Goal: Task Accomplishment & Management: Manage account settings

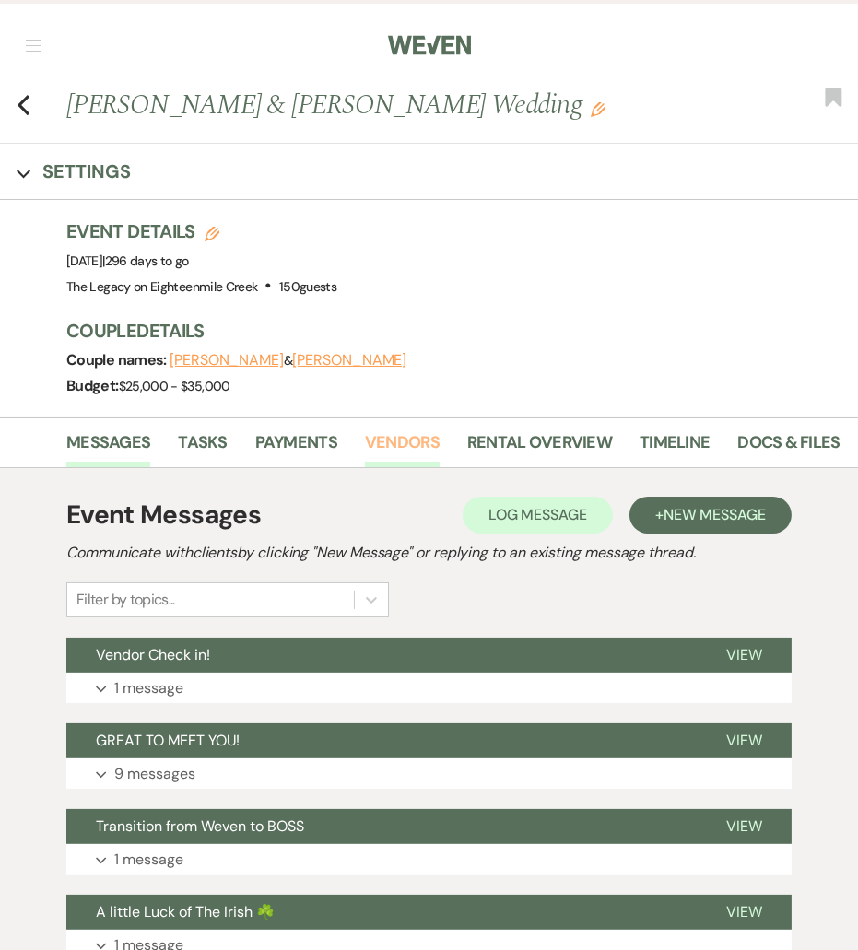
click at [415, 441] on link "Vendors" at bounding box center [402, 449] width 75 height 38
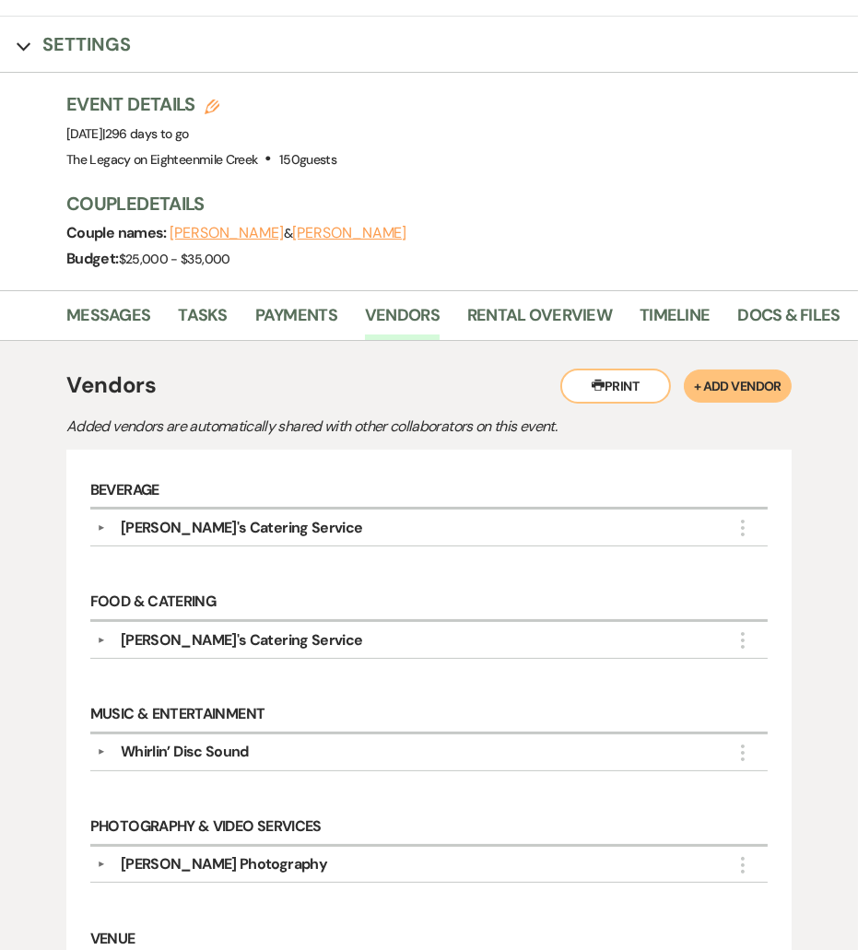
scroll to position [33, 0]
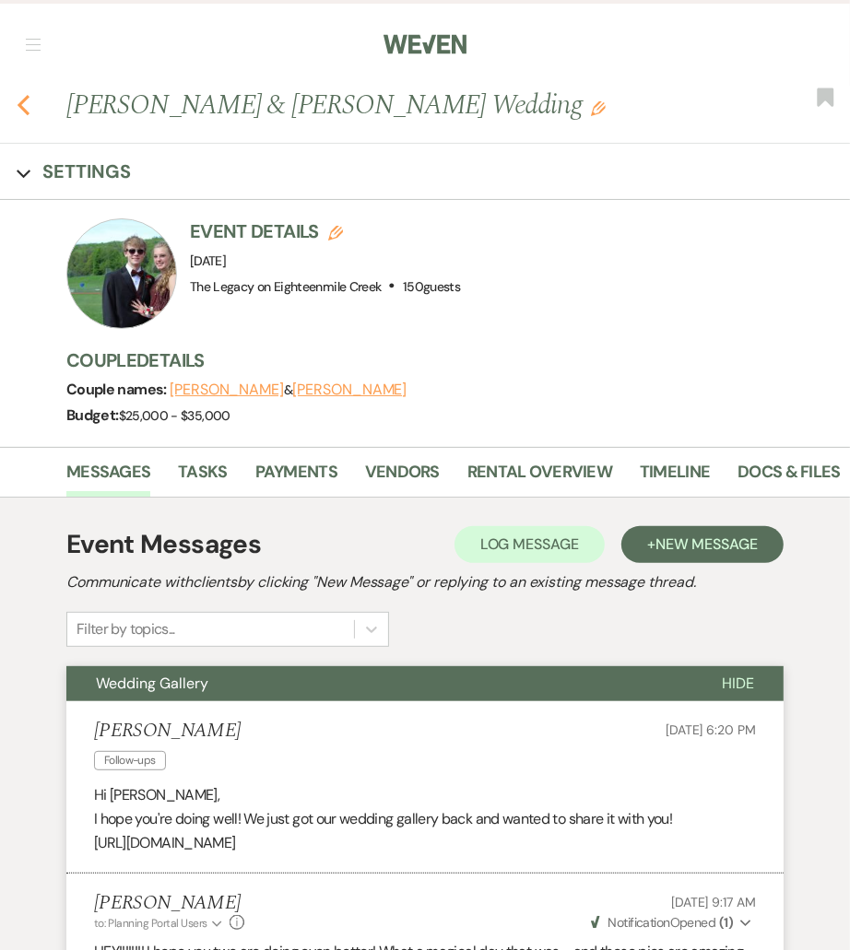
click at [28, 110] on icon "Previous" at bounding box center [24, 105] width 14 height 22
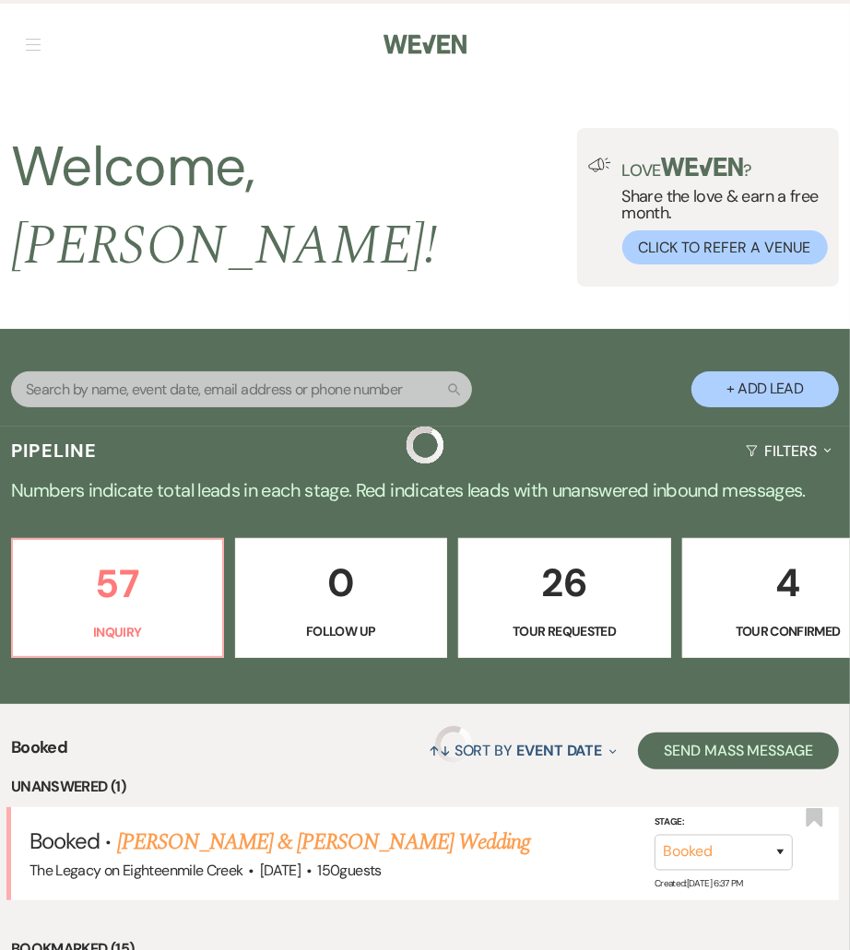
scroll to position [263, 0]
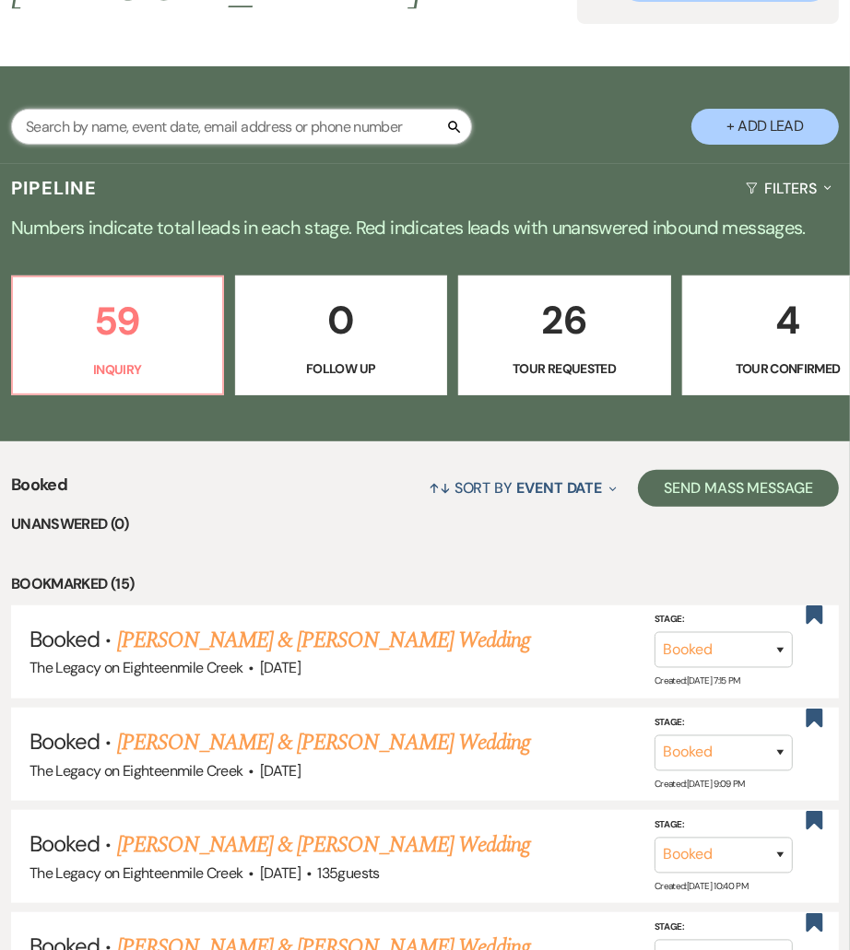
click at [168, 110] on input "text" at bounding box center [241, 127] width 461 height 36
paste input "Lindsay DeBoth"
type input "Lindsay DeBoth"
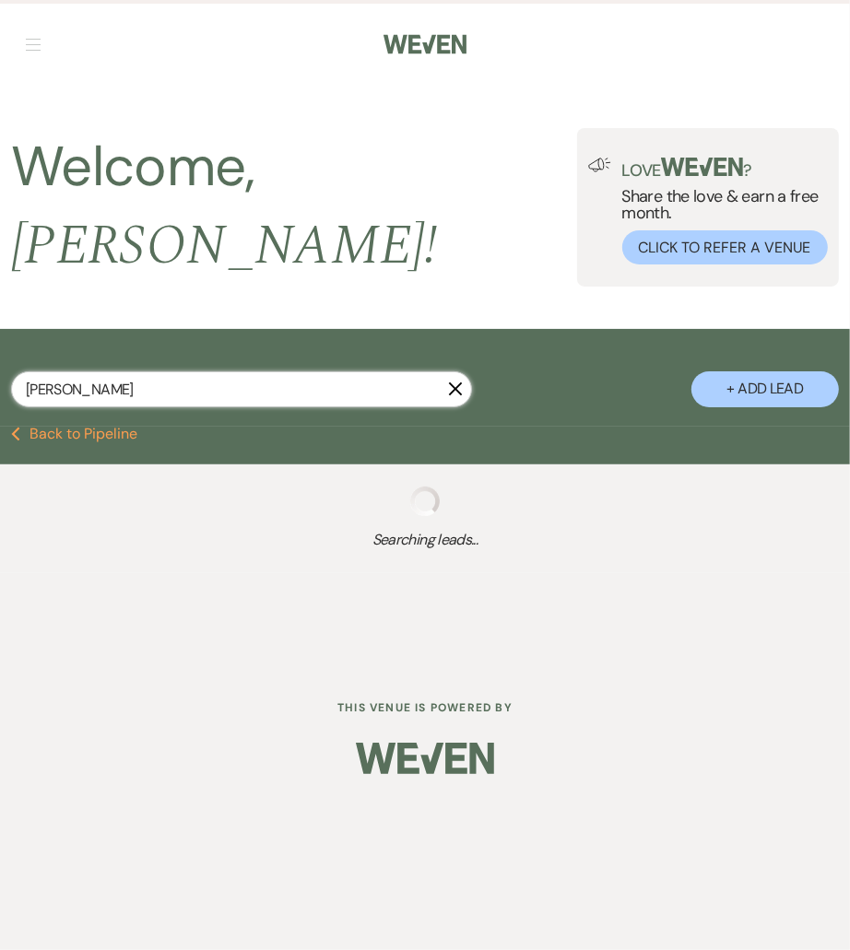
select select "8"
select select "10"
select select "8"
select select "5"
select select "8"
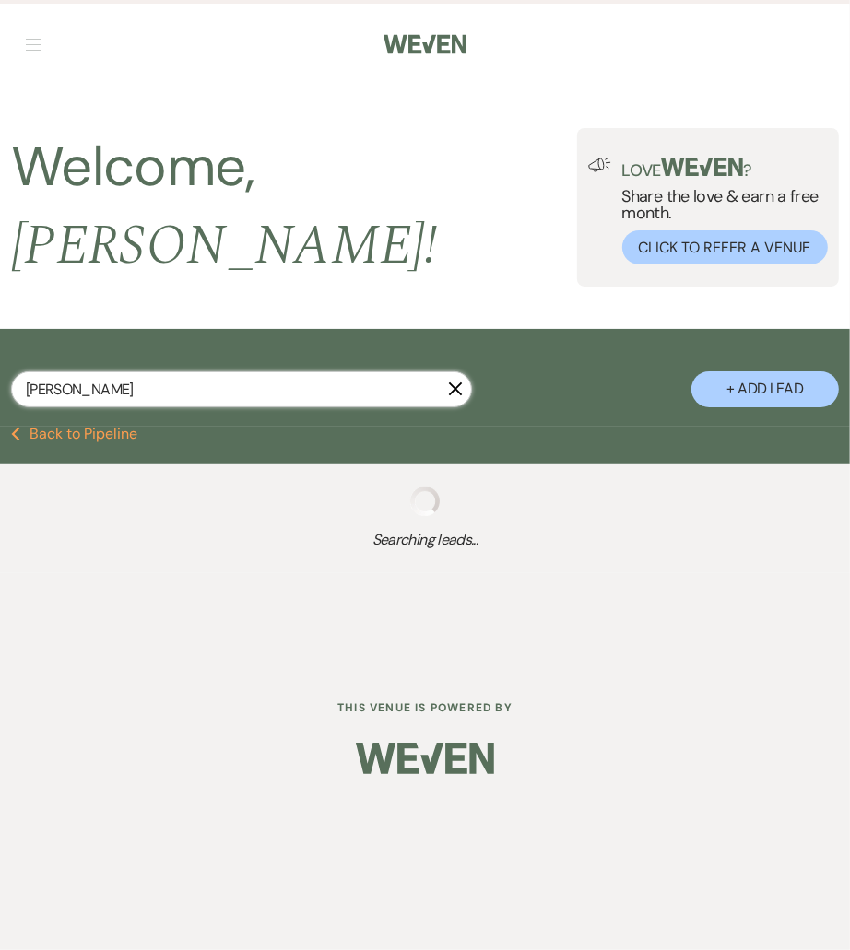
select select "6"
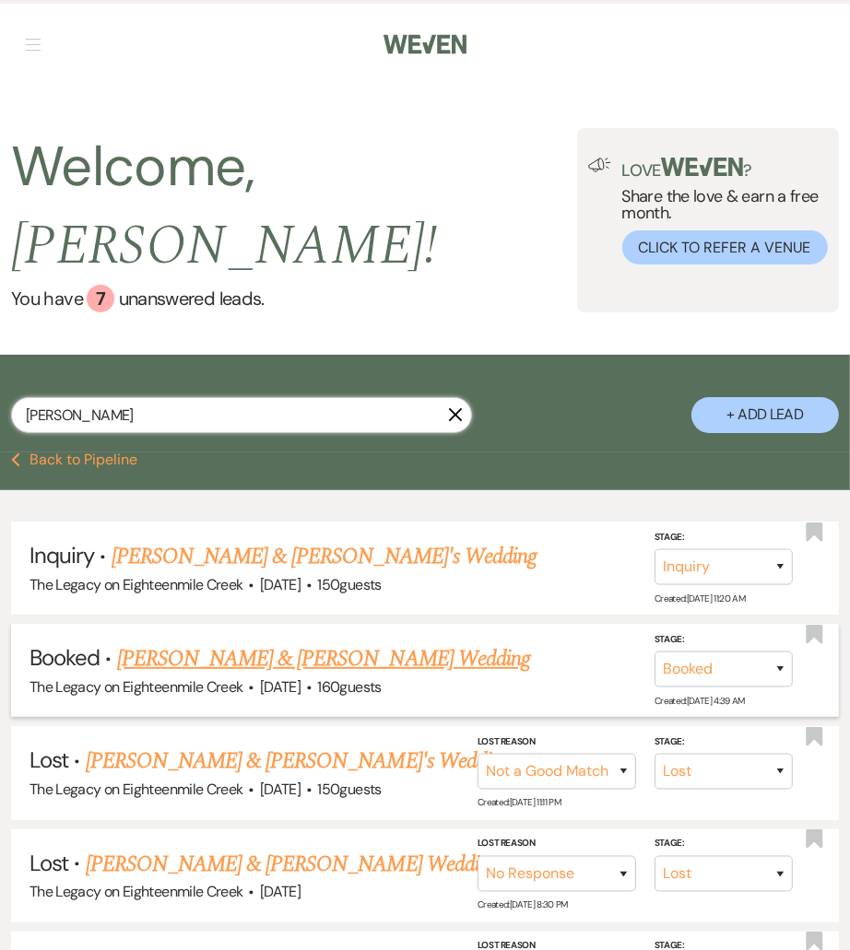
type input "Lindsay DeBoth"
click at [195, 643] on link "Lindsay DeBoth & Jordan Obrochta's Wedding" at bounding box center [323, 659] width 413 height 33
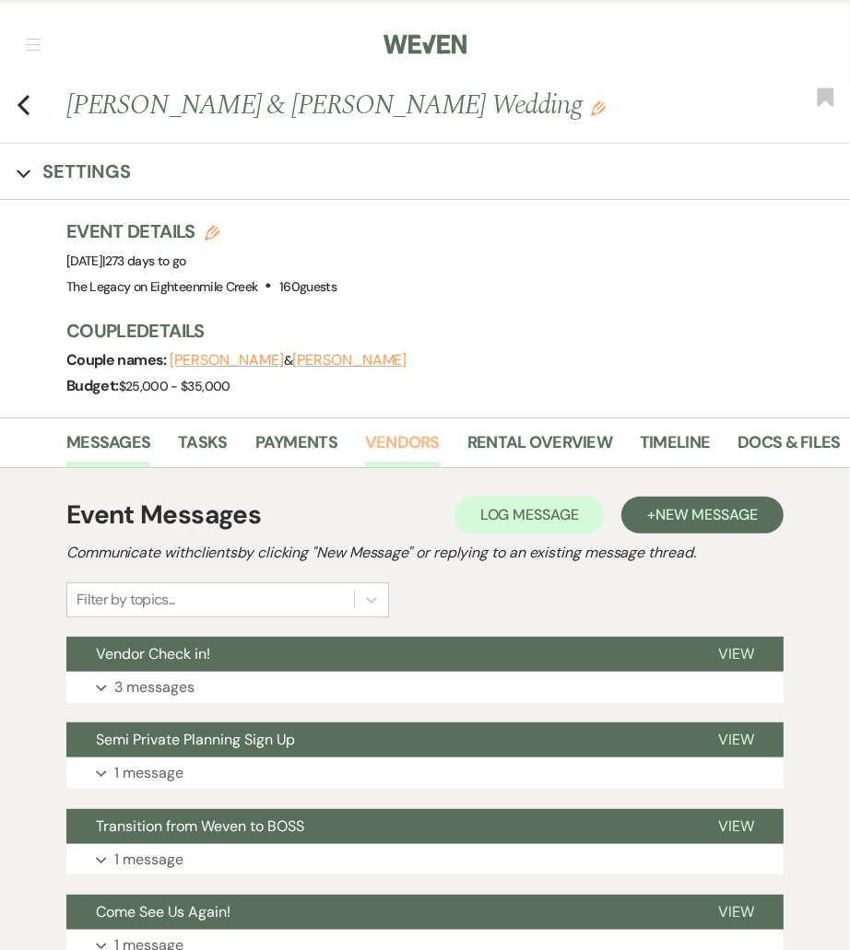
click at [418, 445] on link "Vendors" at bounding box center [402, 449] width 75 height 38
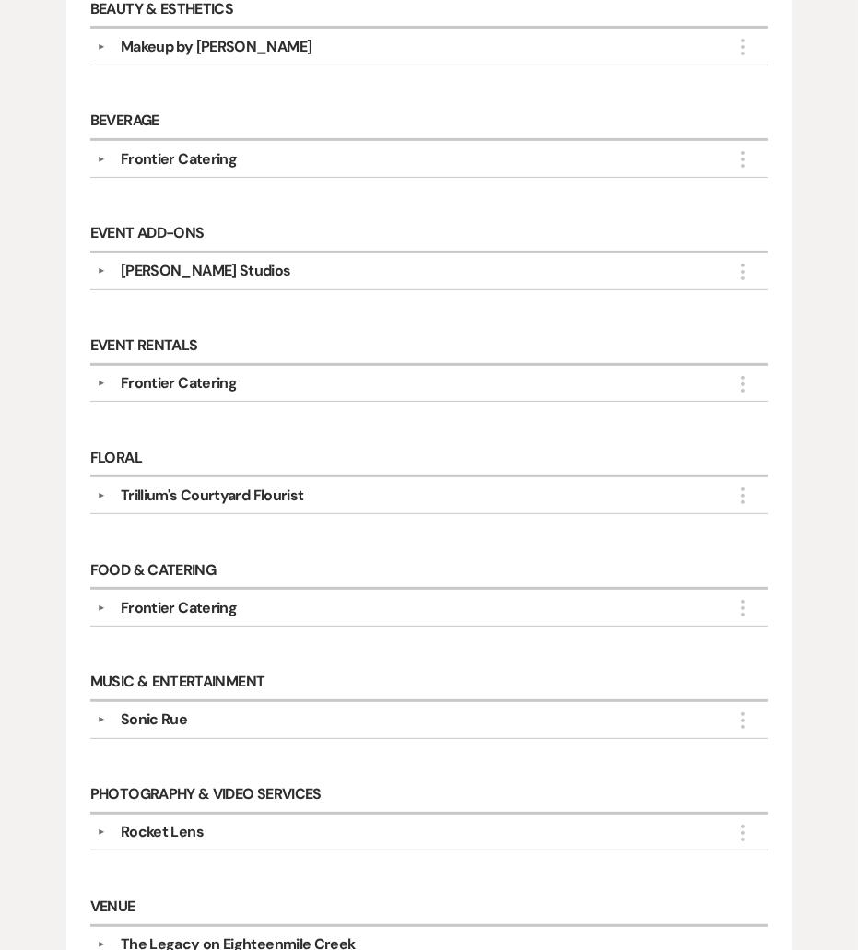
scroll to position [728, 0]
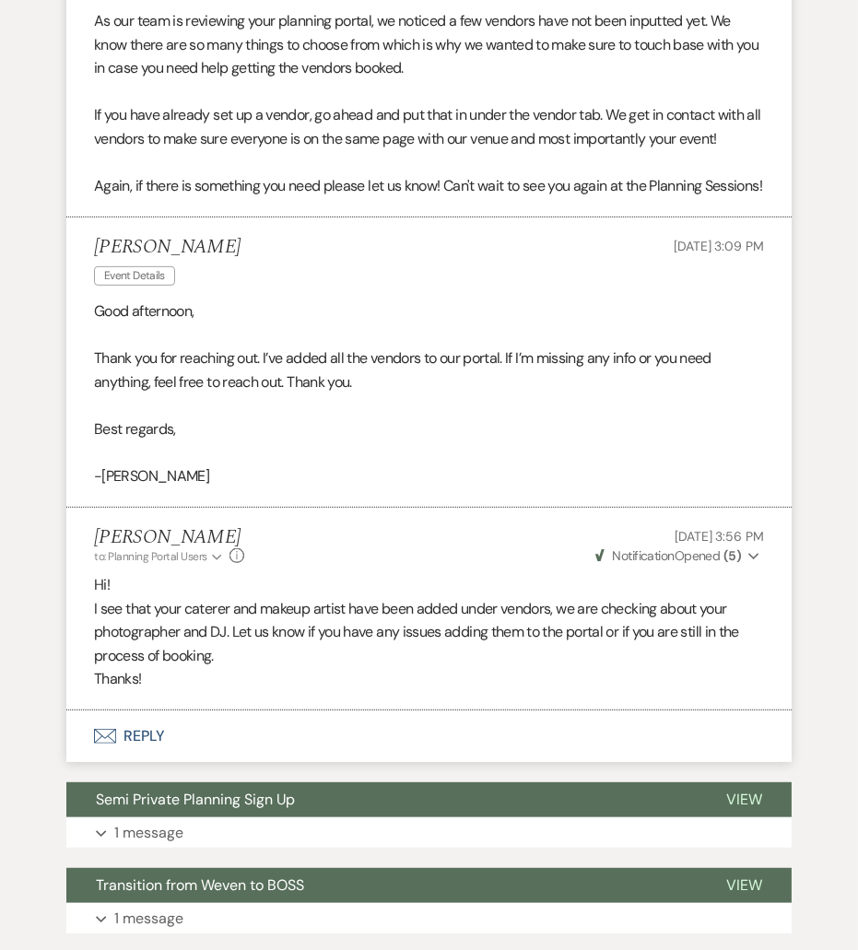
scroll to position [846, 0]
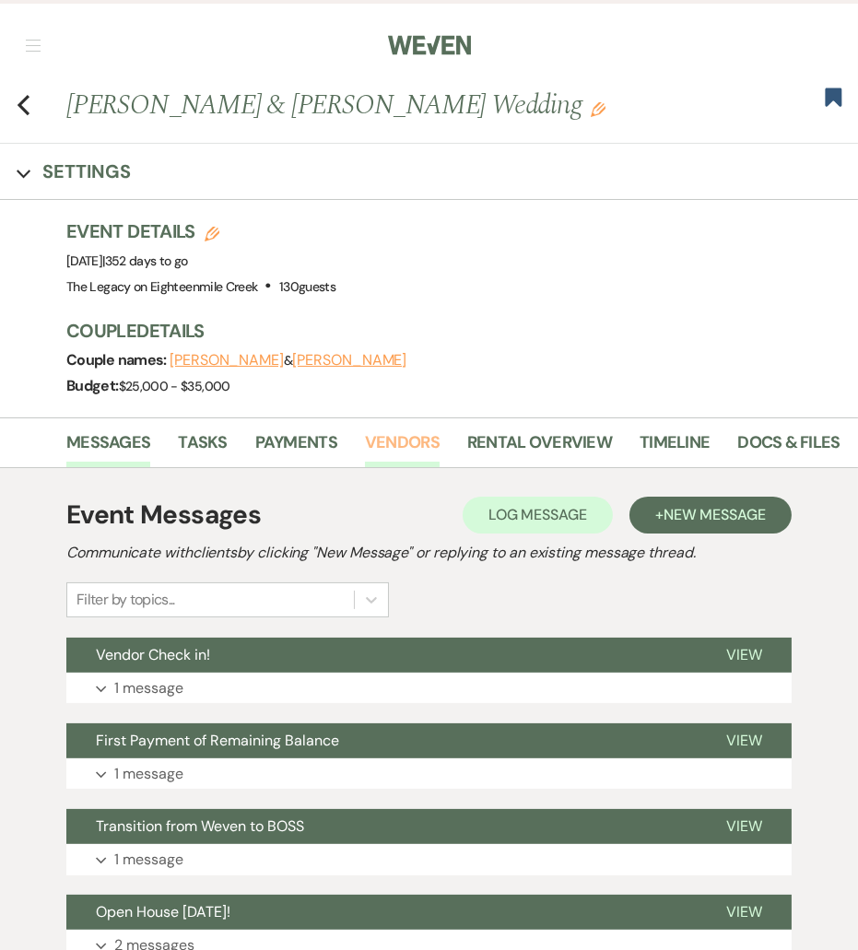
click at [403, 441] on link "Vendors" at bounding box center [402, 449] width 75 height 38
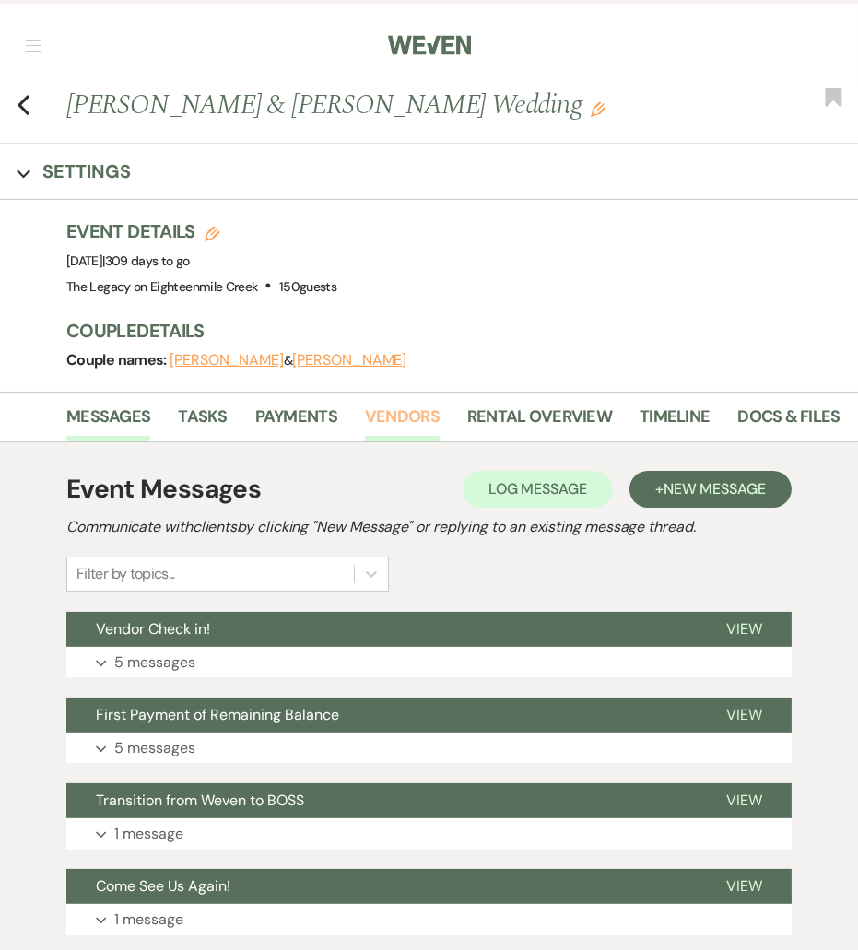
click at [375, 419] on link "Vendors" at bounding box center [402, 423] width 75 height 38
click at [603, 660] on button "Expand 5 messages" at bounding box center [429, 662] width 726 height 31
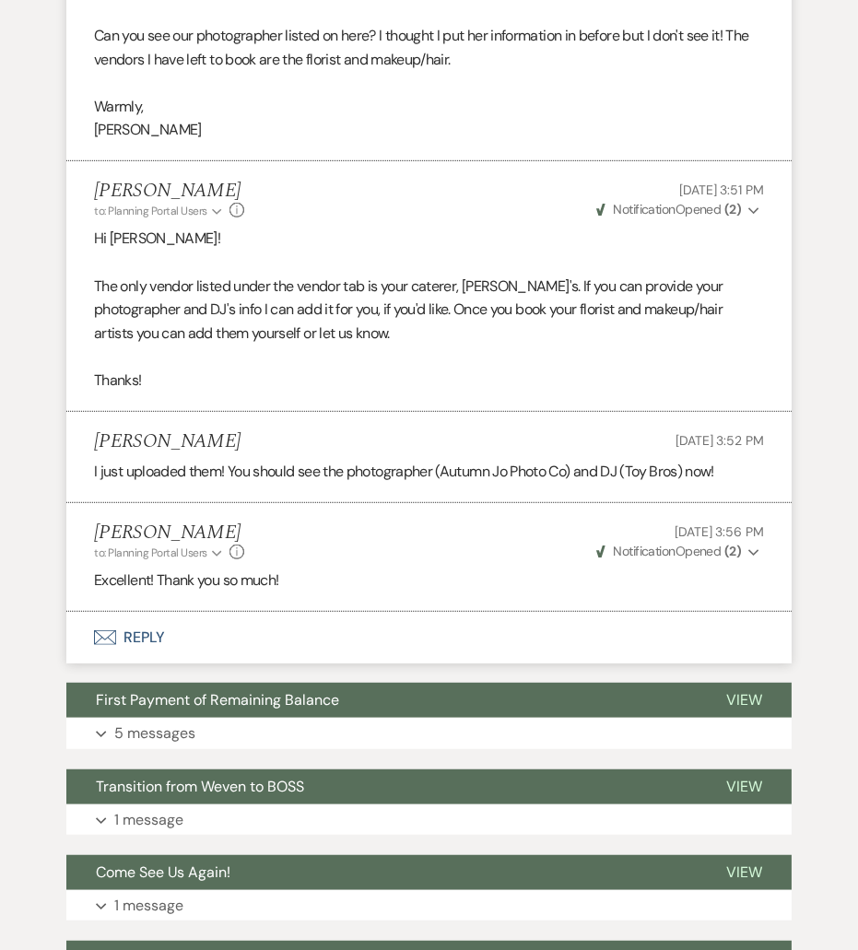
scroll to position [1145, 0]
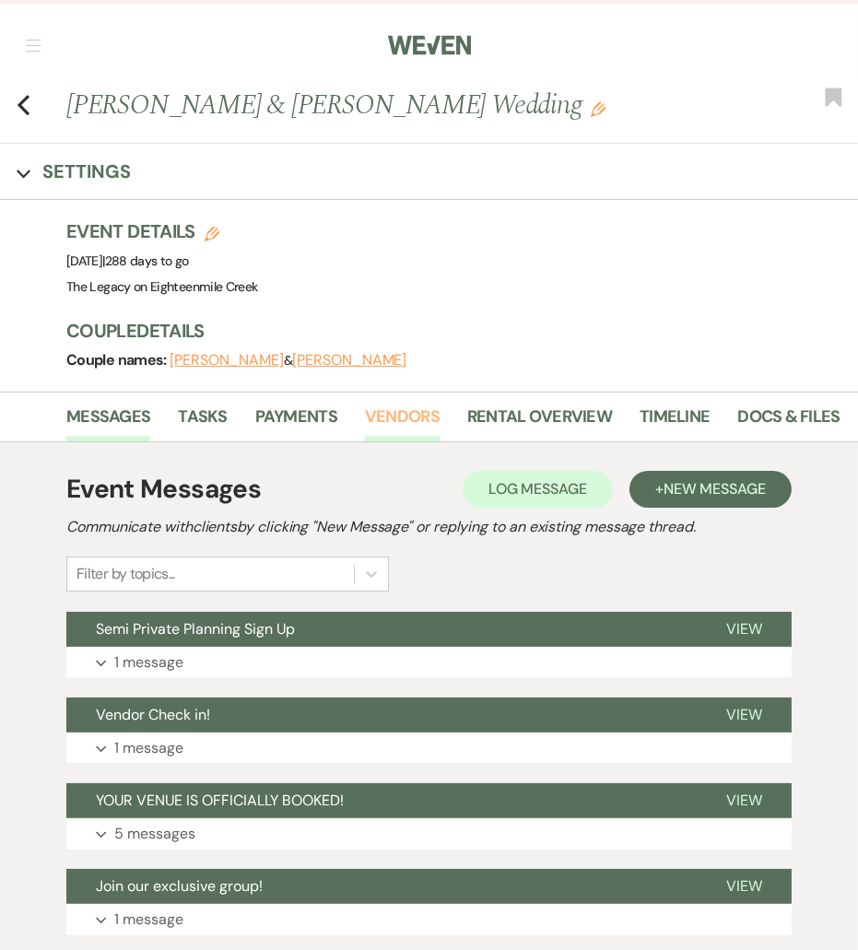
click at [406, 416] on link "Vendors" at bounding box center [402, 423] width 75 height 38
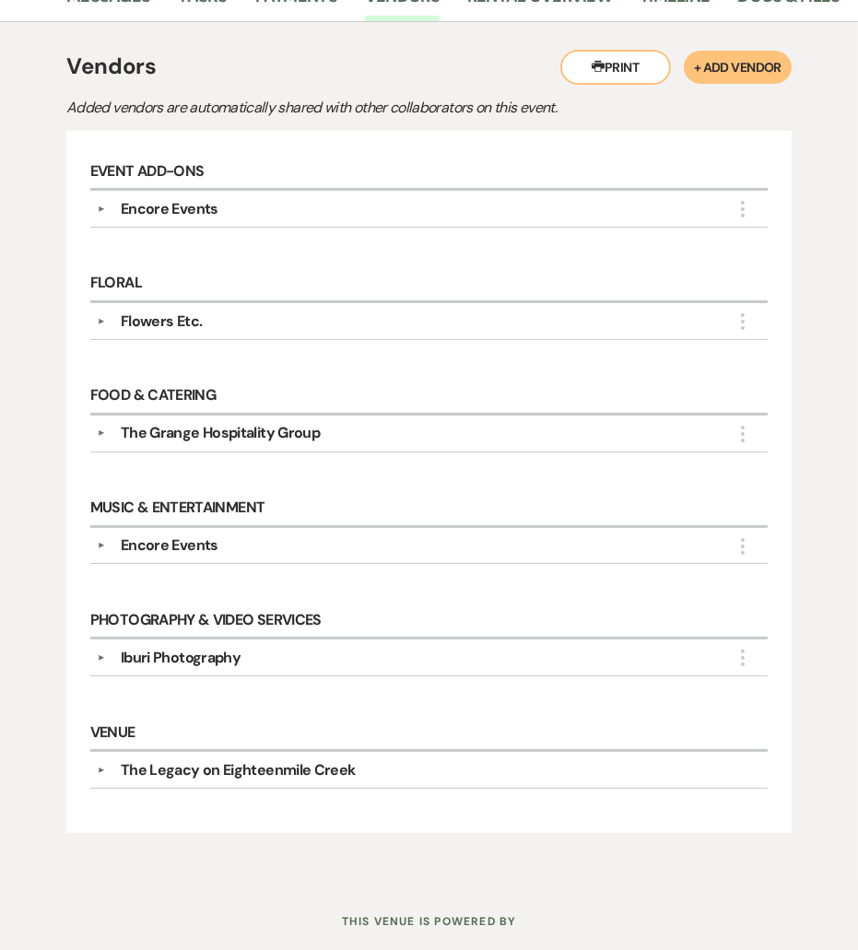
scroll to position [419, 0]
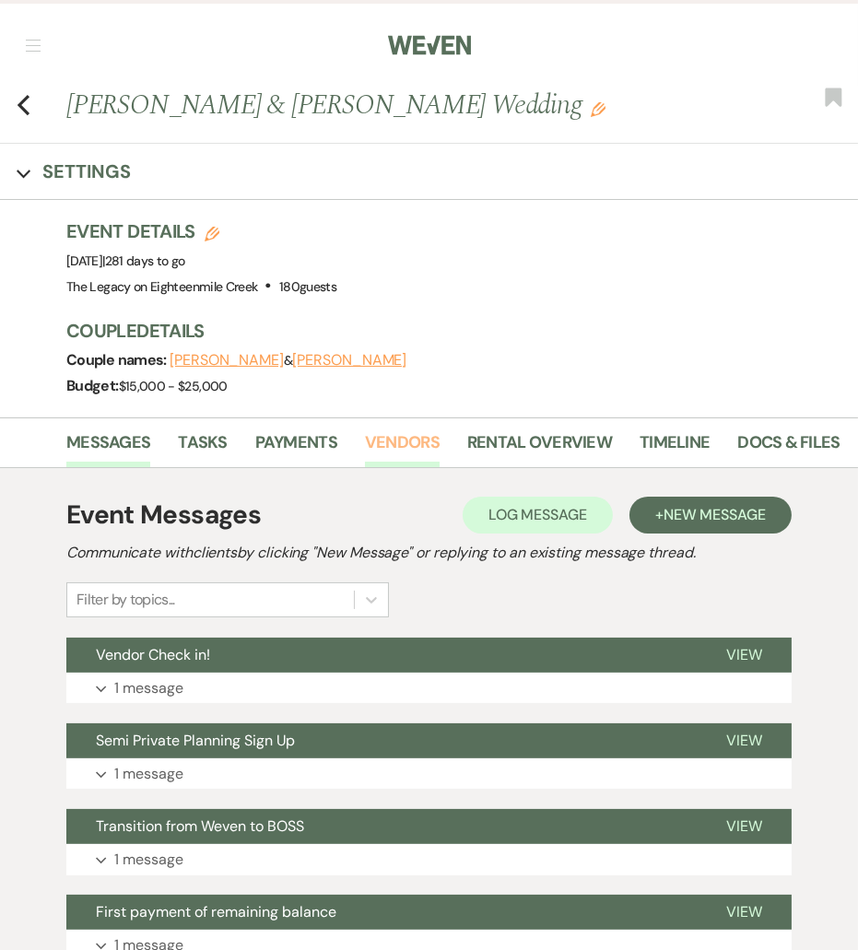
click at [407, 438] on link "Vendors" at bounding box center [402, 449] width 75 height 38
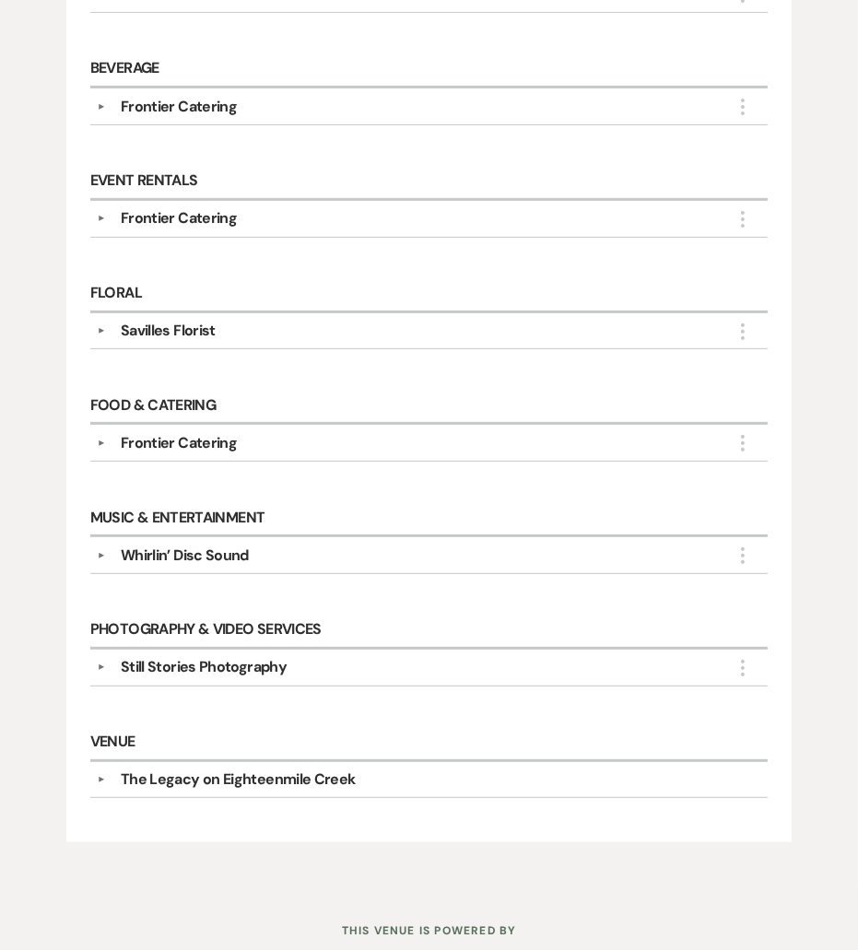
scroll to position [664, 0]
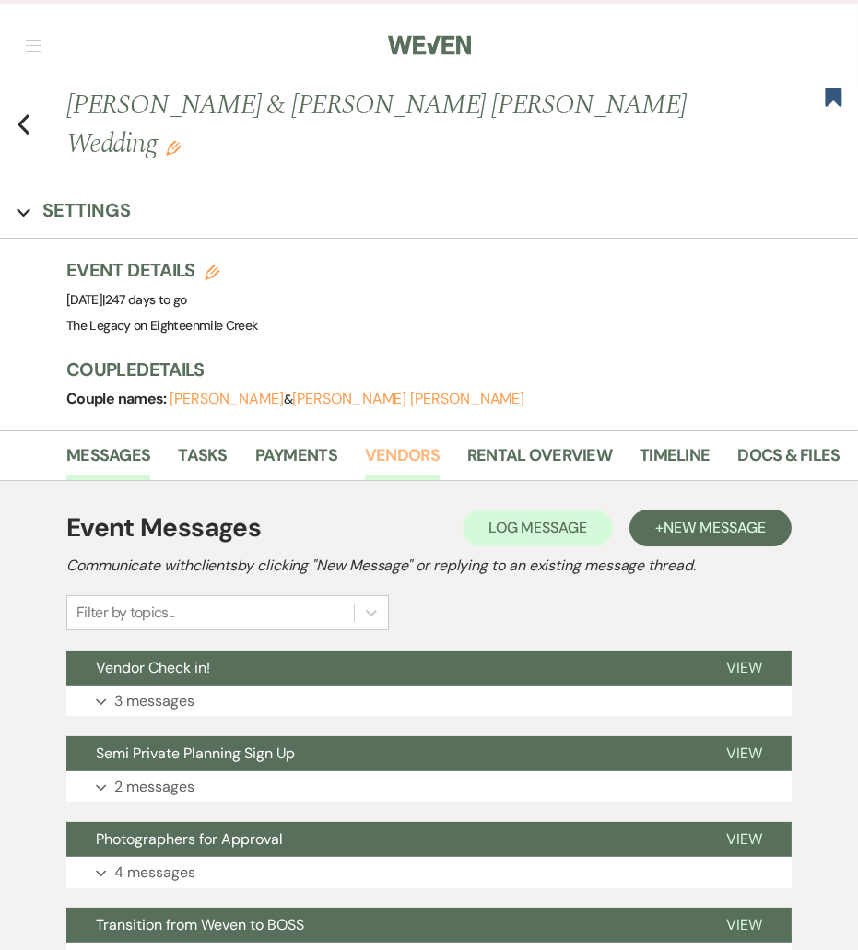
click at [407, 443] on link "Vendors" at bounding box center [402, 462] width 75 height 38
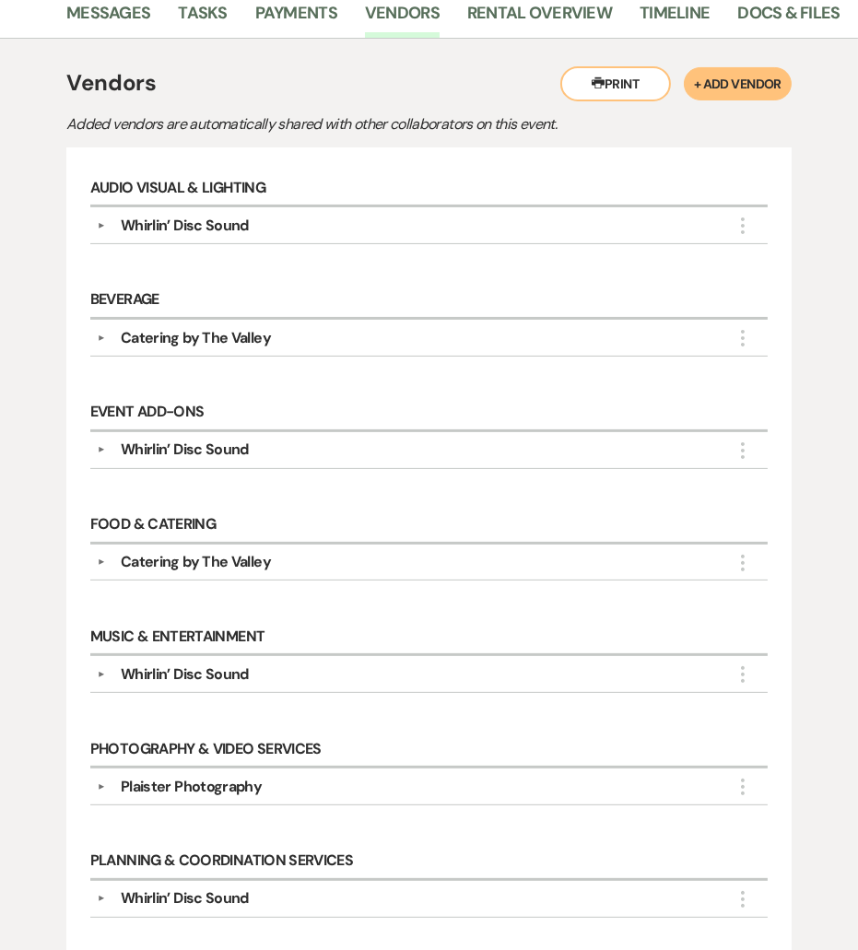
scroll to position [422, 0]
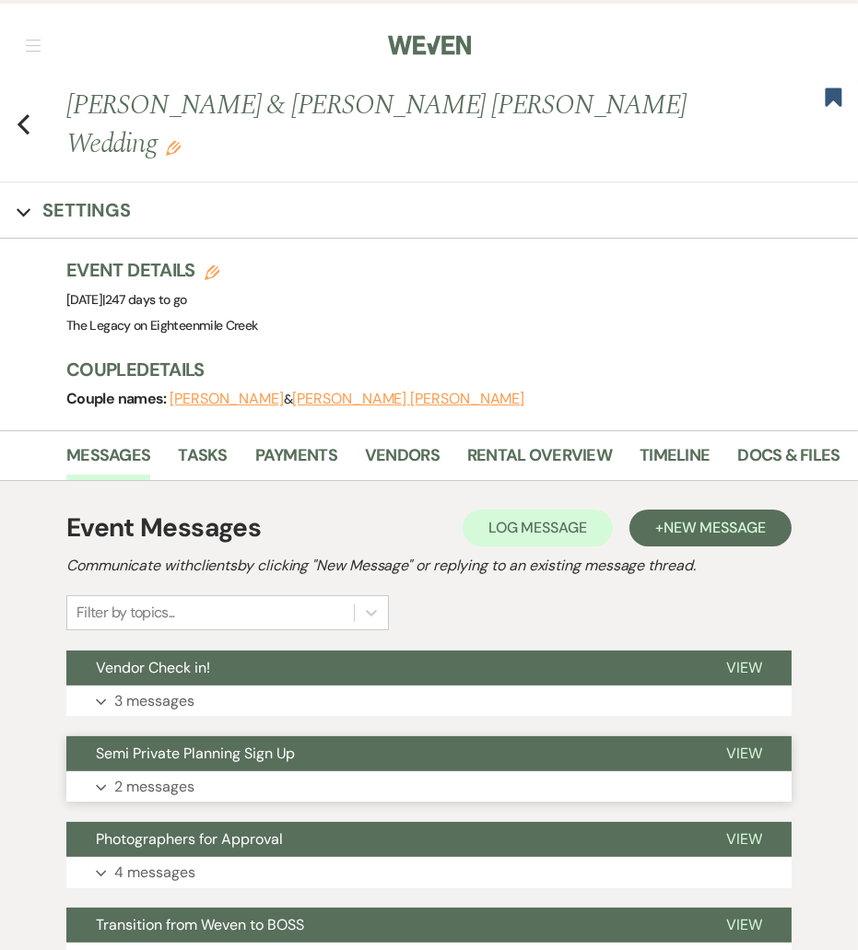
click at [525, 772] on button "Expand 2 messages" at bounding box center [429, 787] width 726 height 31
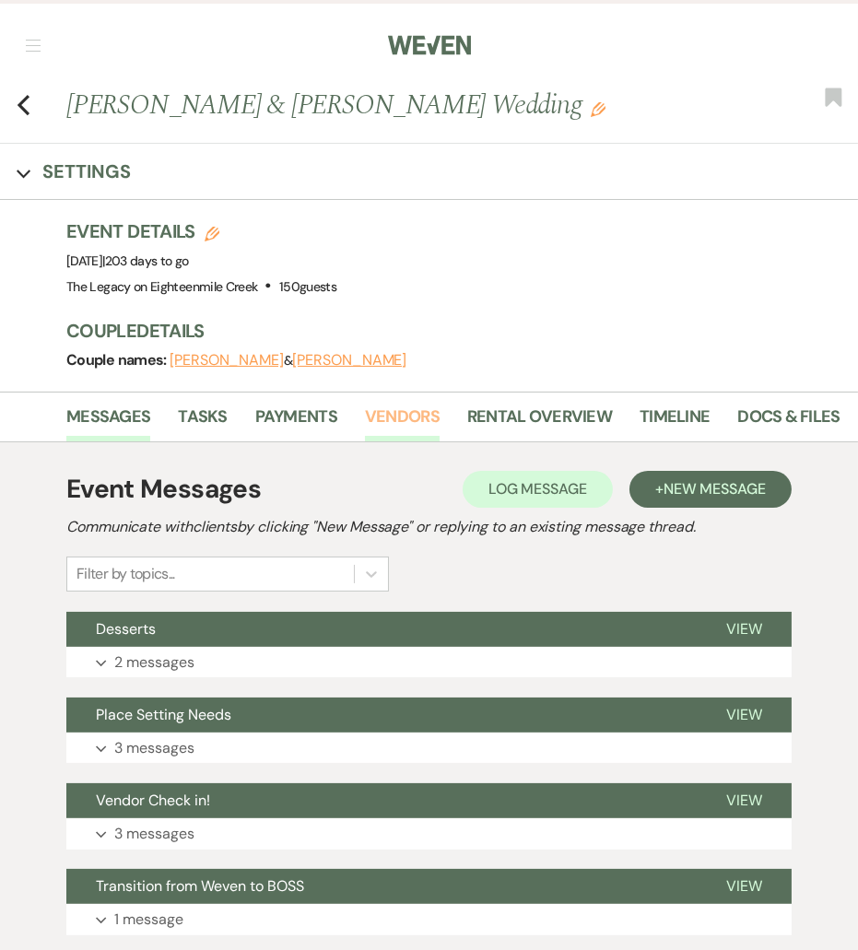
click at [379, 419] on link "Vendors" at bounding box center [402, 423] width 75 height 38
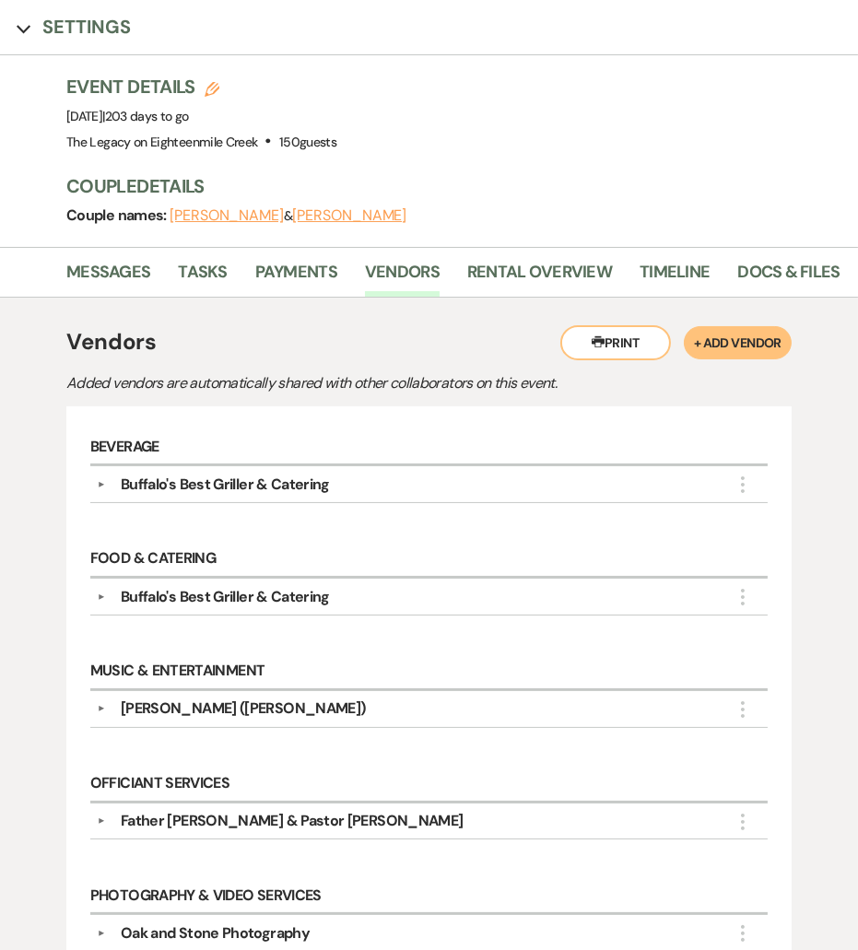
scroll to position [28, 0]
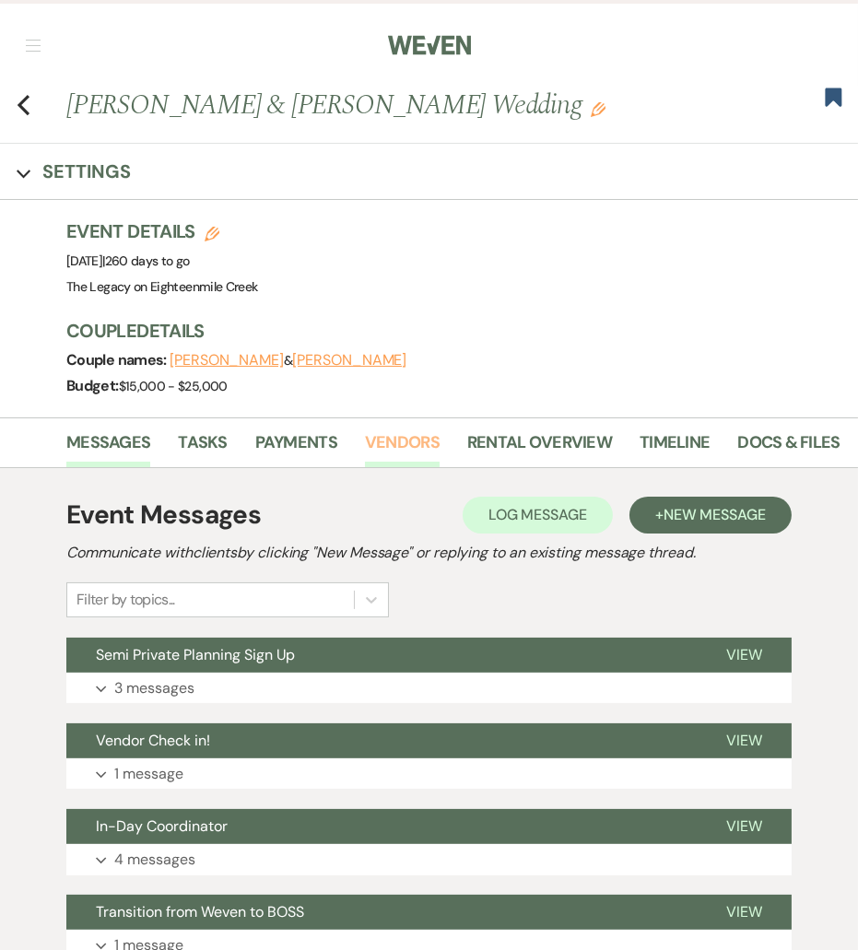
click at [403, 439] on link "Vendors" at bounding box center [402, 449] width 75 height 38
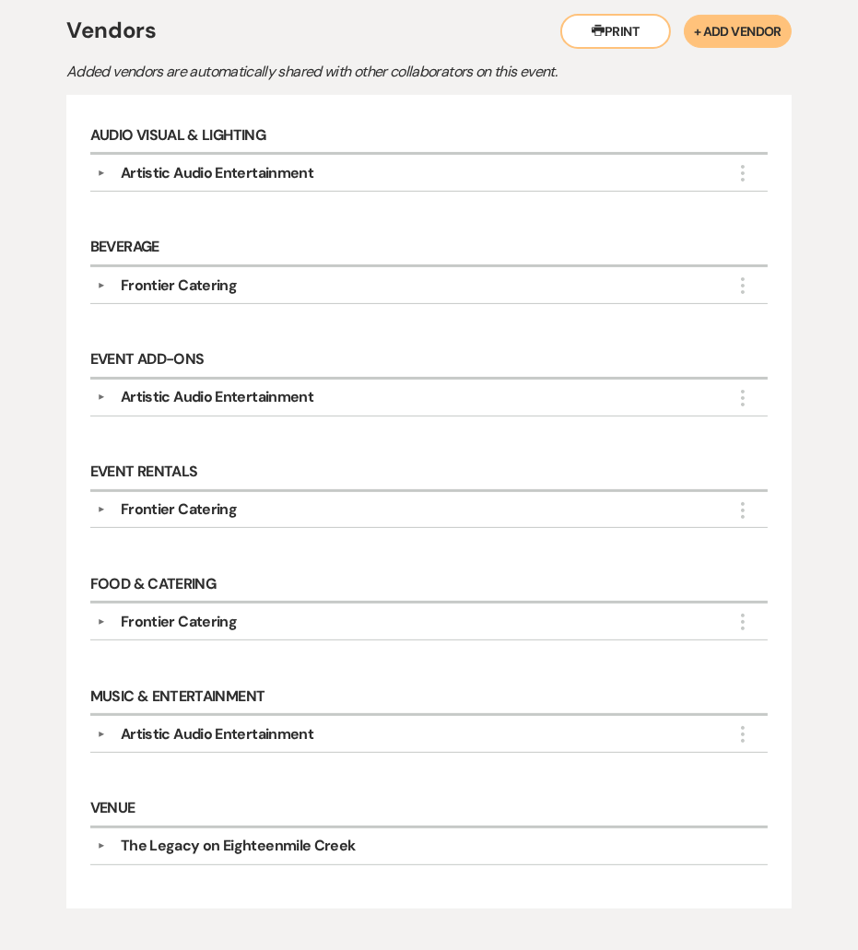
scroll to position [480, 0]
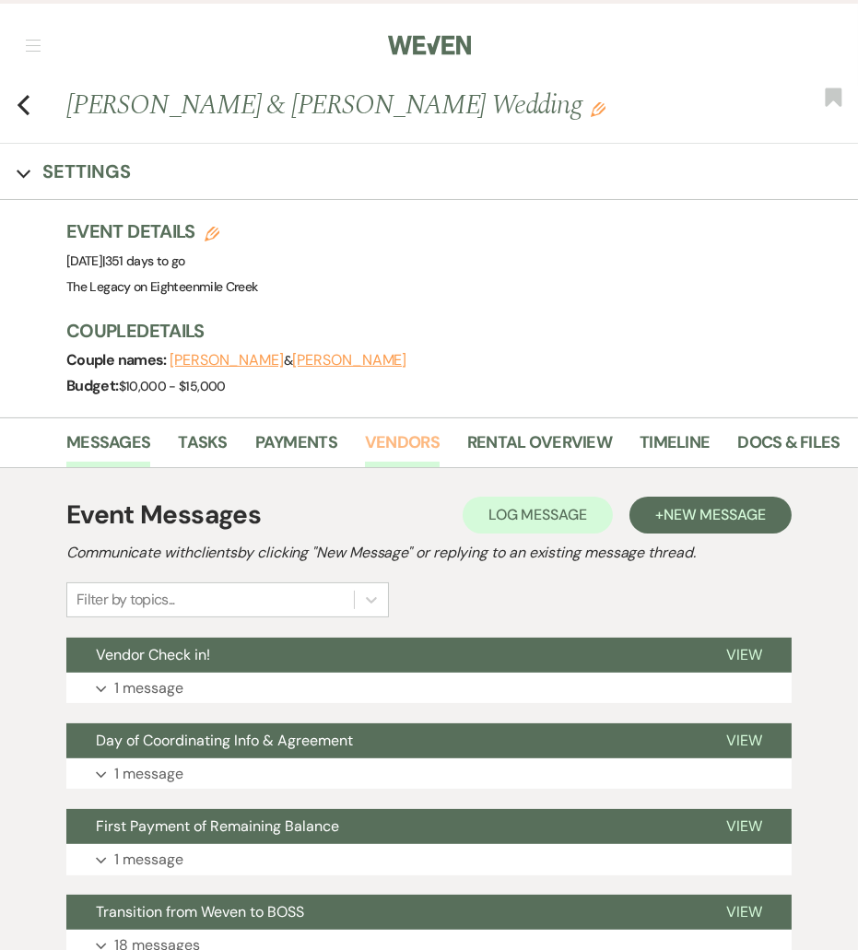
click at [412, 447] on link "Vendors" at bounding box center [402, 449] width 75 height 38
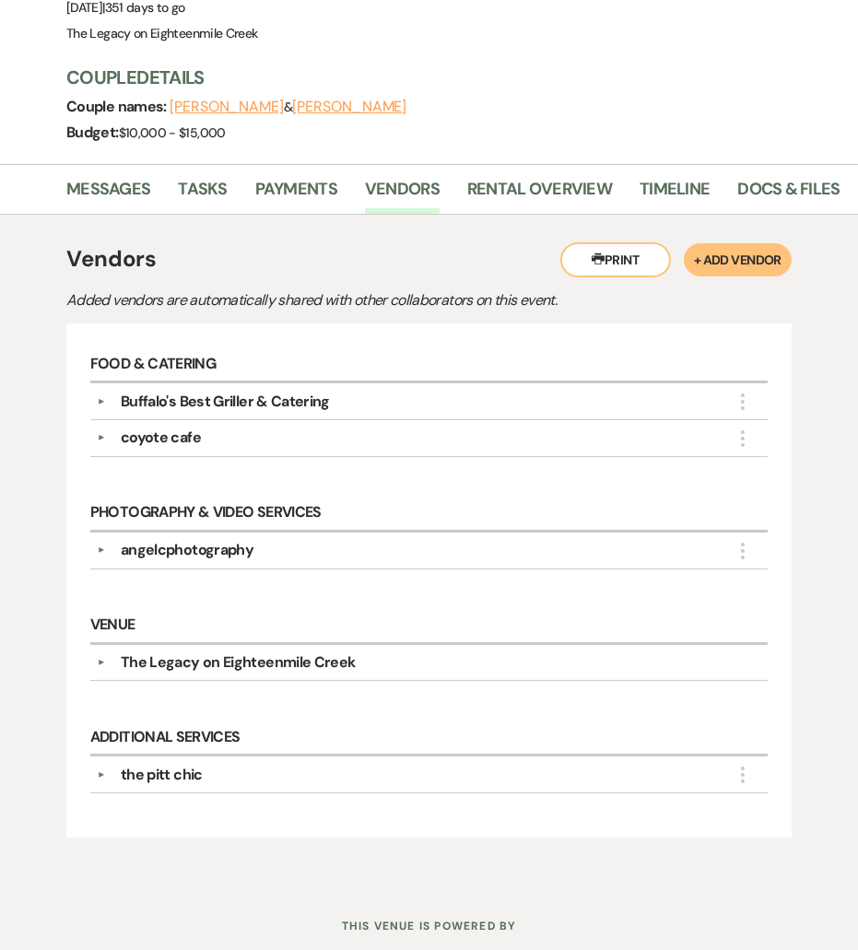
scroll to position [255, 0]
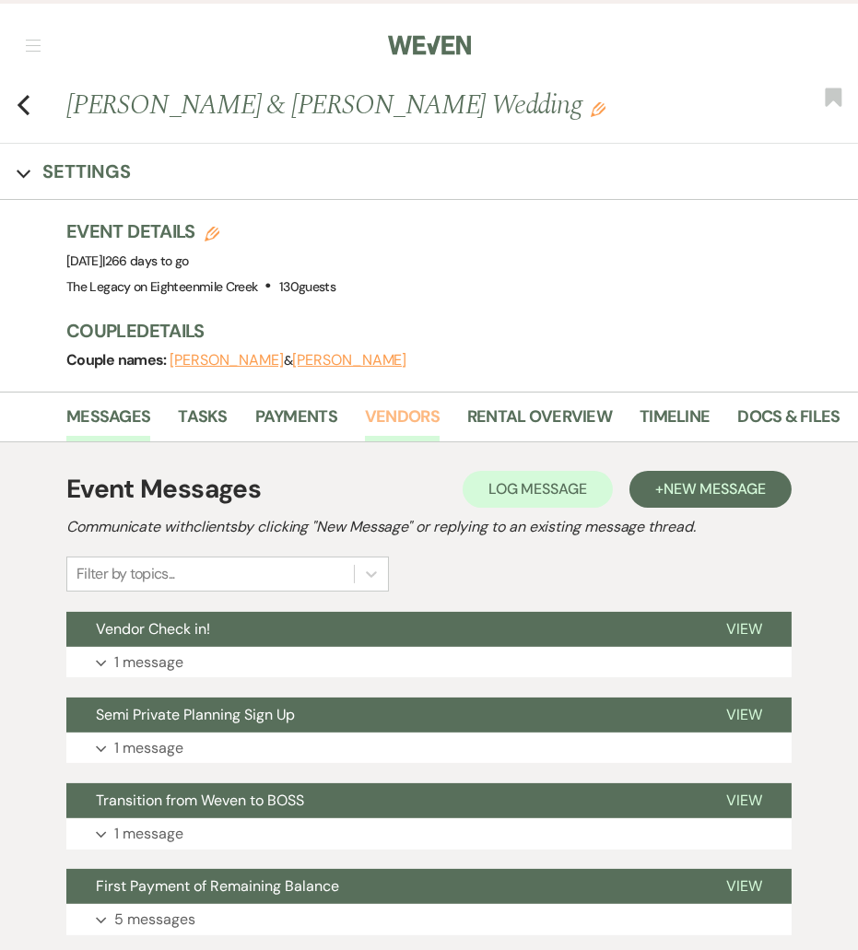
click at [395, 412] on link "Vendors" at bounding box center [402, 423] width 75 height 38
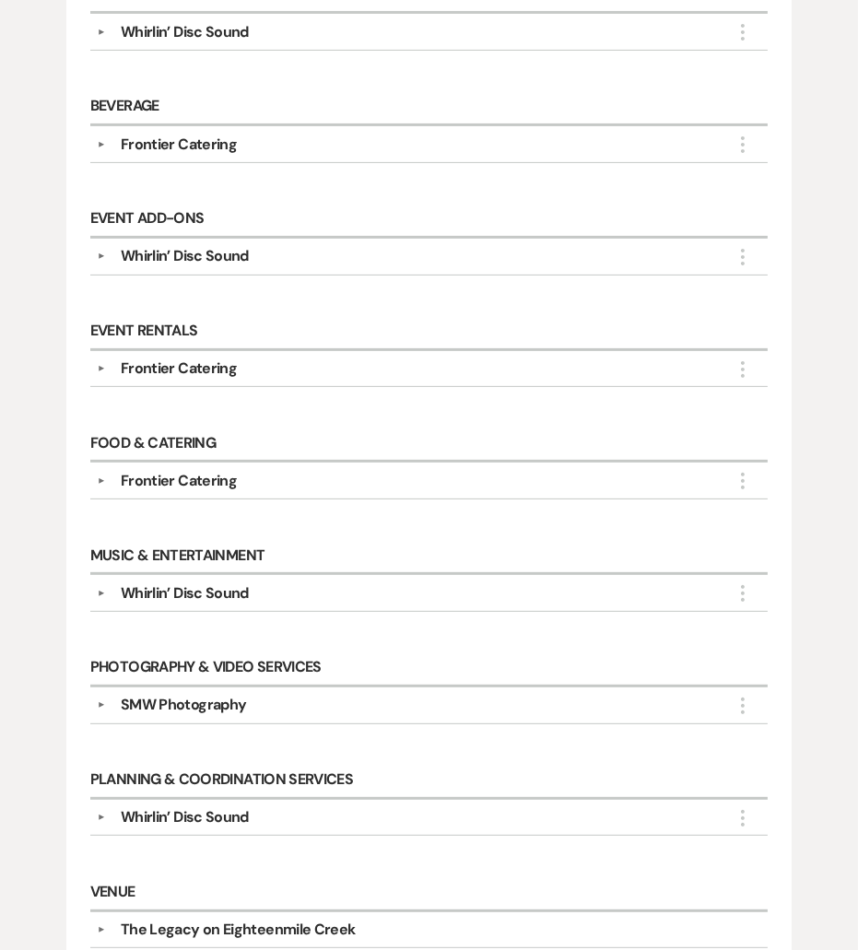
scroll to position [391, 0]
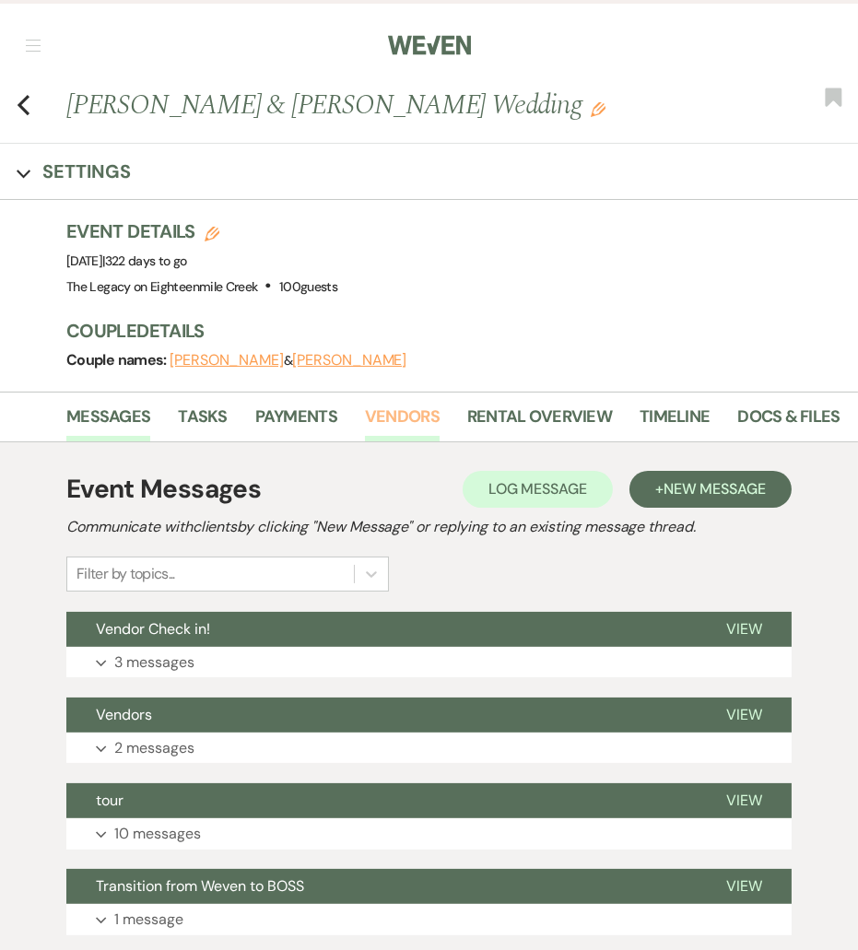
click at [387, 417] on link "Vendors" at bounding box center [402, 423] width 75 height 38
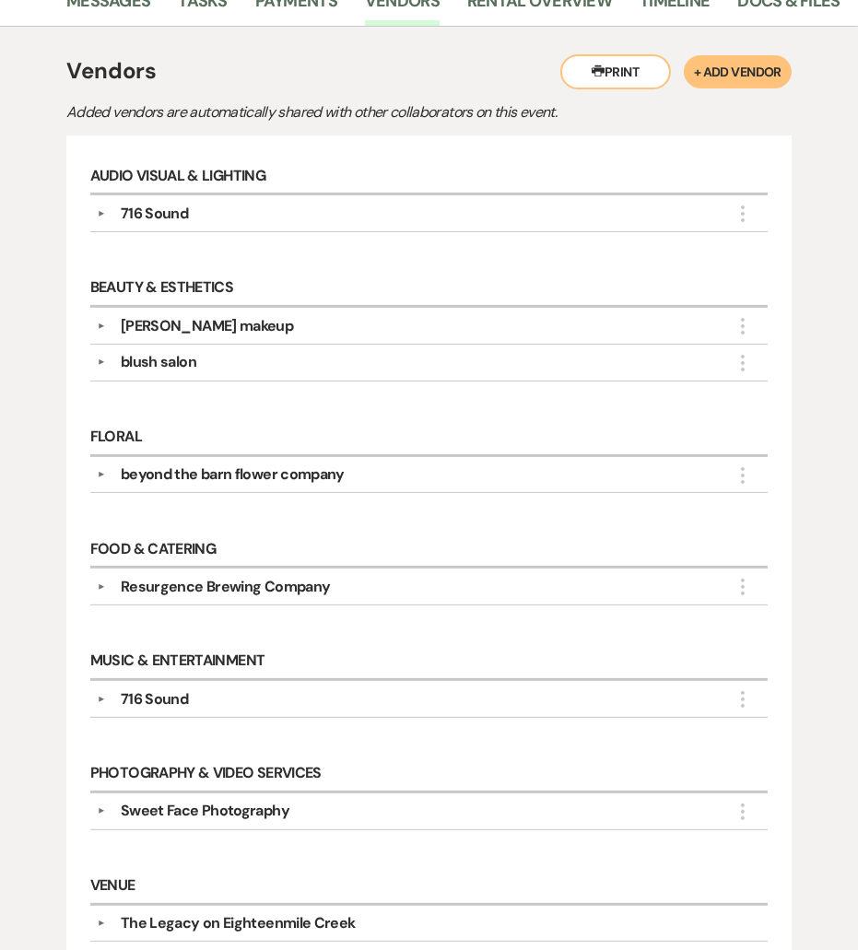
scroll to position [419, 0]
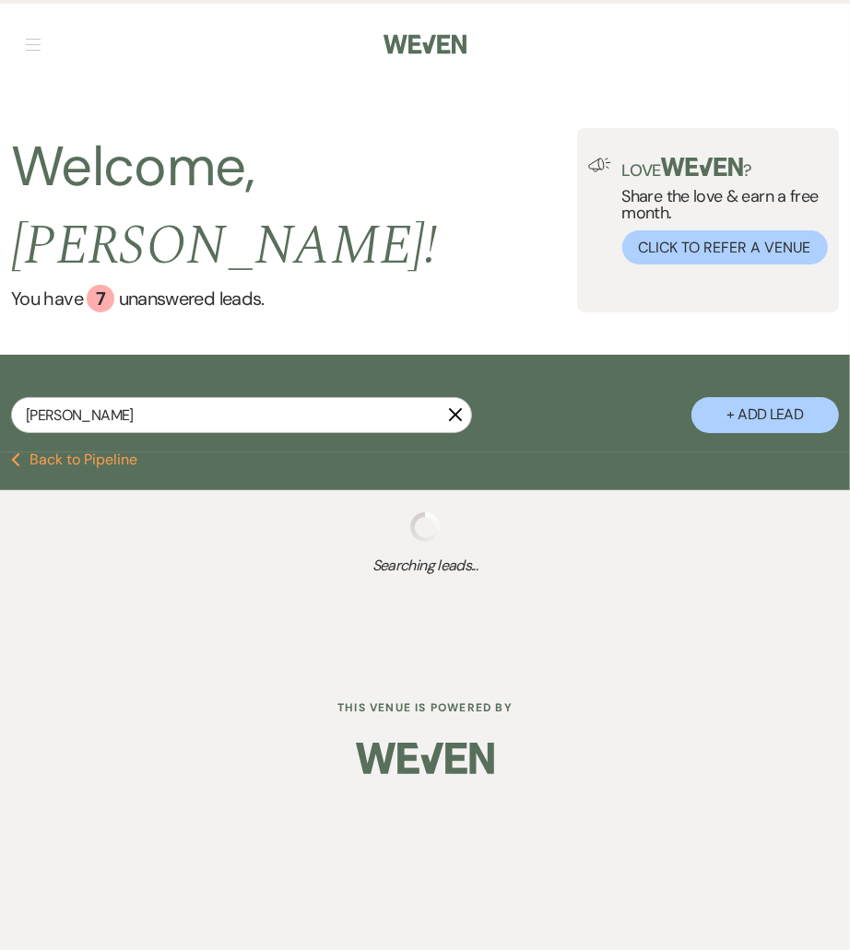
type input "[PERSON_NAME]"
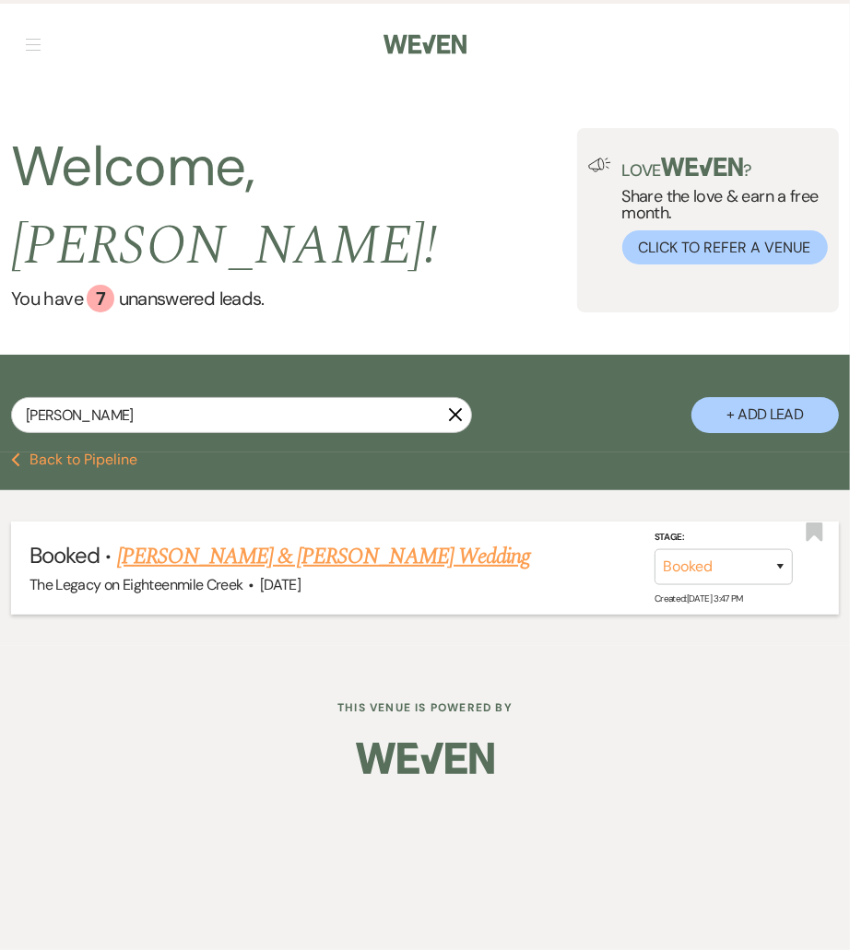
click at [308, 540] on link "[PERSON_NAME] & [PERSON_NAME] Wedding" at bounding box center [323, 556] width 413 height 33
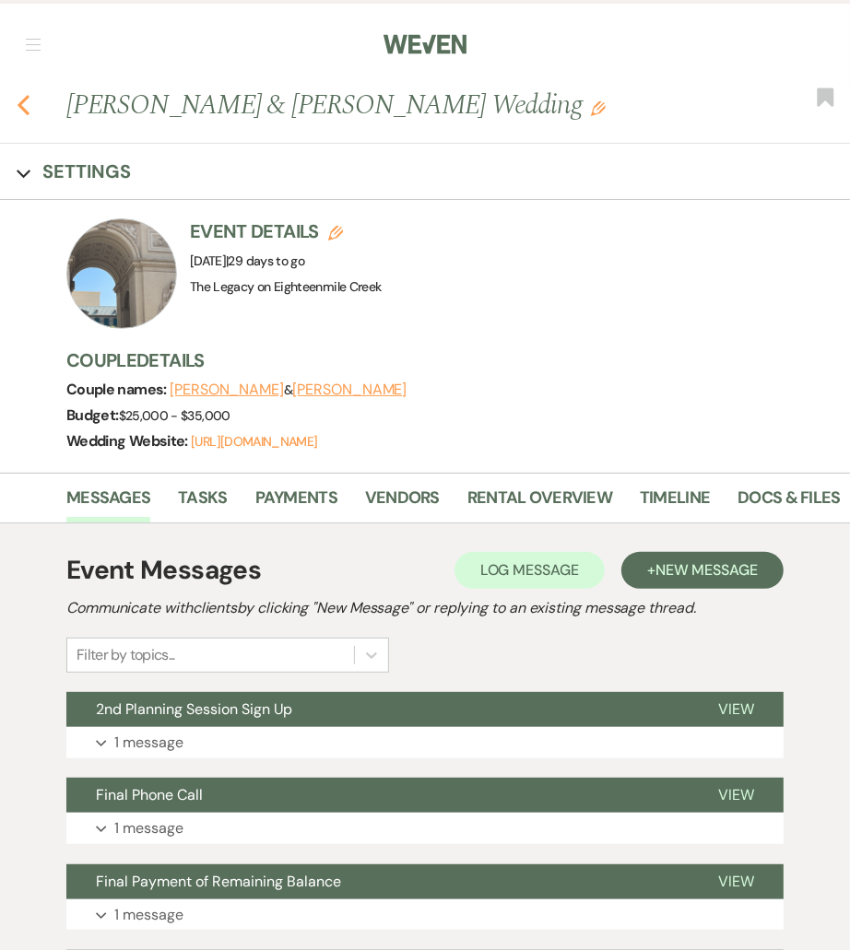
click at [18, 107] on icon "Previous" at bounding box center [24, 105] width 14 height 22
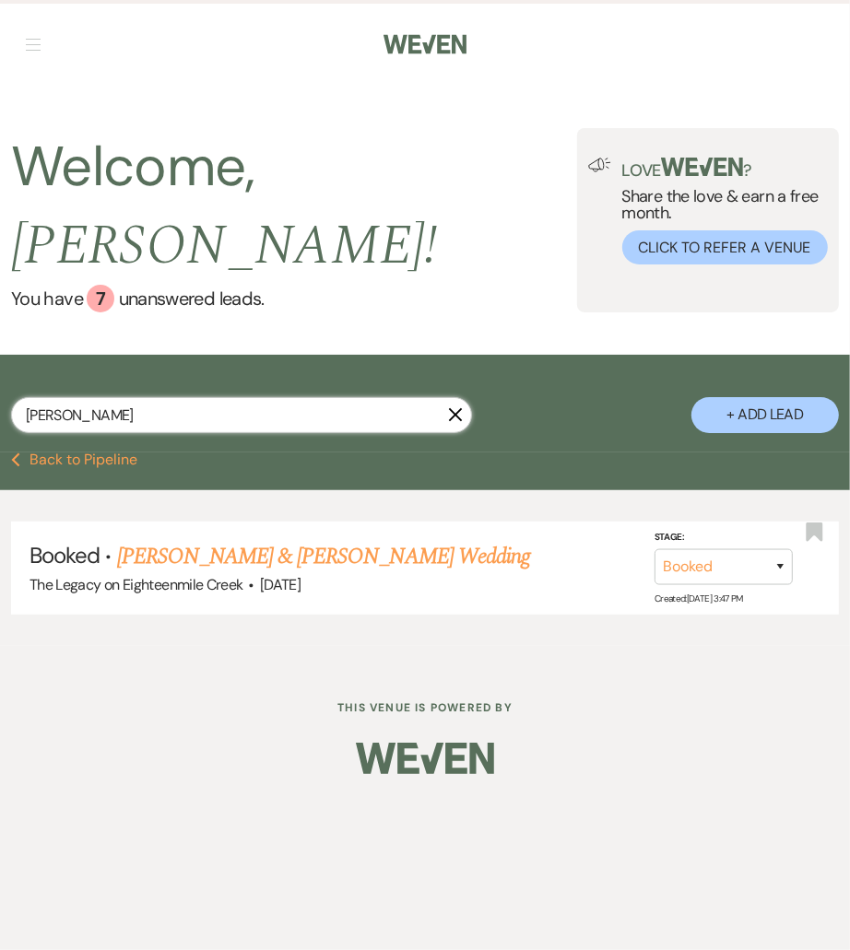
drag, startPoint x: 128, startPoint y: 370, endPoint x: -23, endPoint y: 364, distance: 151.3
click at [0, 364] on html "Weven Check Log Out Pinterest Instagram Facebook Terms of Use Privacy Policy Da…" at bounding box center [425, 475] width 850 height 950
paste input "Lauren Bugaj"
type input "Lauren Bugaj"
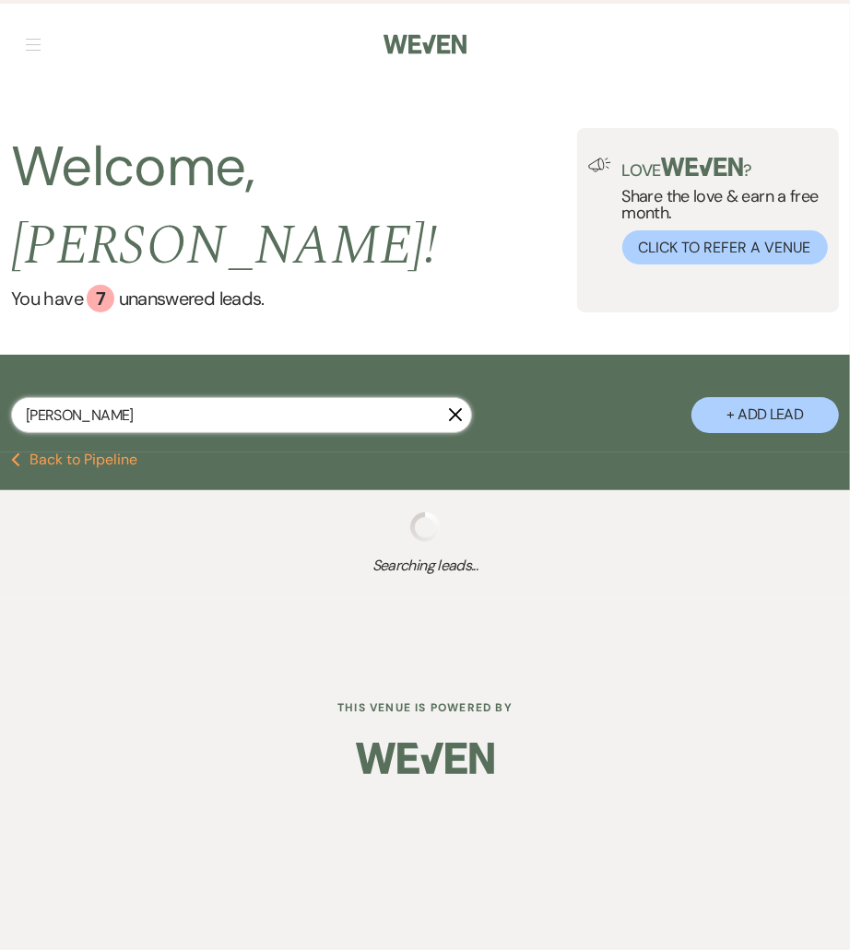
select select "8"
select select "10"
select select "8"
select select "6"
select select "8"
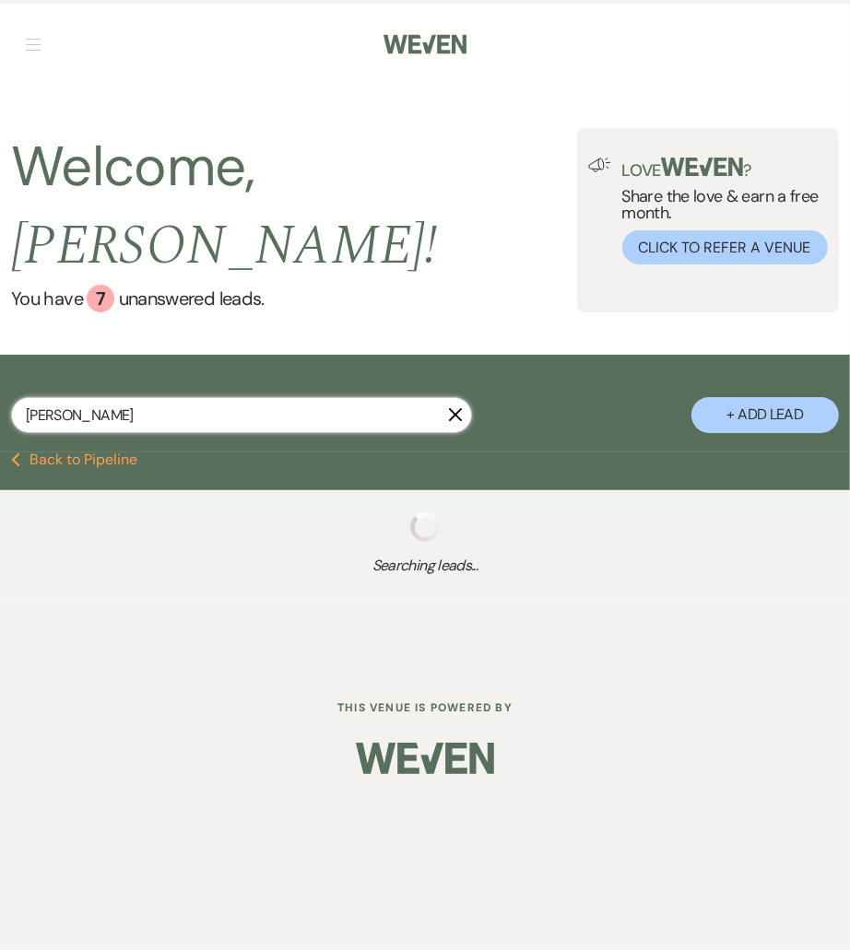
select select "5"
select select "8"
select select "5"
select select "8"
select select "10"
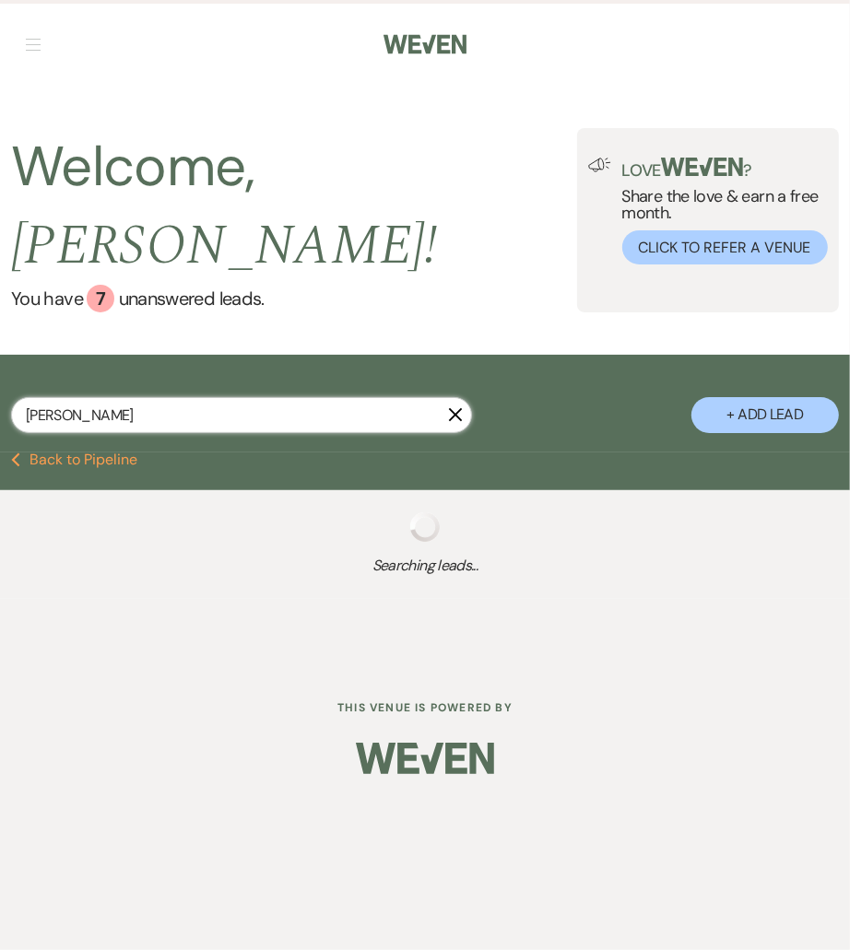
select select "8"
select select "10"
select select "8"
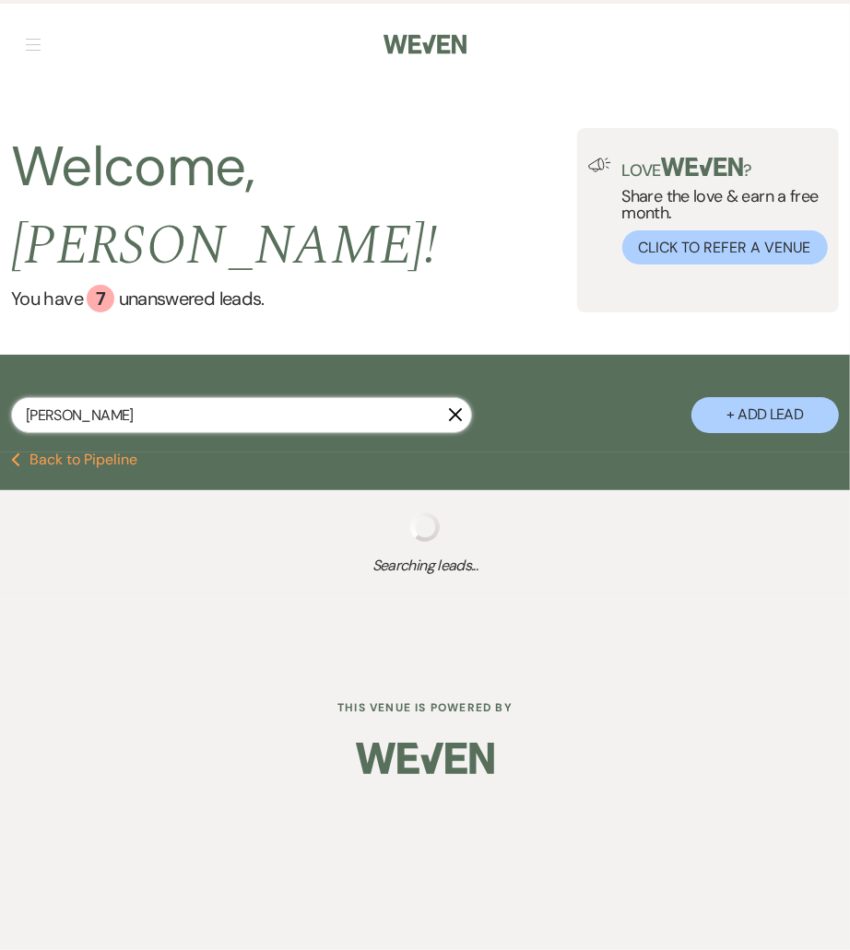
select select "2"
select select "8"
select select "5"
select select "8"
select select "6"
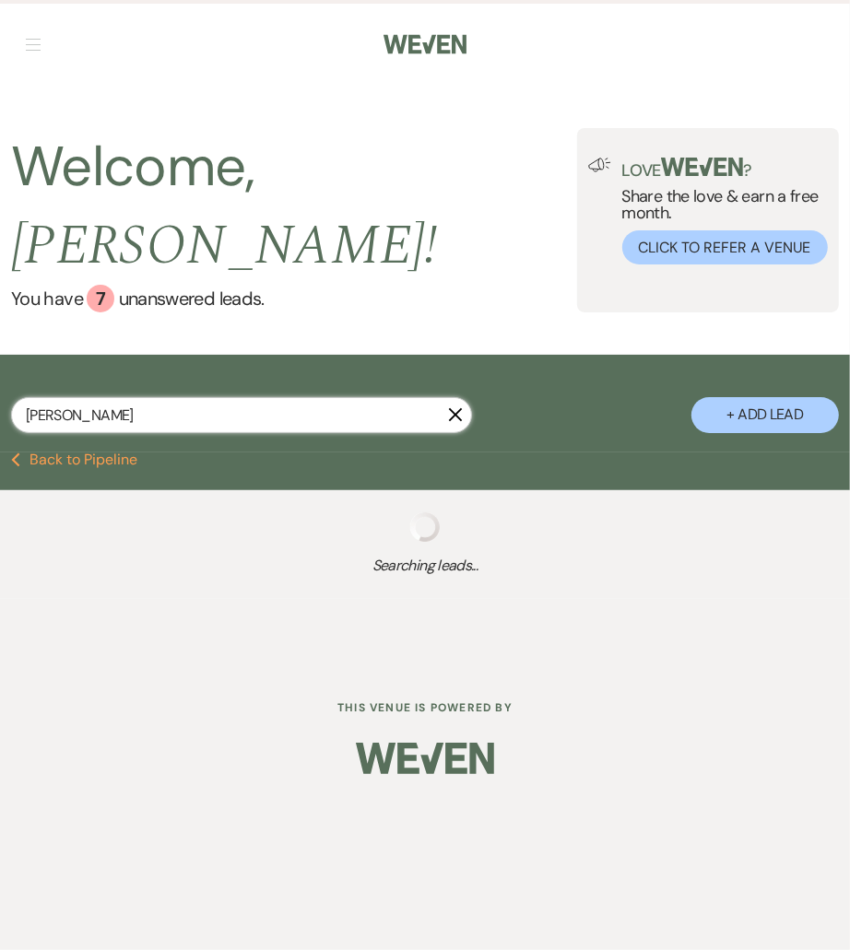
select select "8"
select select "6"
select select "8"
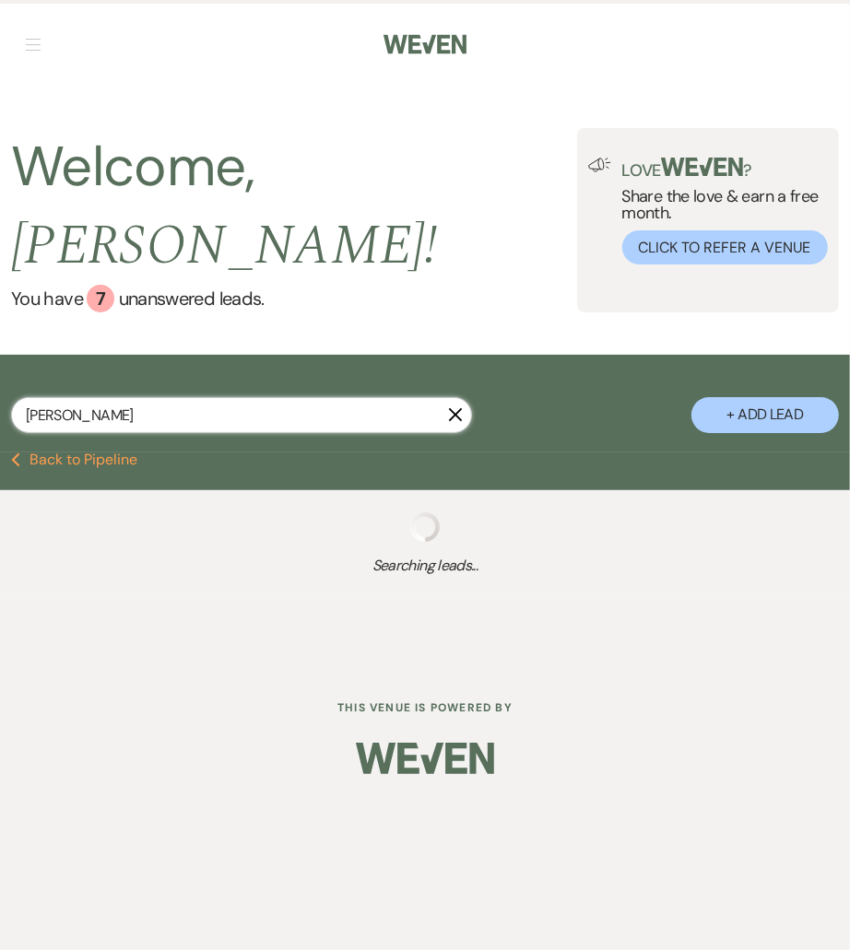
select select "8"
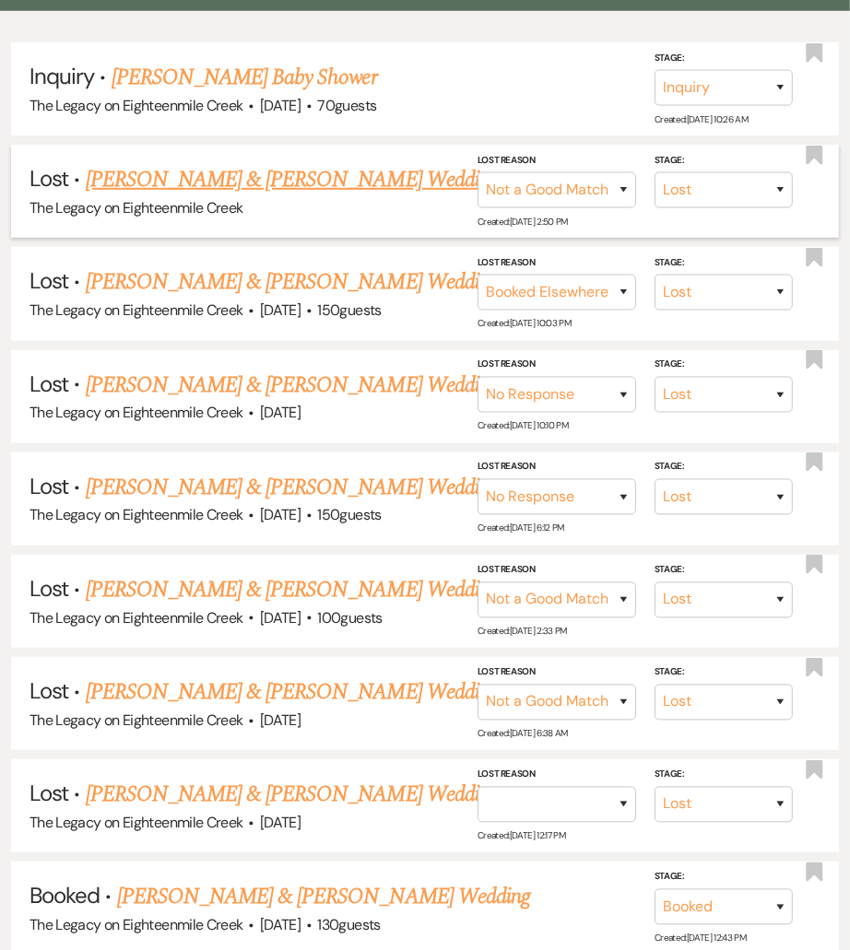
scroll to position [480, 0]
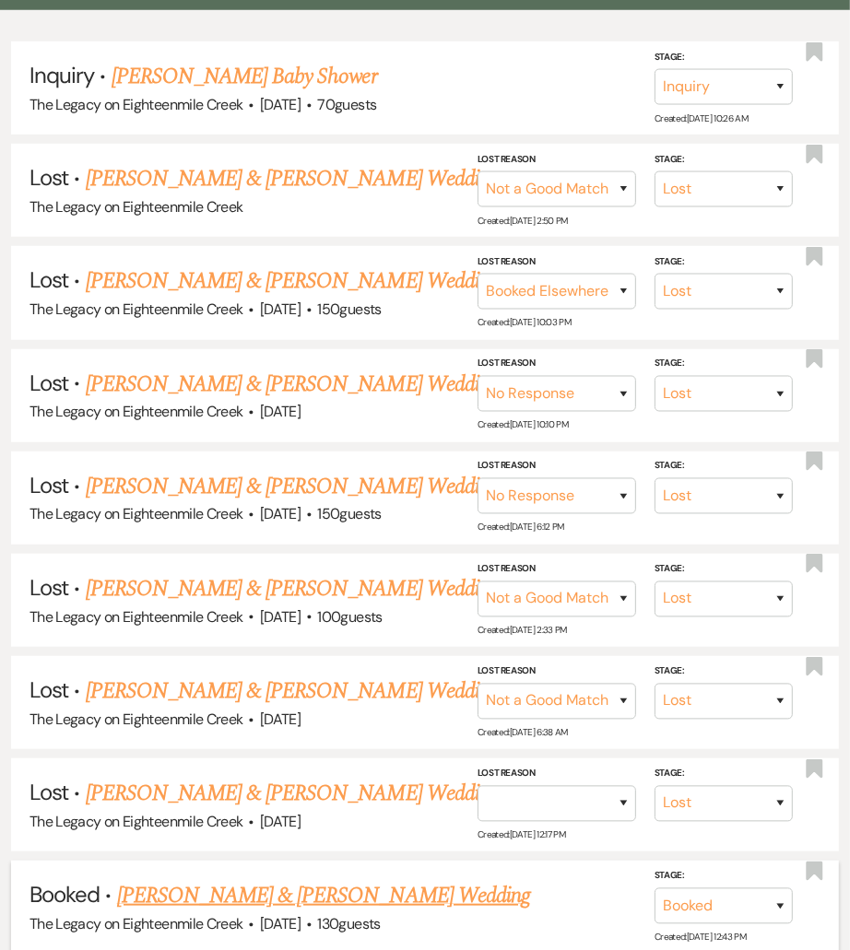
type input "Lauren Bugaj"
click at [256, 880] on link "Kevin Tierney & Lauren Bugaj's Wedding" at bounding box center [323, 896] width 413 height 33
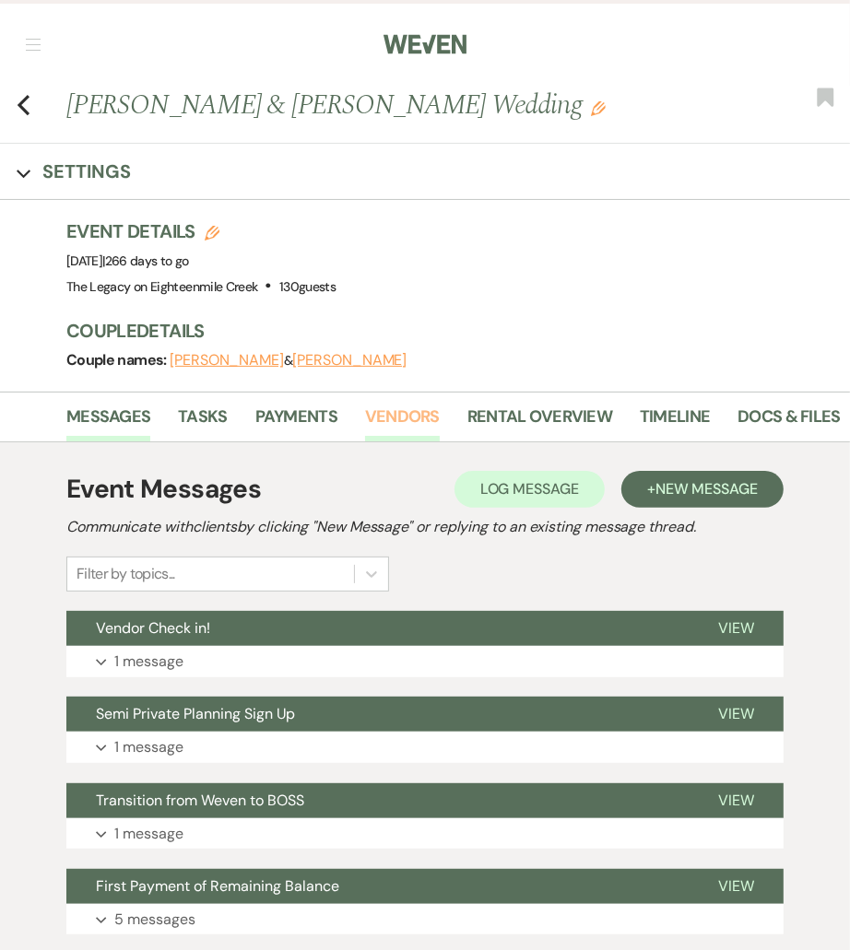
click at [419, 417] on link "Vendors" at bounding box center [402, 423] width 75 height 38
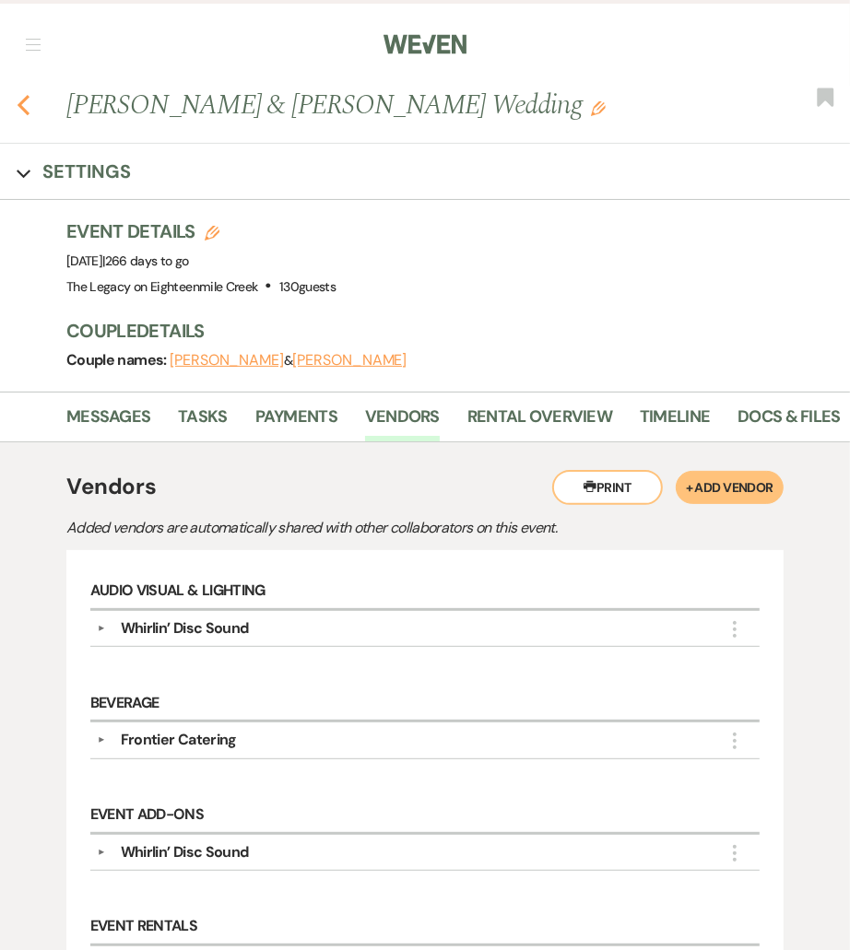
click at [23, 110] on use "button" at bounding box center [24, 105] width 12 height 20
select select "8"
select select "10"
select select "8"
select select "6"
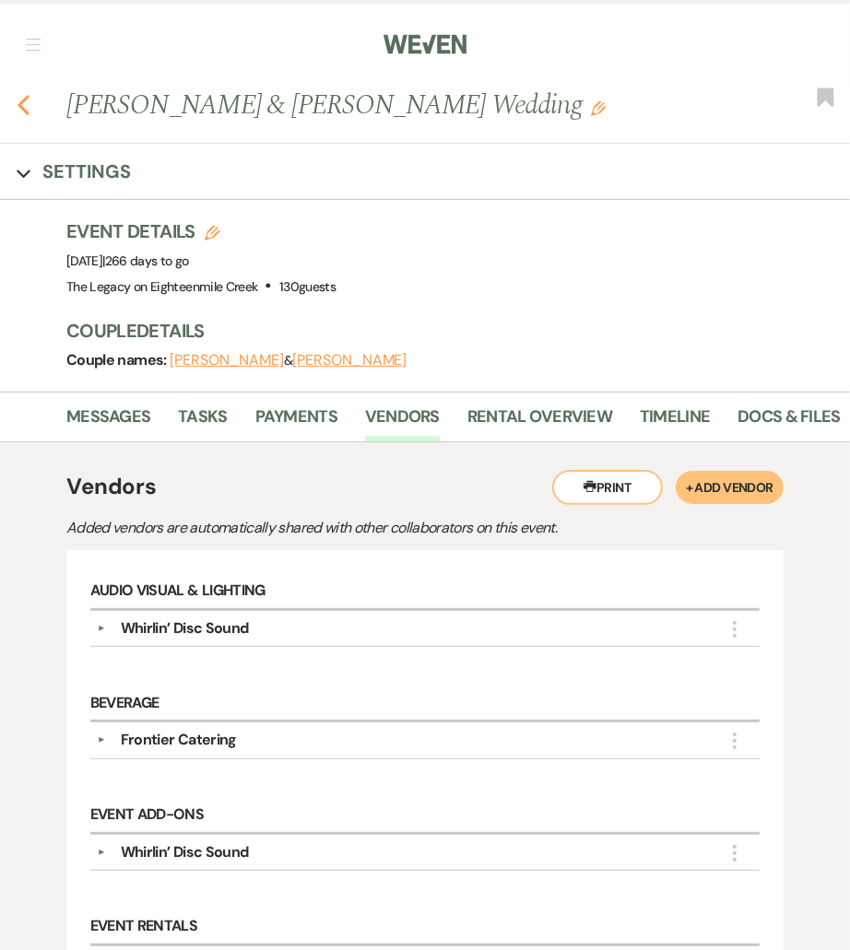
select select "8"
select select "5"
select select "8"
select select "5"
select select "8"
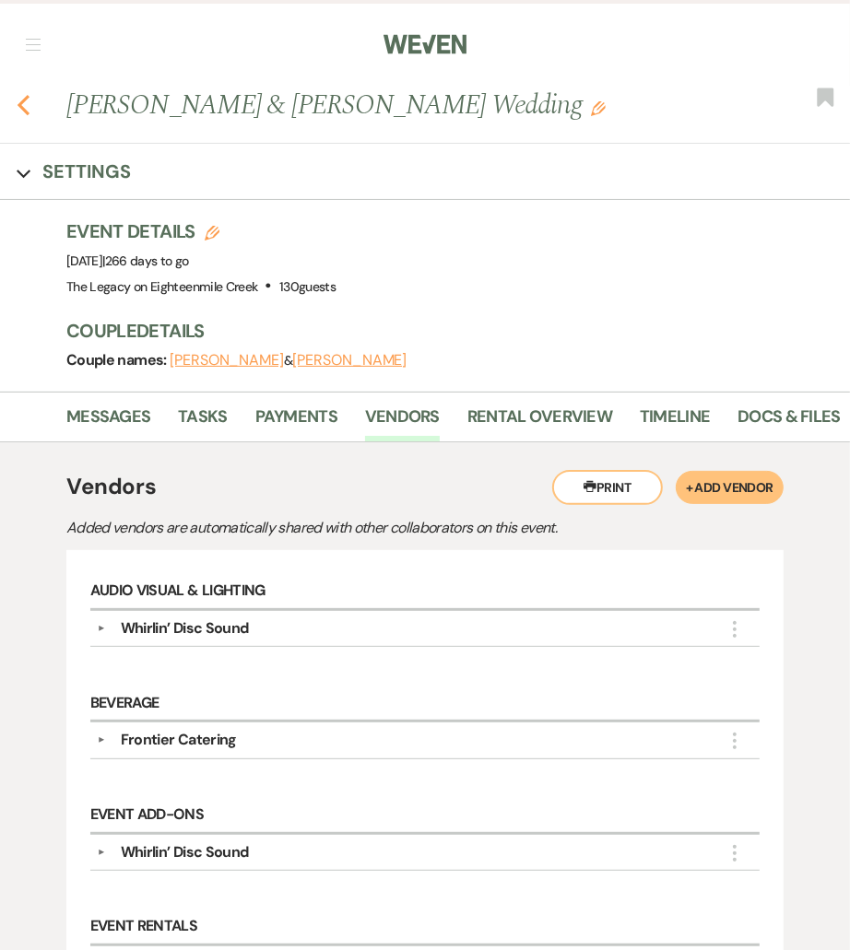
select select "10"
select select "8"
select select "10"
select select "8"
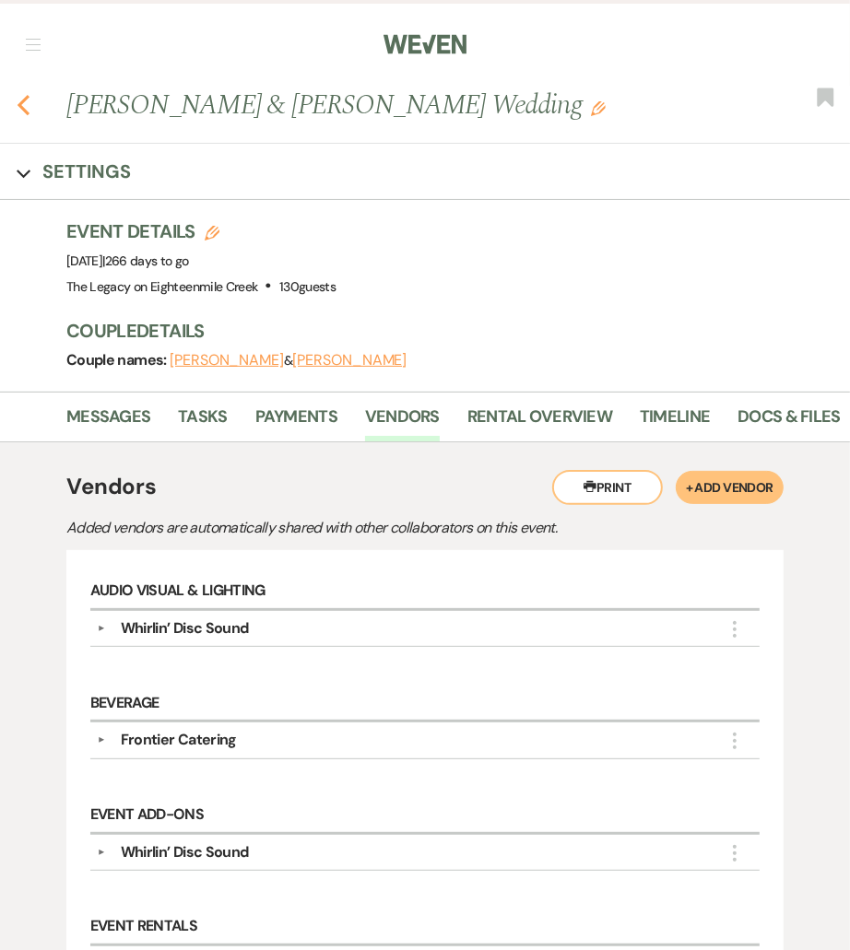
select select "8"
select select "2"
select select "8"
select select "5"
select select "8"
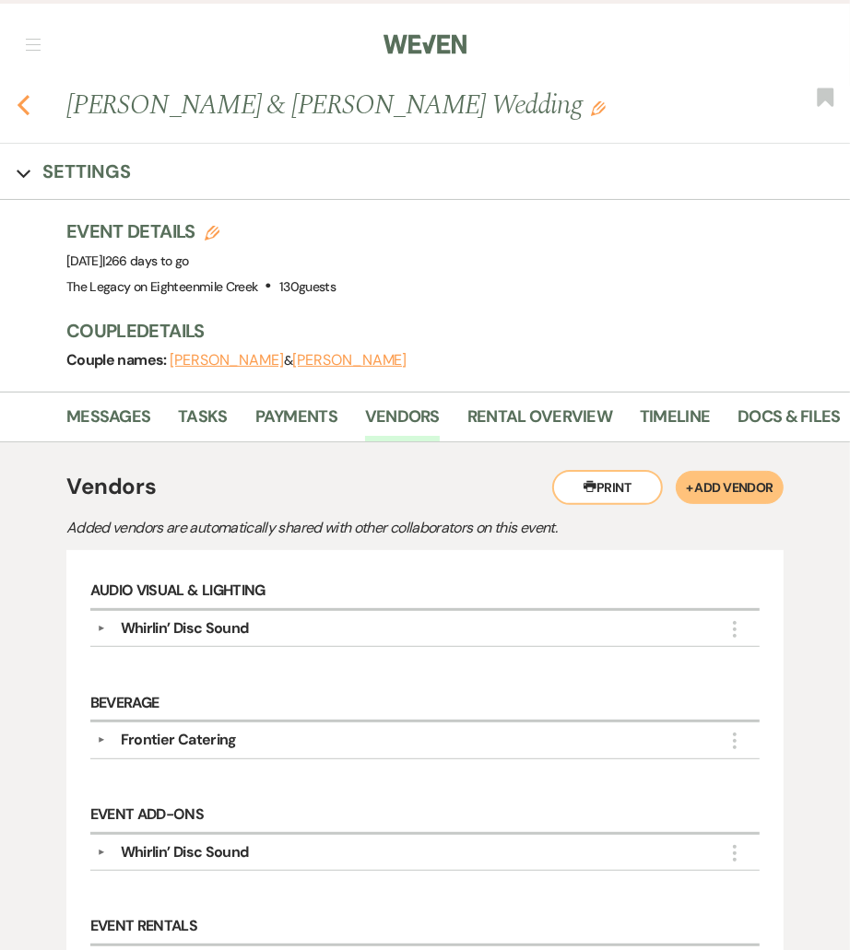
select select "6"
select select "8"
select select "6"
select select "8"
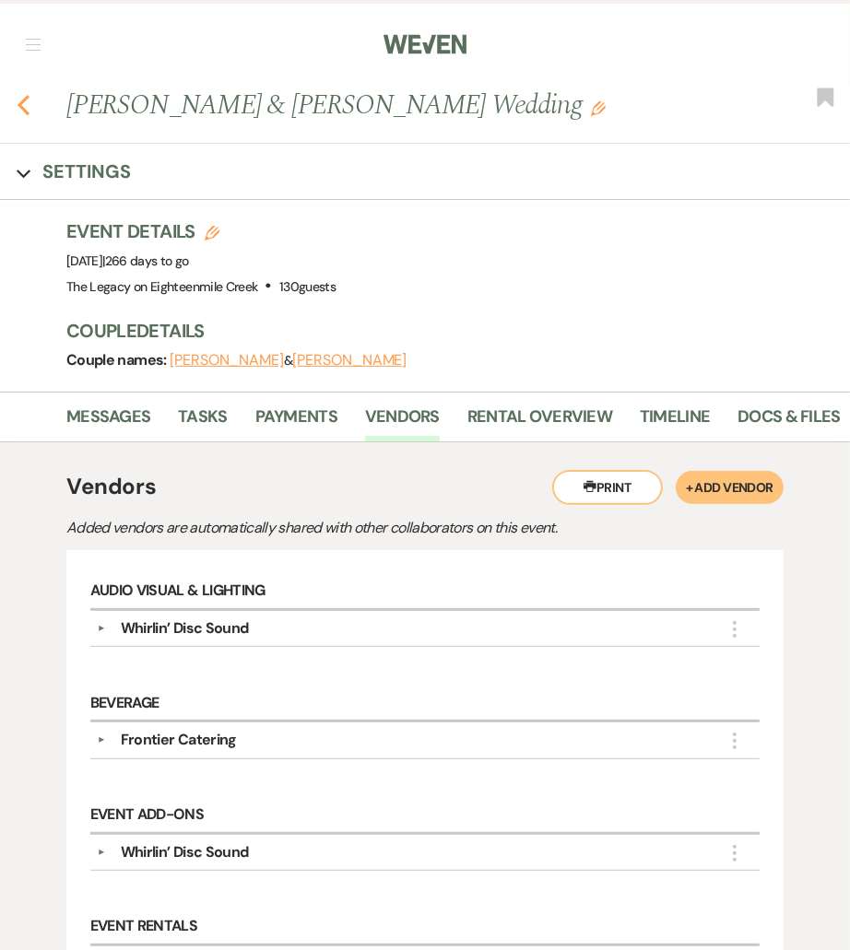
select select "8"
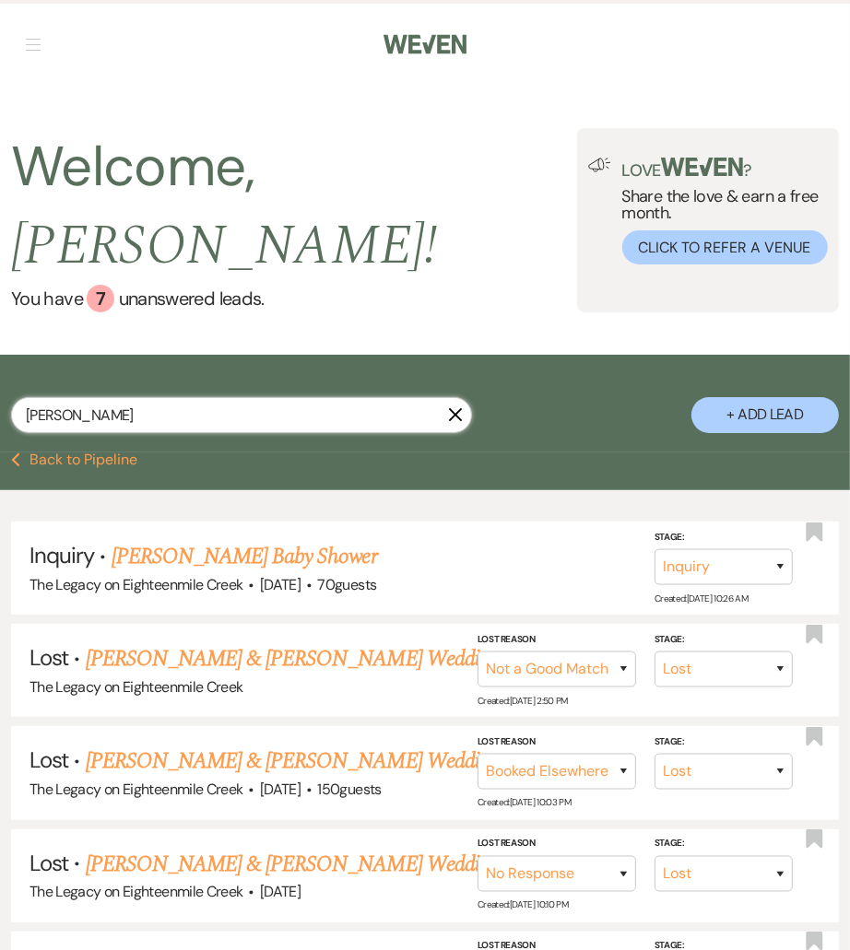
drag, startPoint x: 143, startPoint y: 364, endPoint x: 11, endPoint y: 365, distance: 131.8
click at [11, 397] on input "Lauren Bugaj" at bounding box center [241, 415] width 461 height 36
paste input "Cassidy Wirth"
type input "Cassidy Wirth"
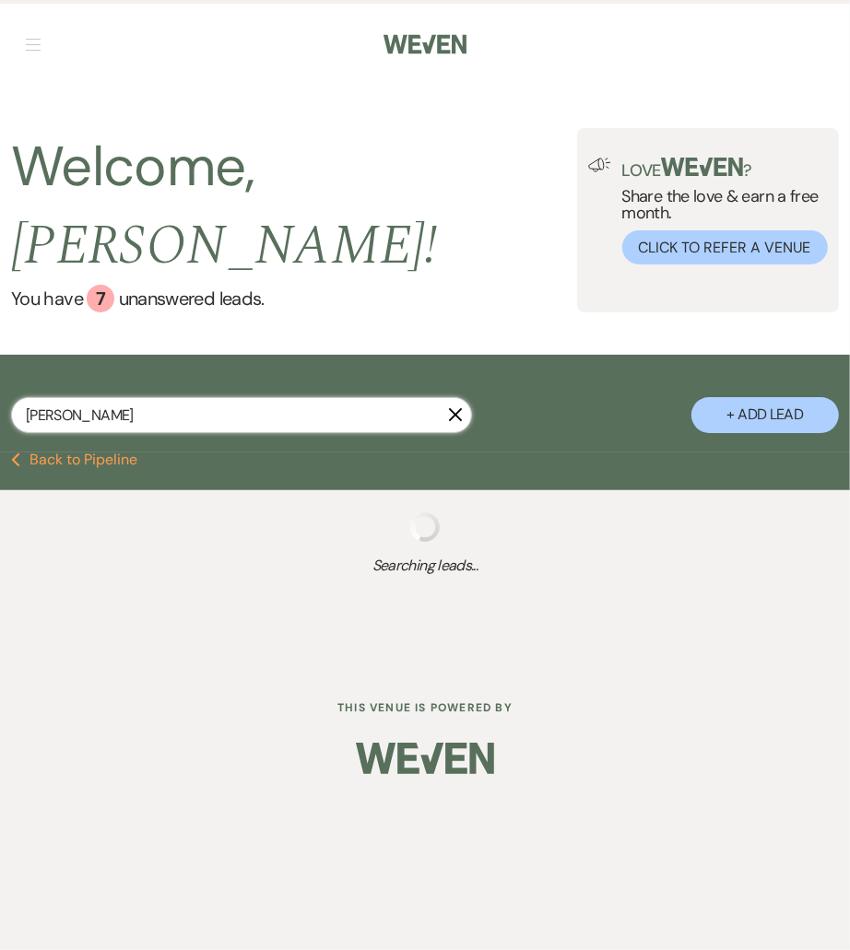
select select "8"
select select "1"
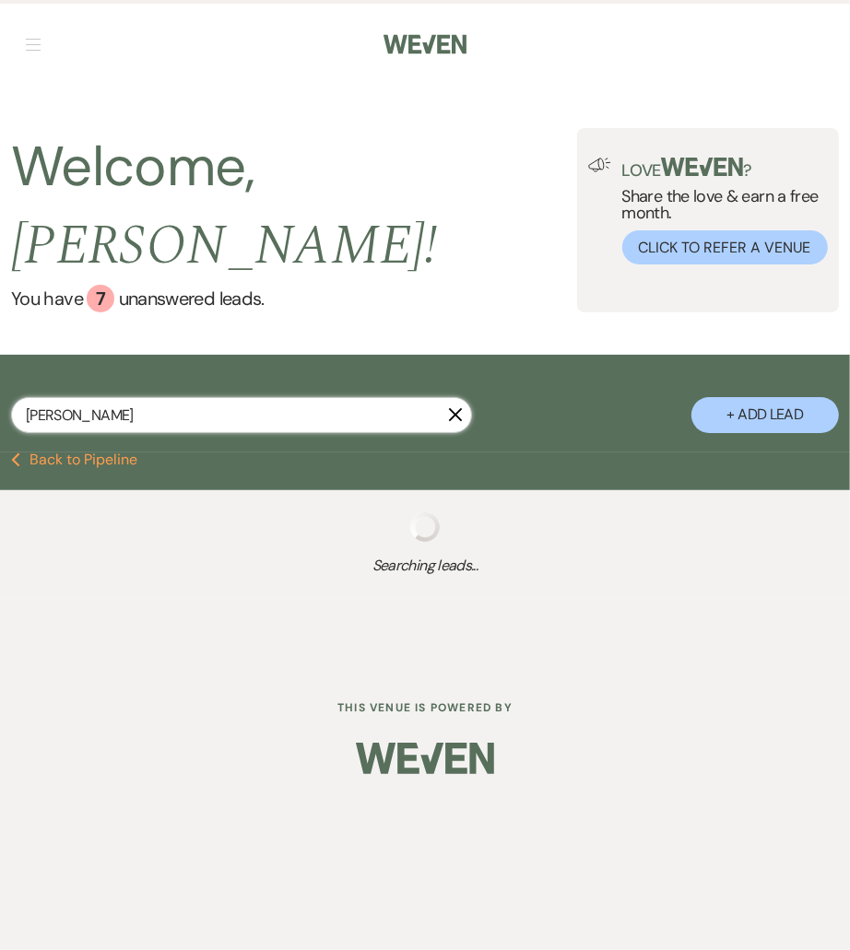
select select "8"
select select "5"
select select "8"
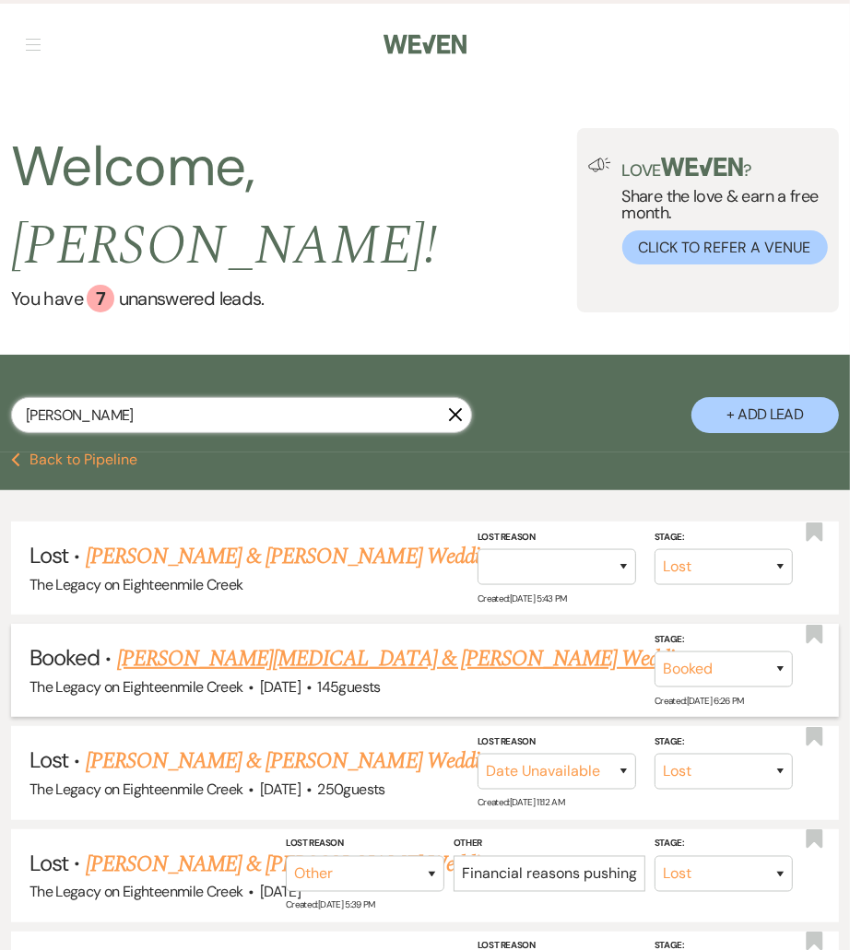
type input "Cassidy Wirth"
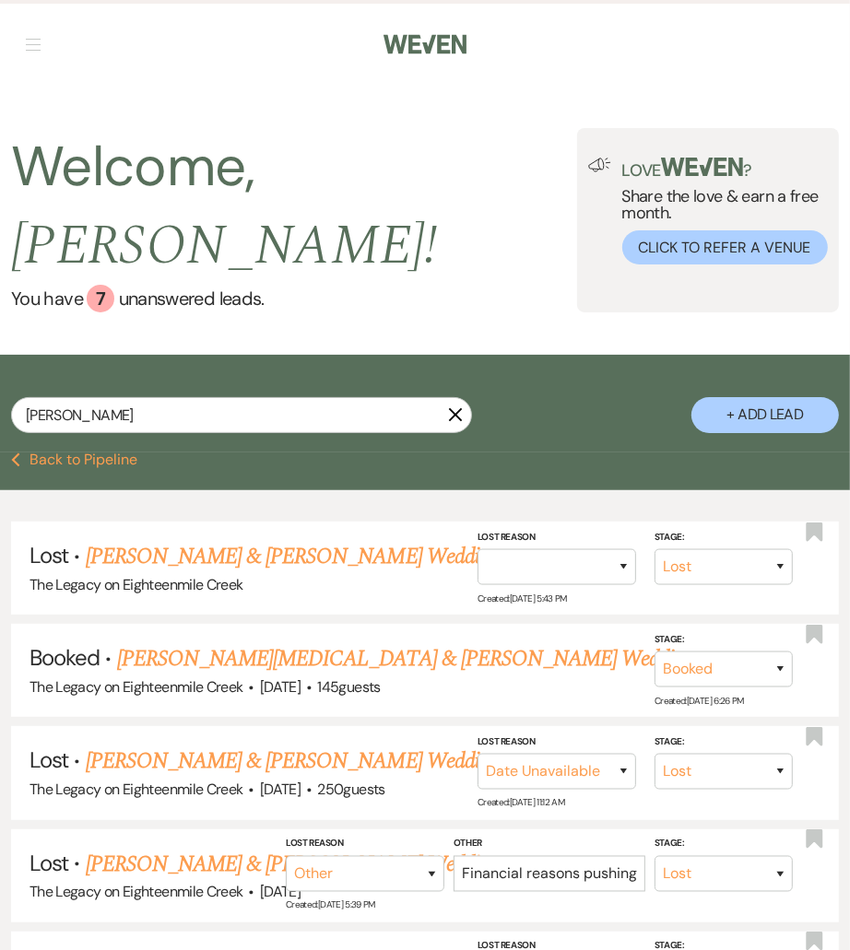
click at [263, 643] on link "James Purpura & Cassidy Wirth's Wedding" at bounding box center [405, 659] width 577 height 33
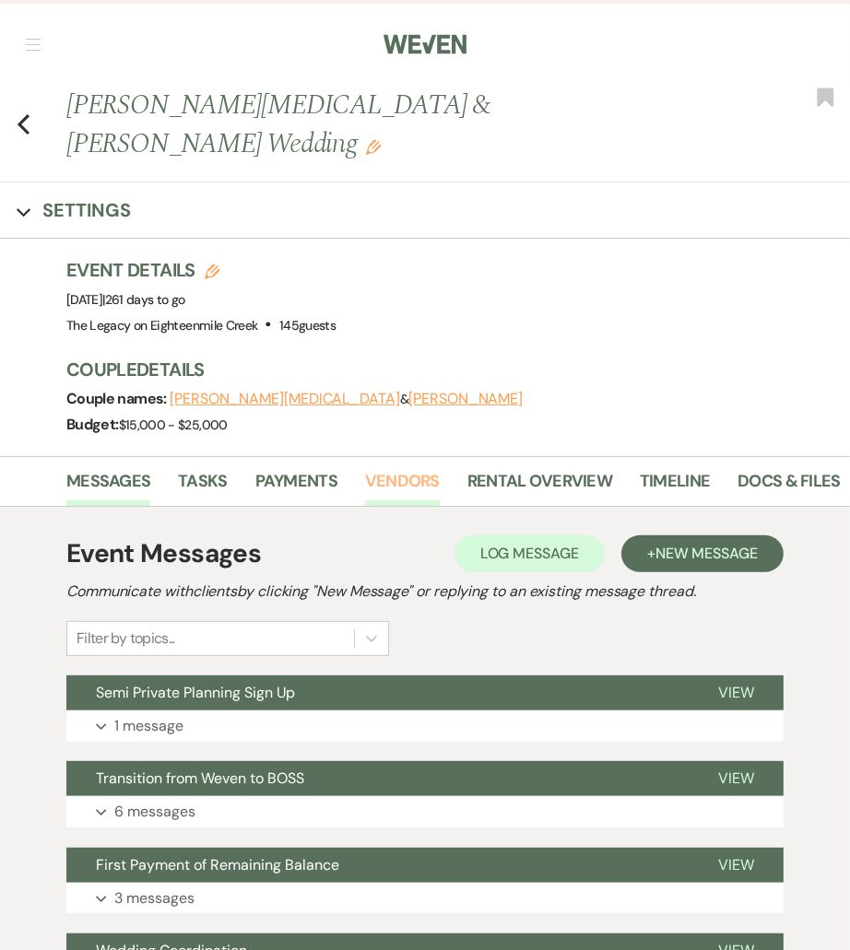
click at [384, 468] on link "Vendors" at bounding box center [402, 487] width 75 height 38
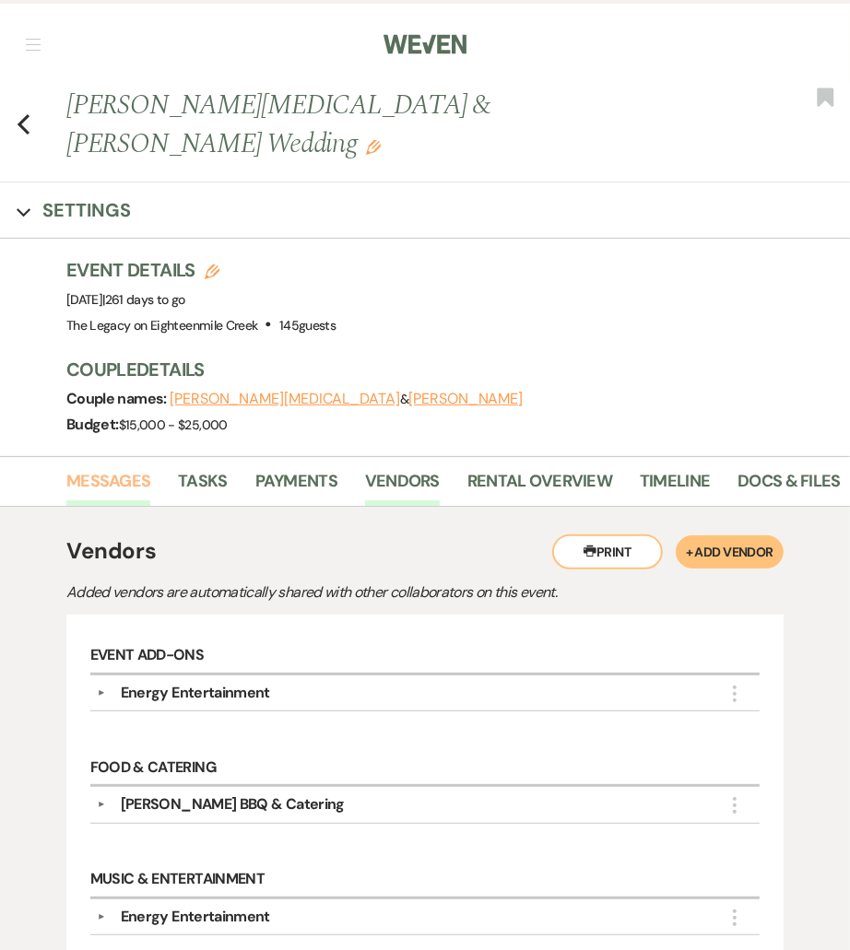
click at [99, 468] on link "Messages" at bounding box center [108, 487] width 84 height 38
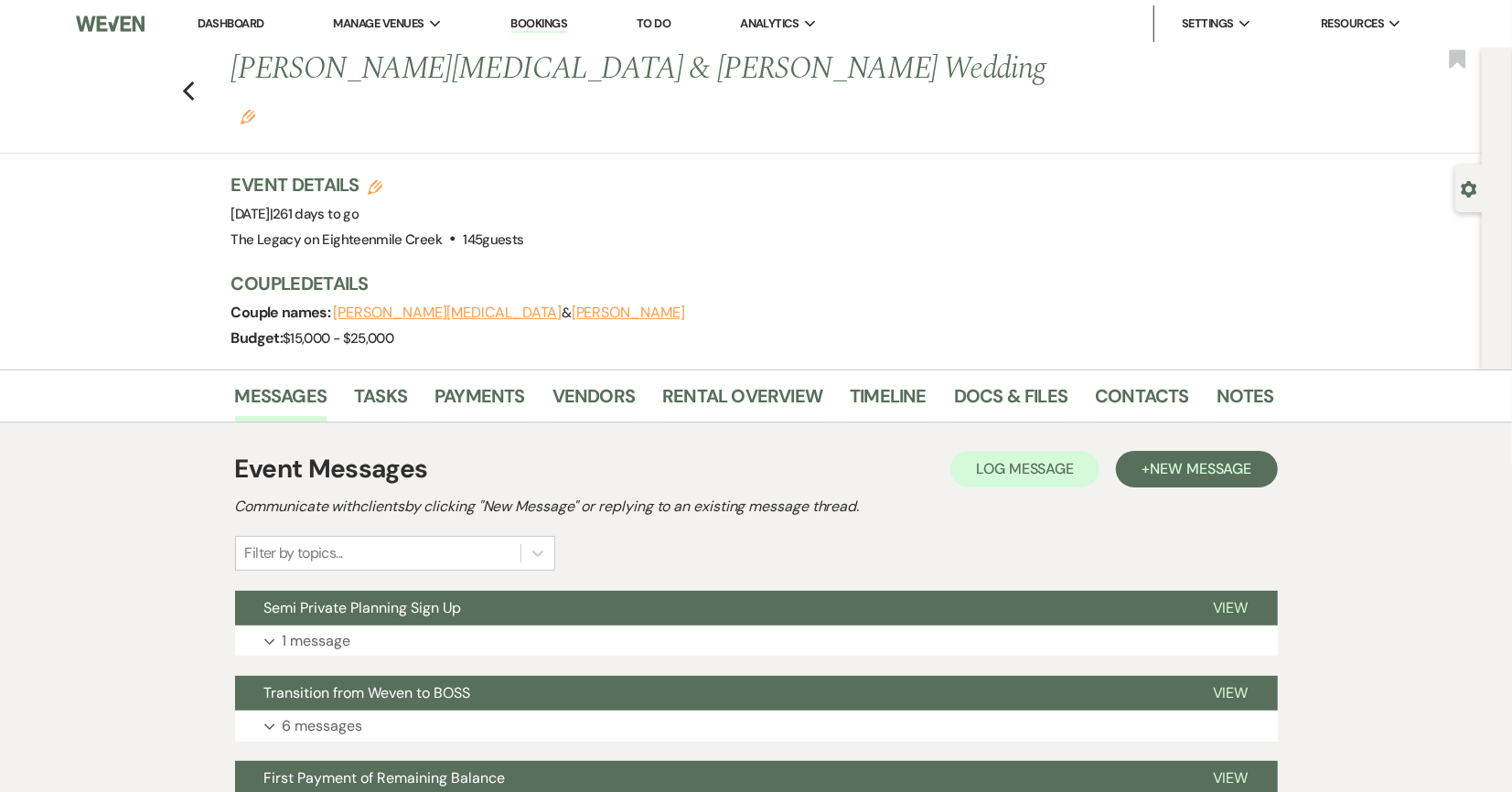
click at [228, 27] on link "Dashboard" at bounding box center [230, 24] width 65 height 16
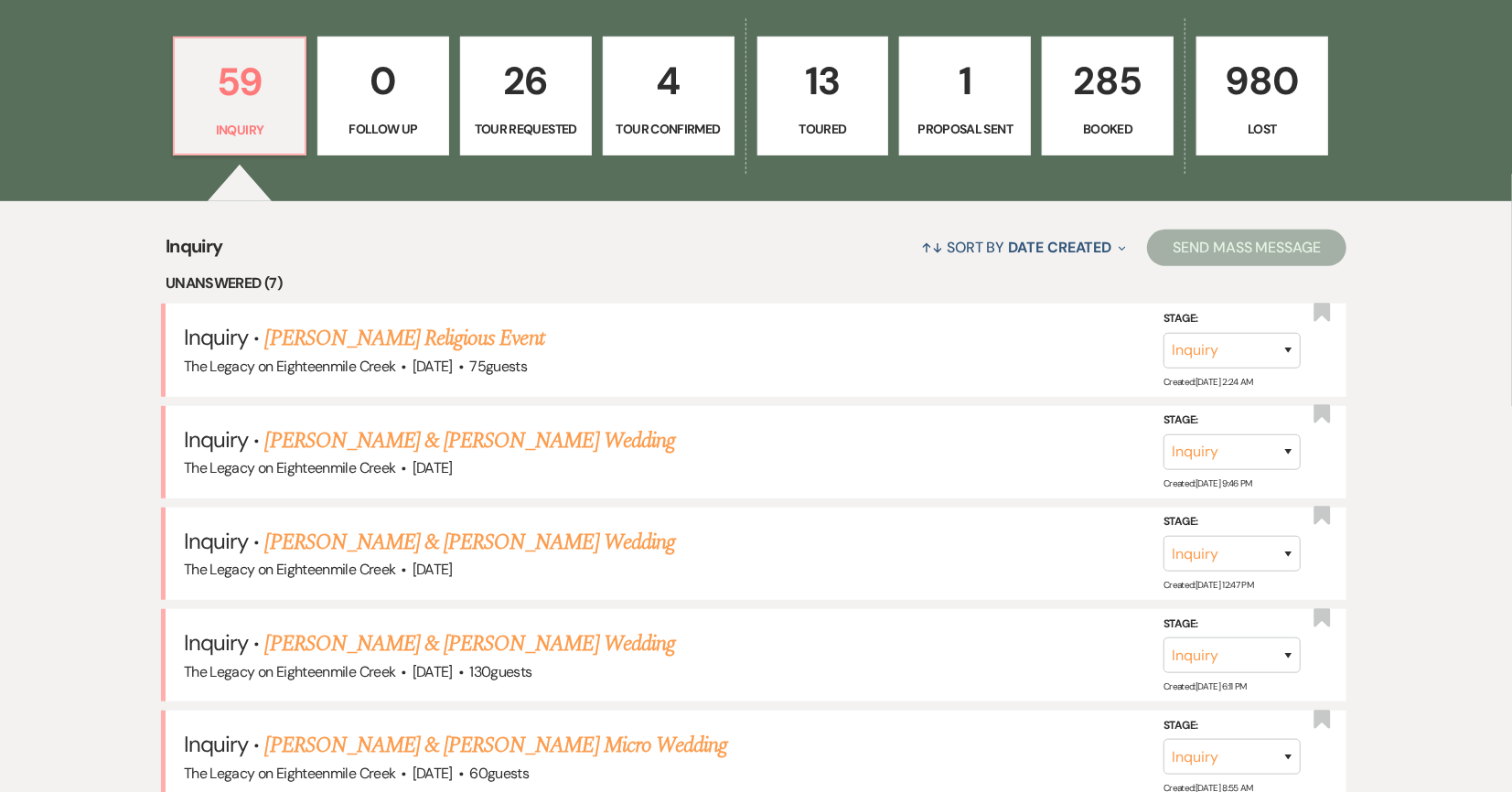
scroll to position [531, 0]
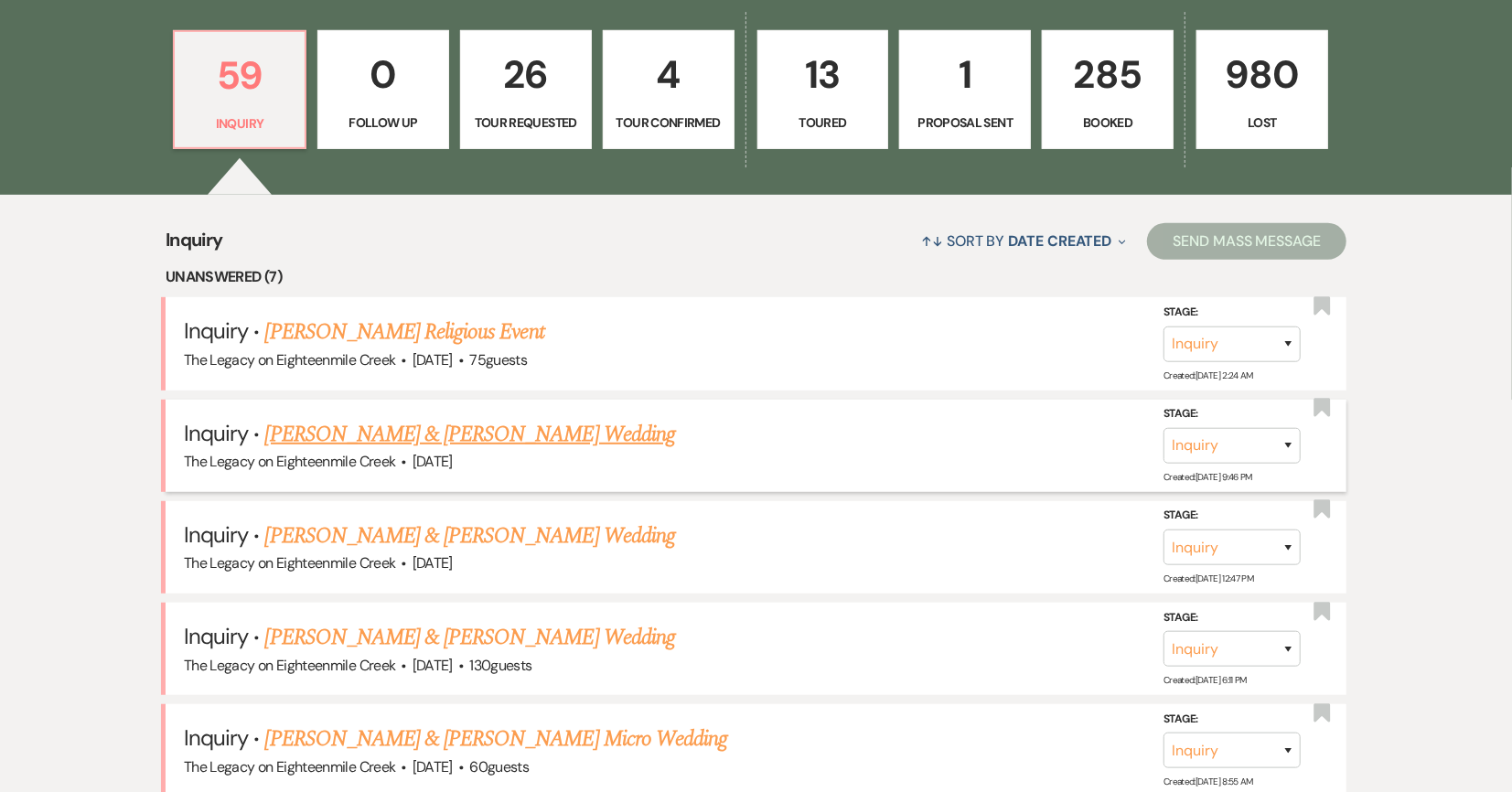
click at [552, 439] on link "[PERSON_NAME] & [PERSON_NAME] Wedding" at bounding box center [469, 434] width 410 height 33
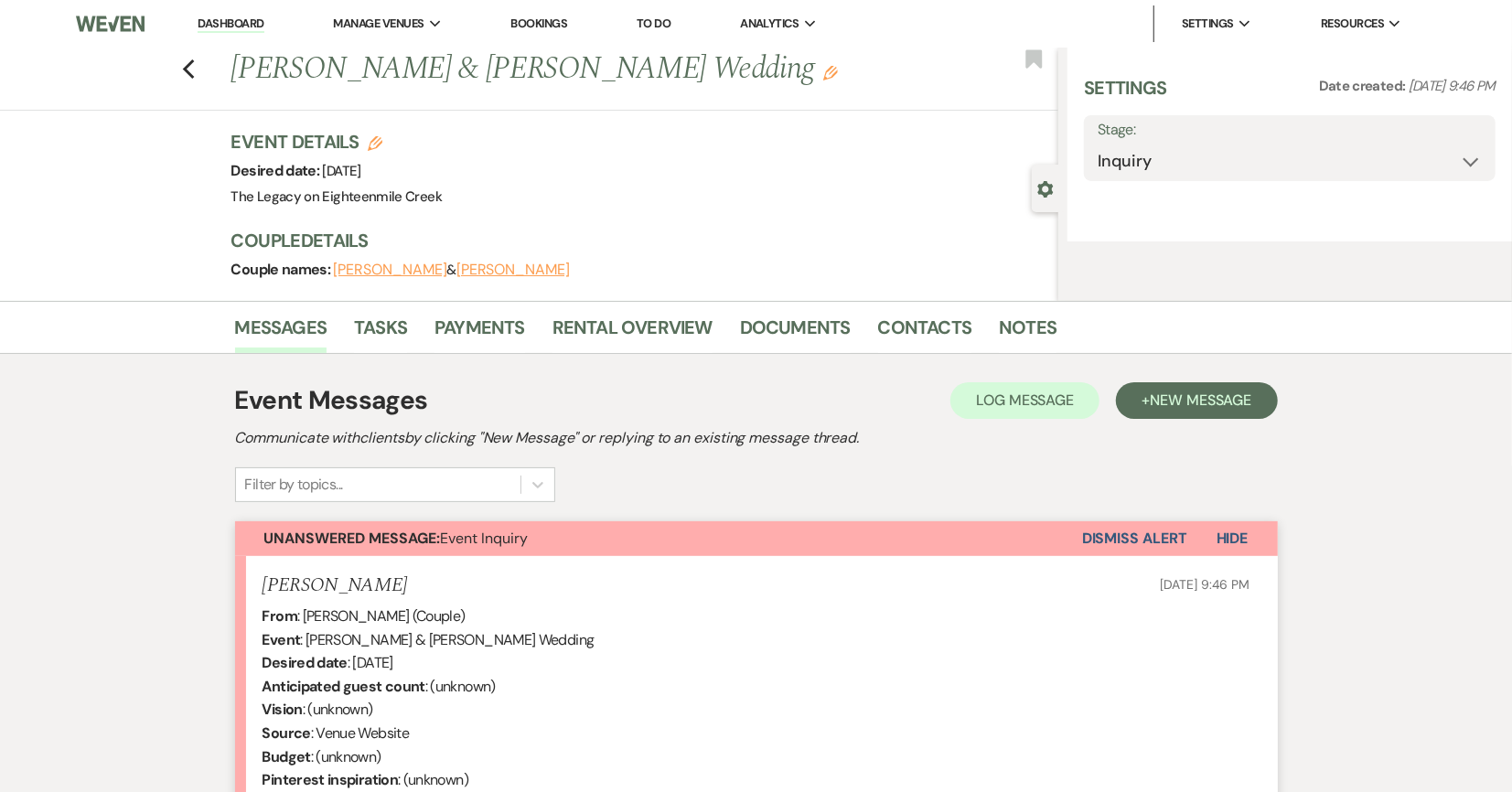
select select "5"
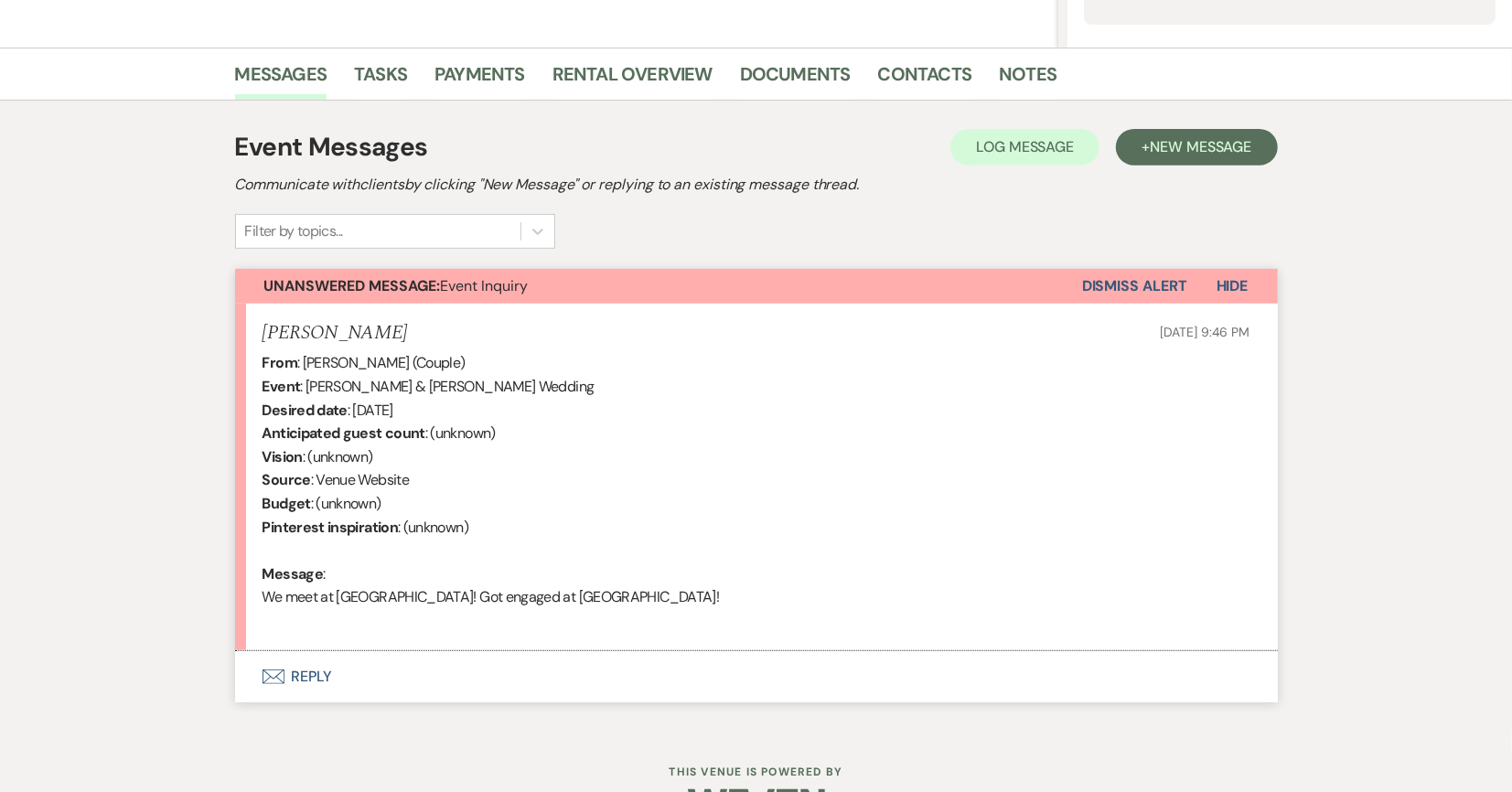
scroll to position [464, 0]
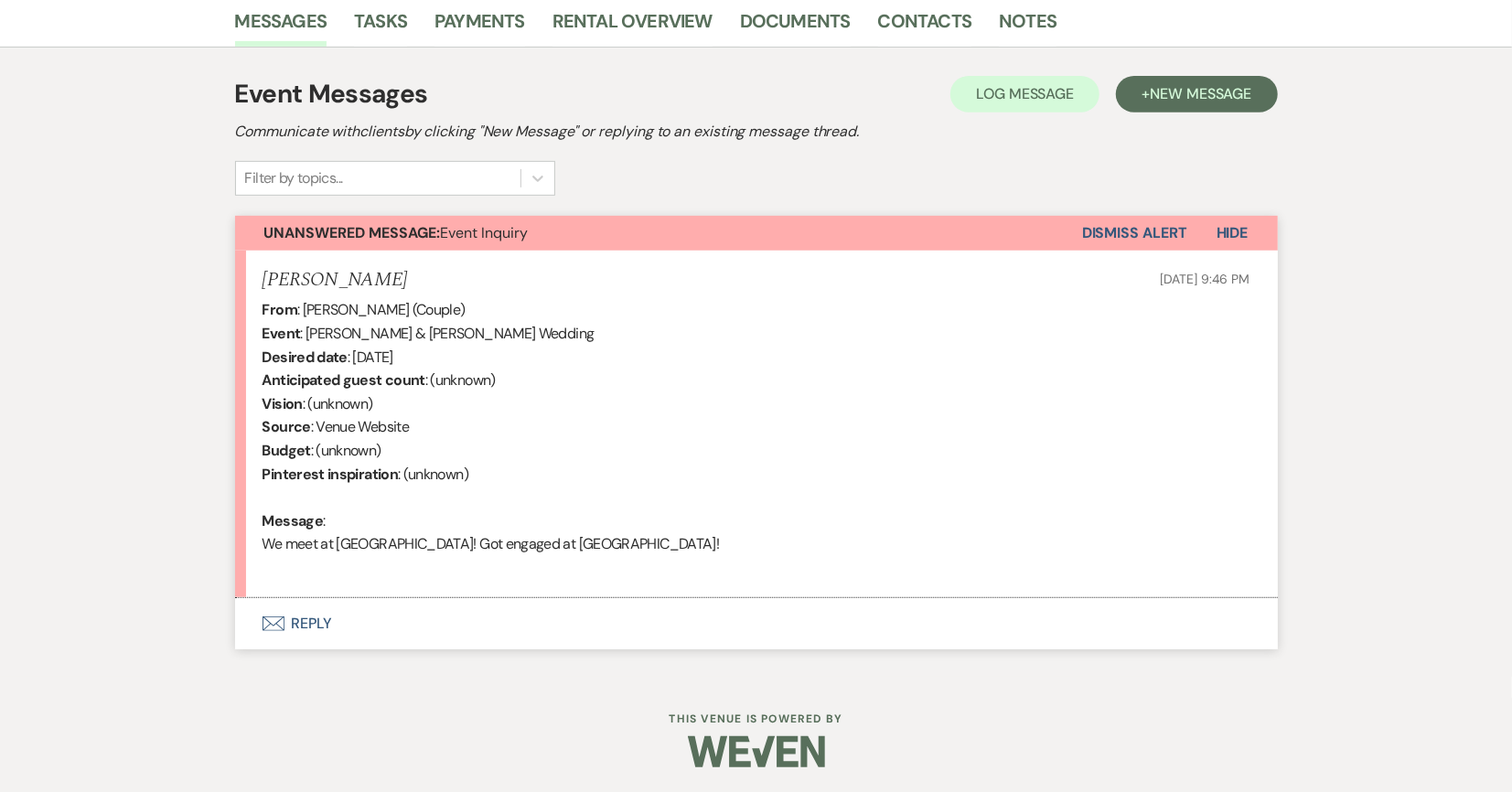
click at [311, 622] on button "Envelope Reply" at bounding box center [756, 624] width 1043 height 52
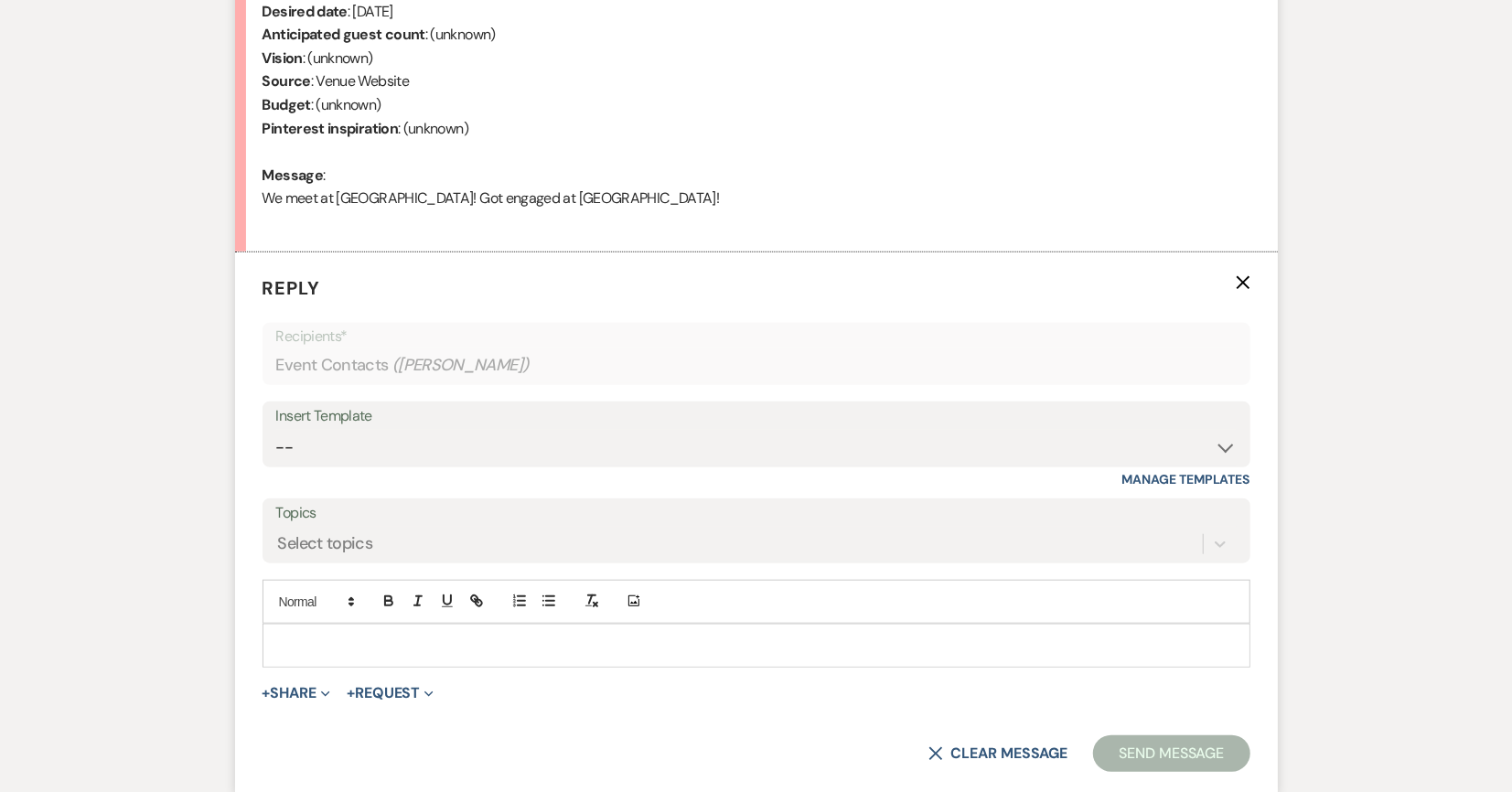
scroll to position [814, 0]
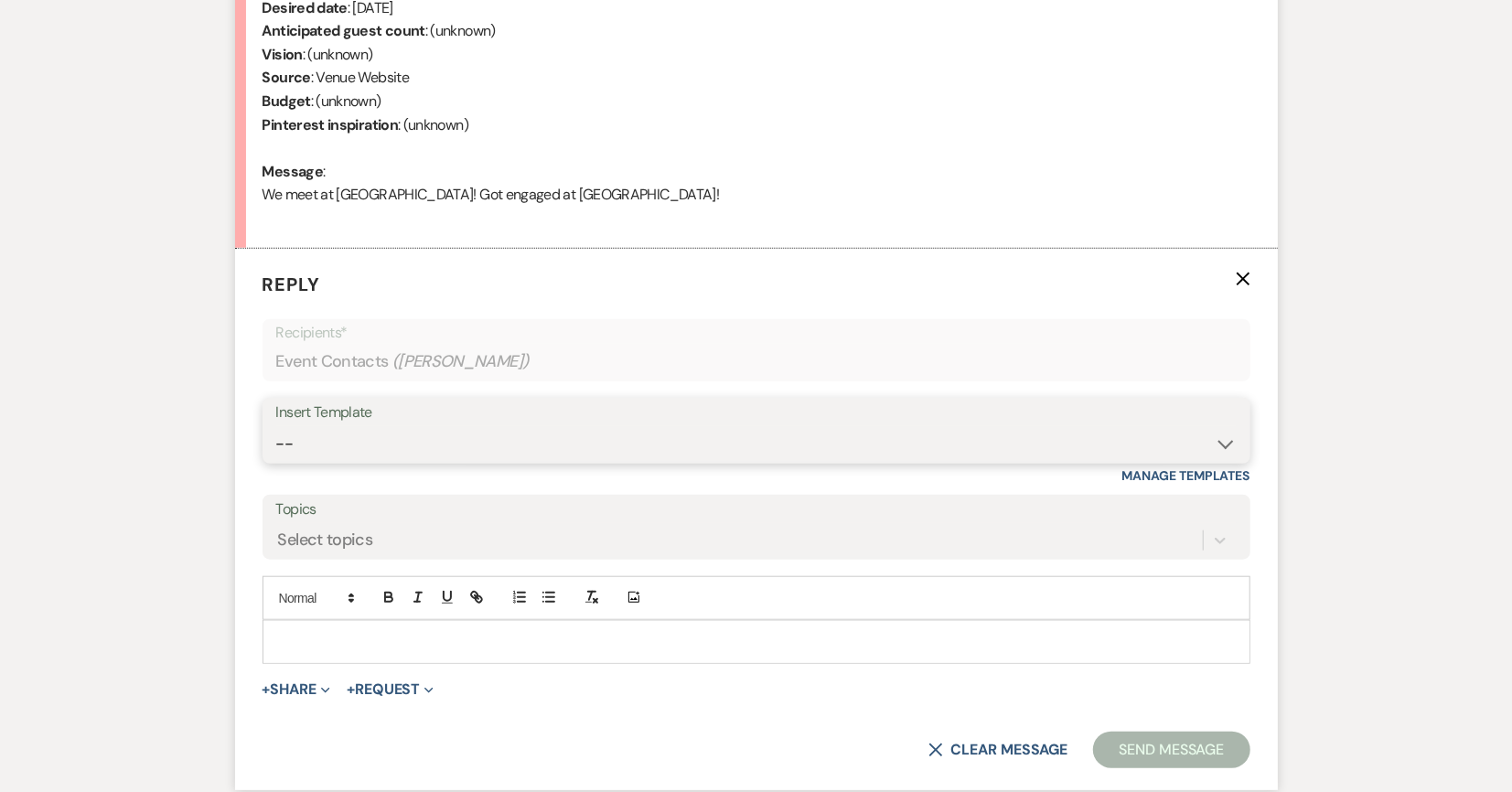
click at [523, 438] on select "--" at bounding box center [756, 445] width 960 height 36
select select "1786"
click at [276, 427] on select "-- Inquiry Follow Up- Just checking in :) Tour Date/Time Confirmation Proposal …" at bounding box center [756, 445] width 960 height 36
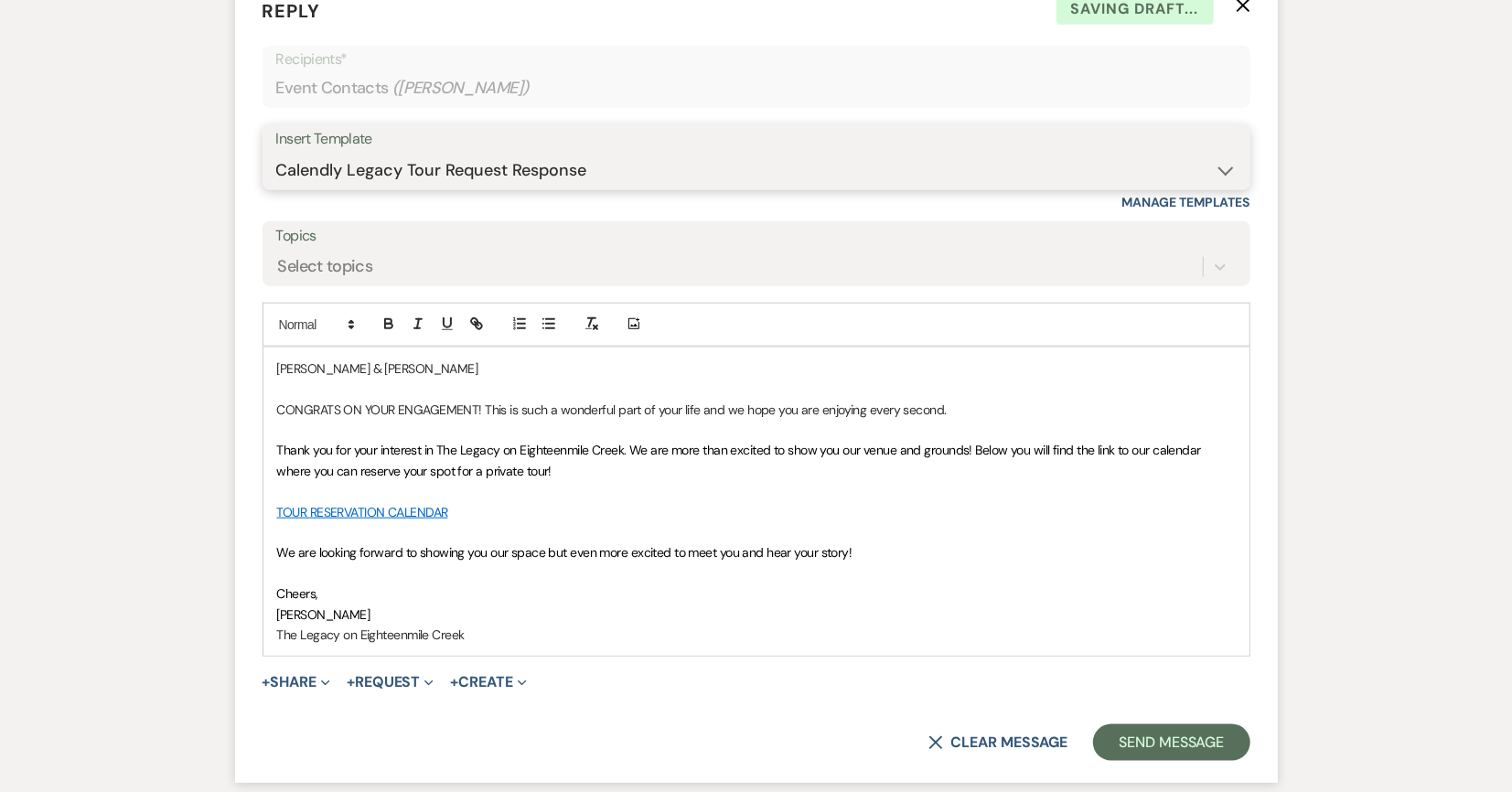
scroll to position [1096, 0]
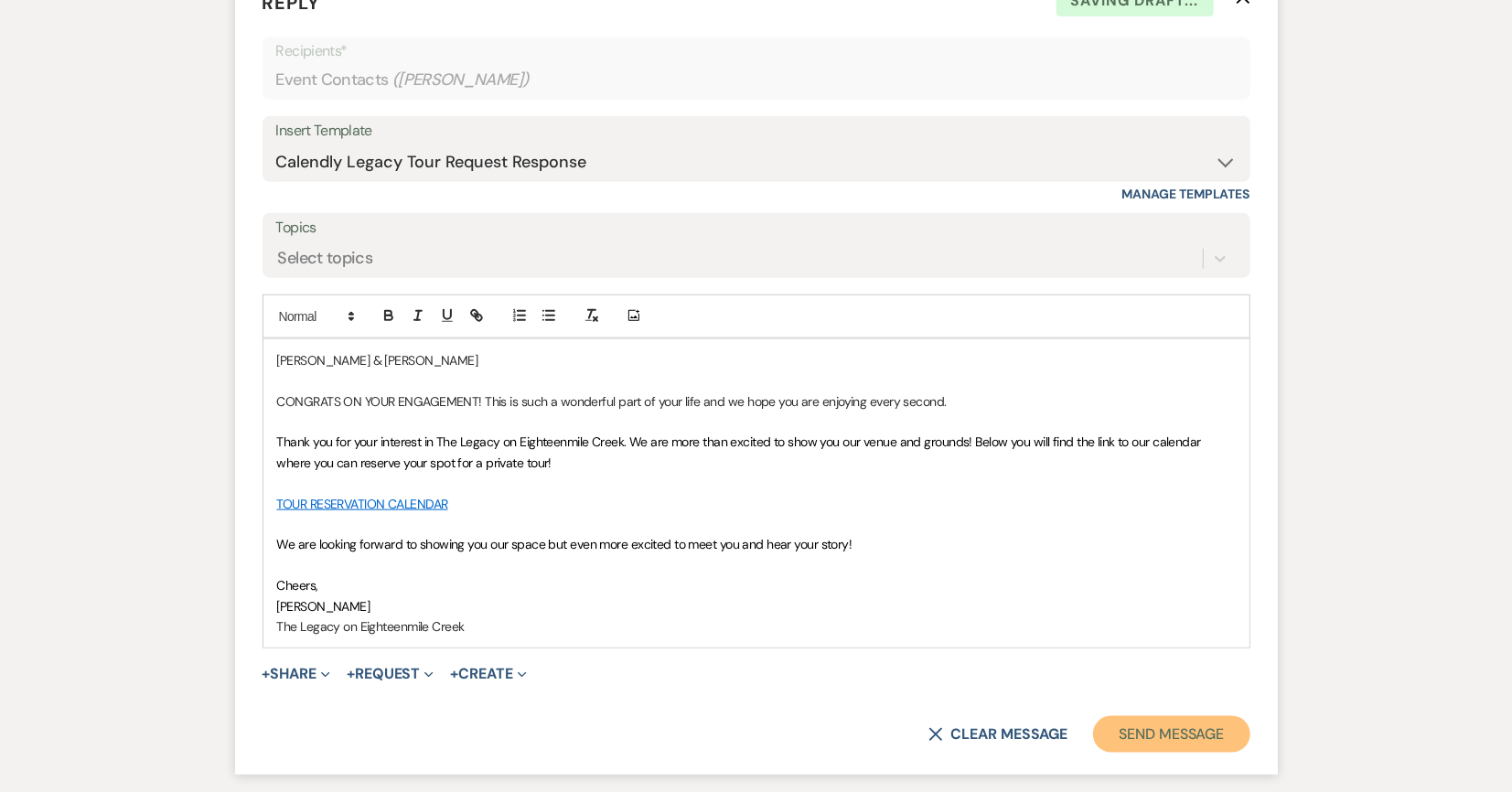
click at [842, 725] on button "Send Message" at bounding box center [1172, 734] width 157 height 37
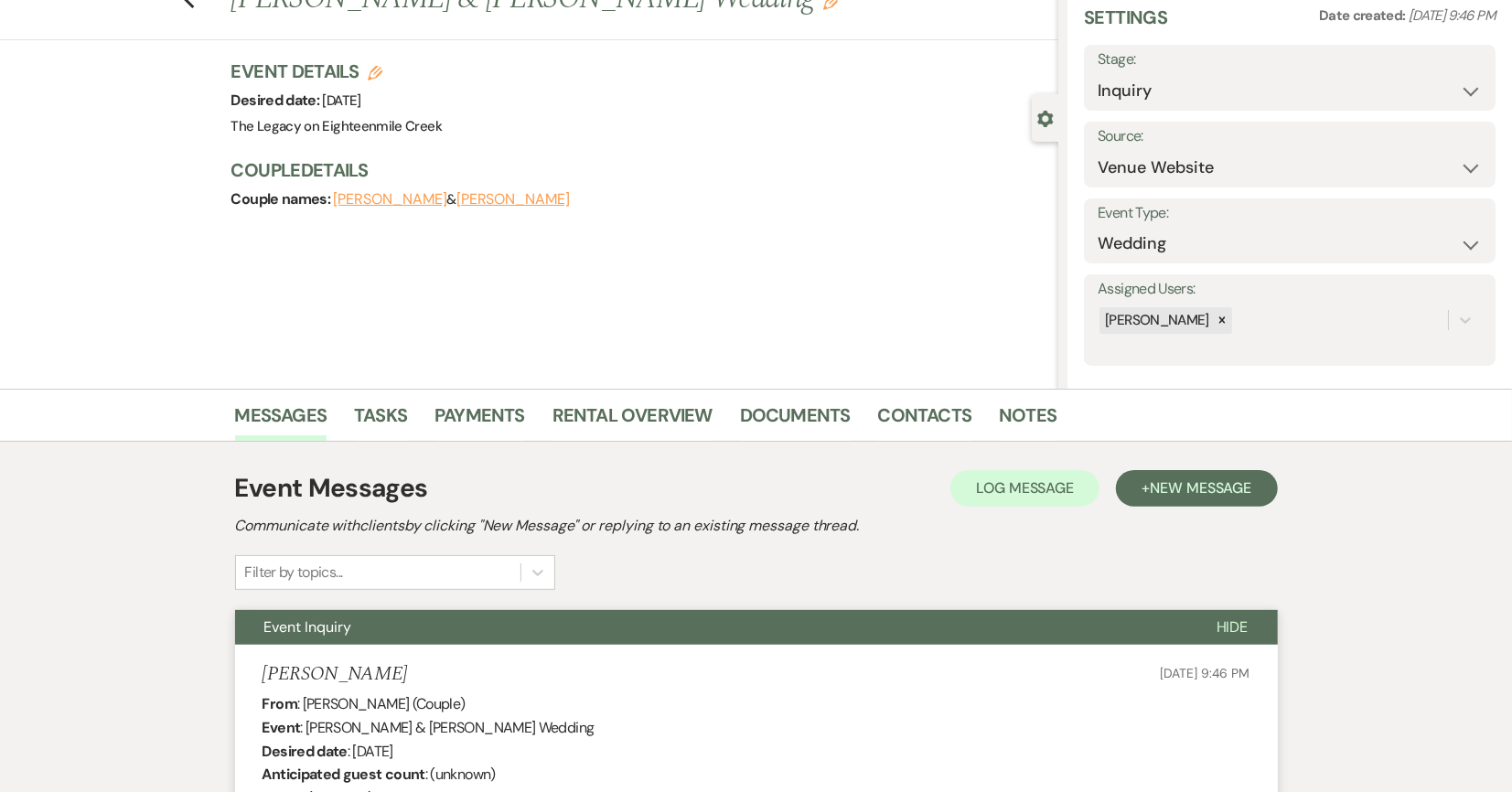
scroll to position [0, 0]
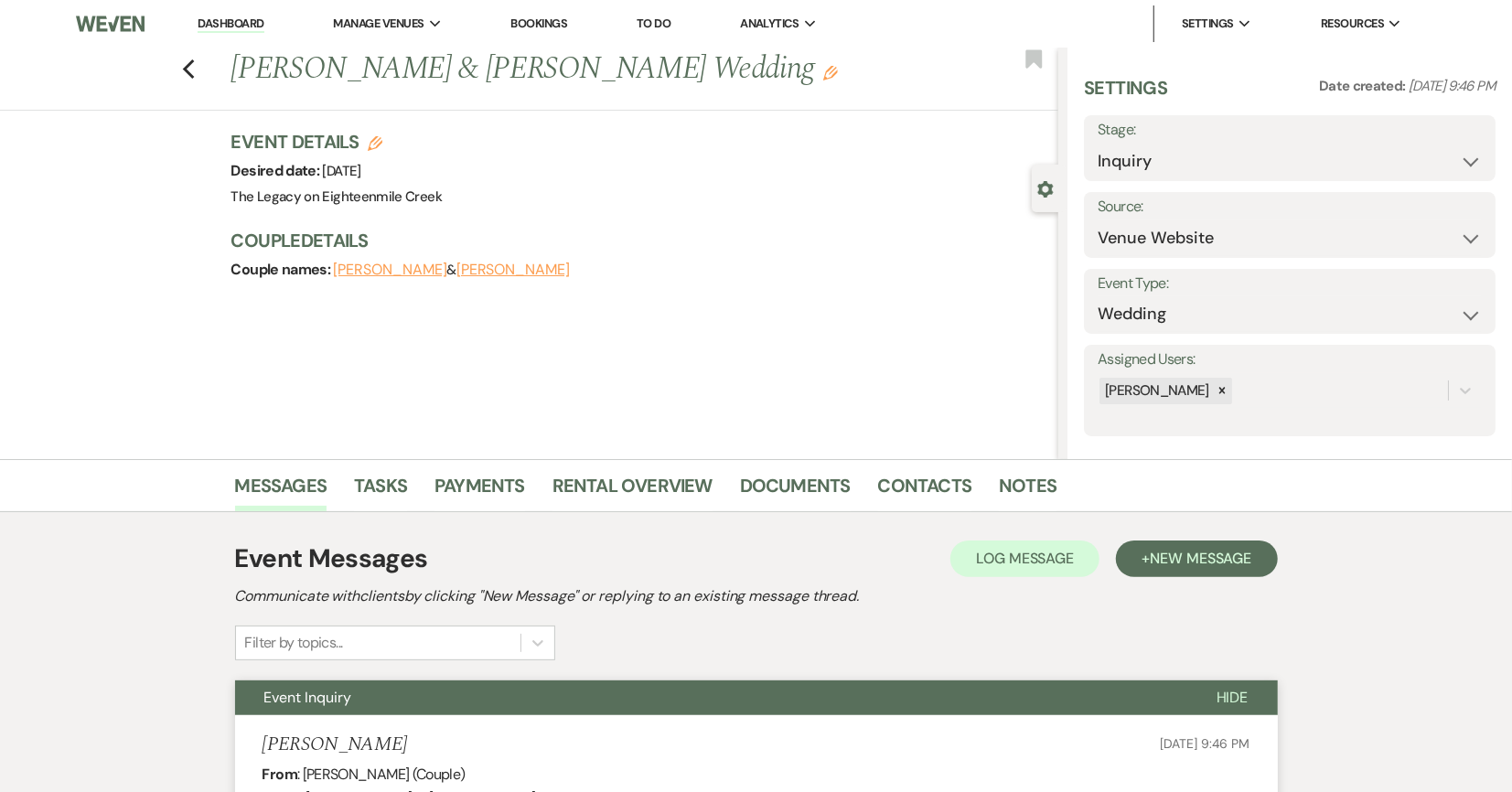
click at [250, 22] on link "Dashboard" at bounding box center [230, 25] width 65 height 18
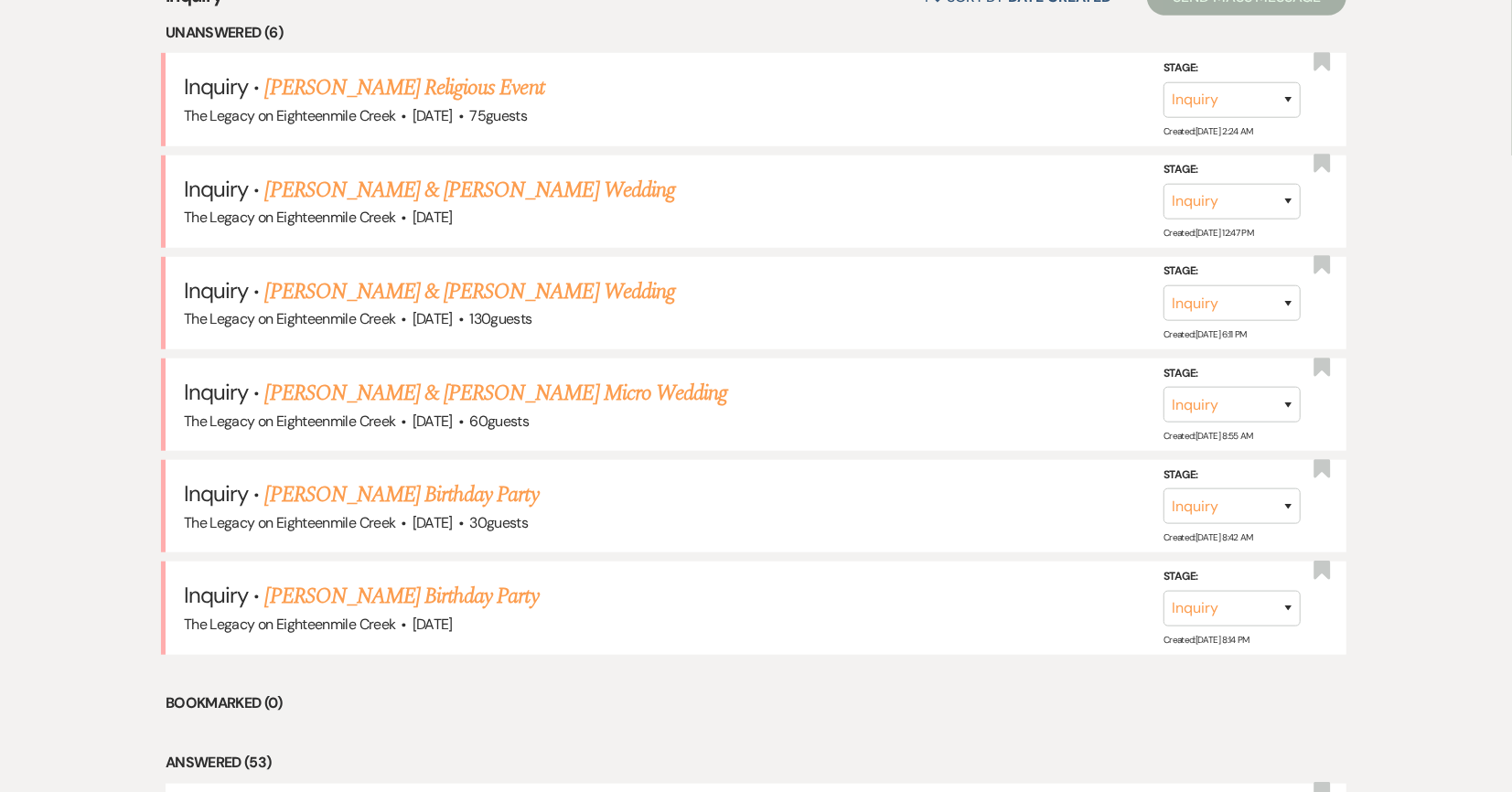
scroll to position [778, 0]
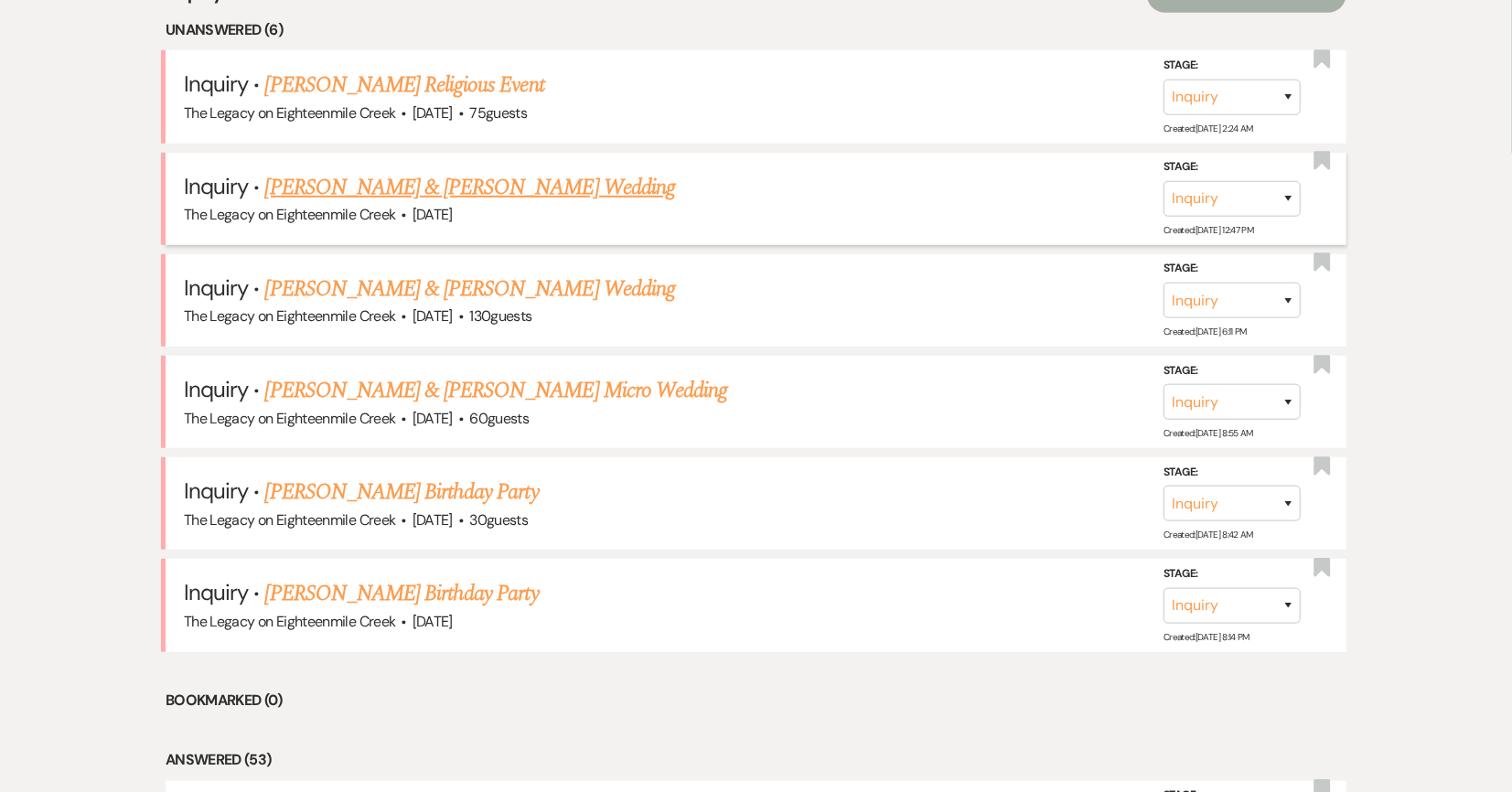
click at [474, 190] on link "Jake Warner & Janaye Clarke's Wedding" at bounding box center [469, 187] width 410 height 33
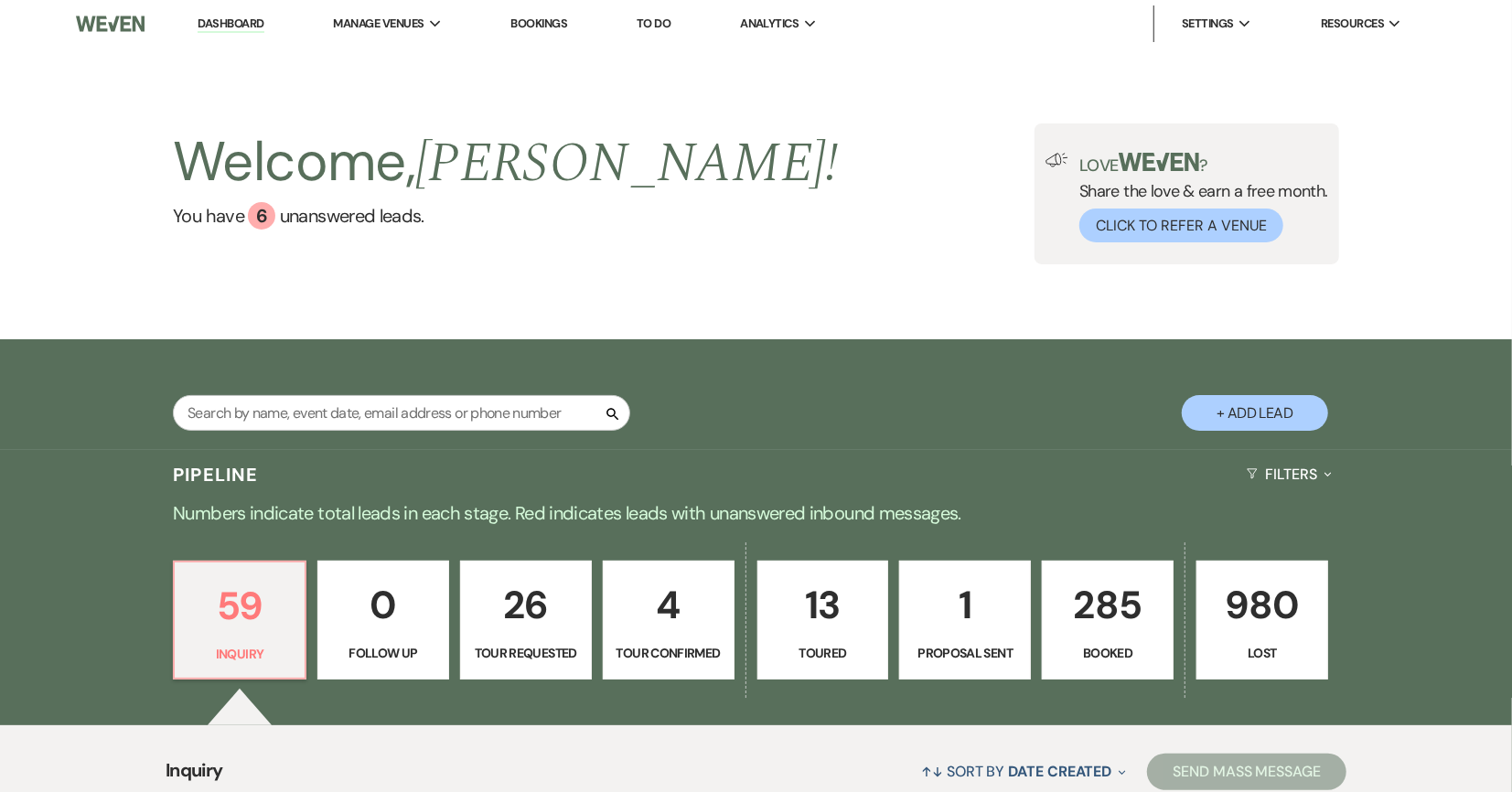
select select "5"
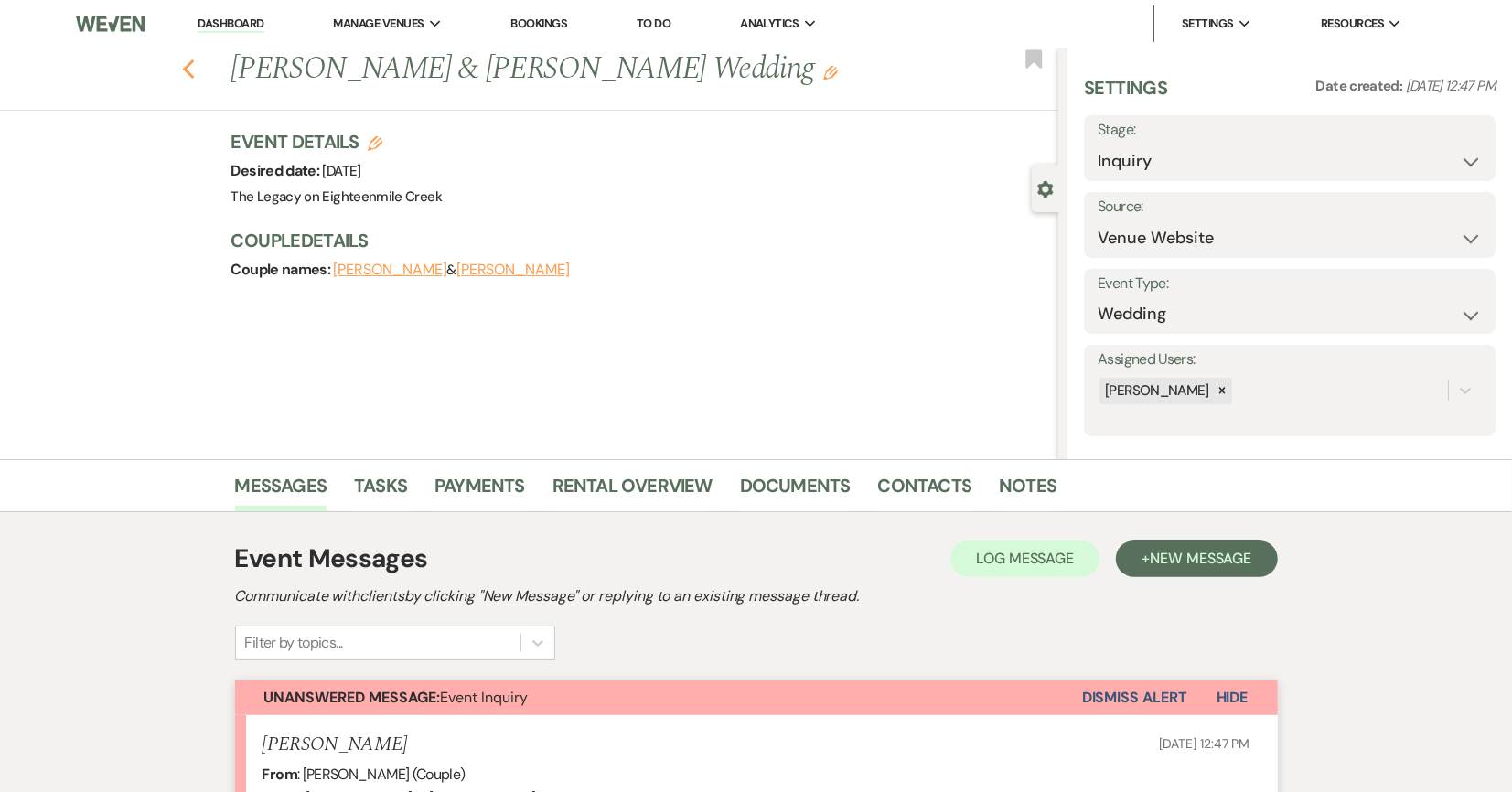
click at [184, 70] on use "button" at bounding box center [188, 69] width 12 height 20
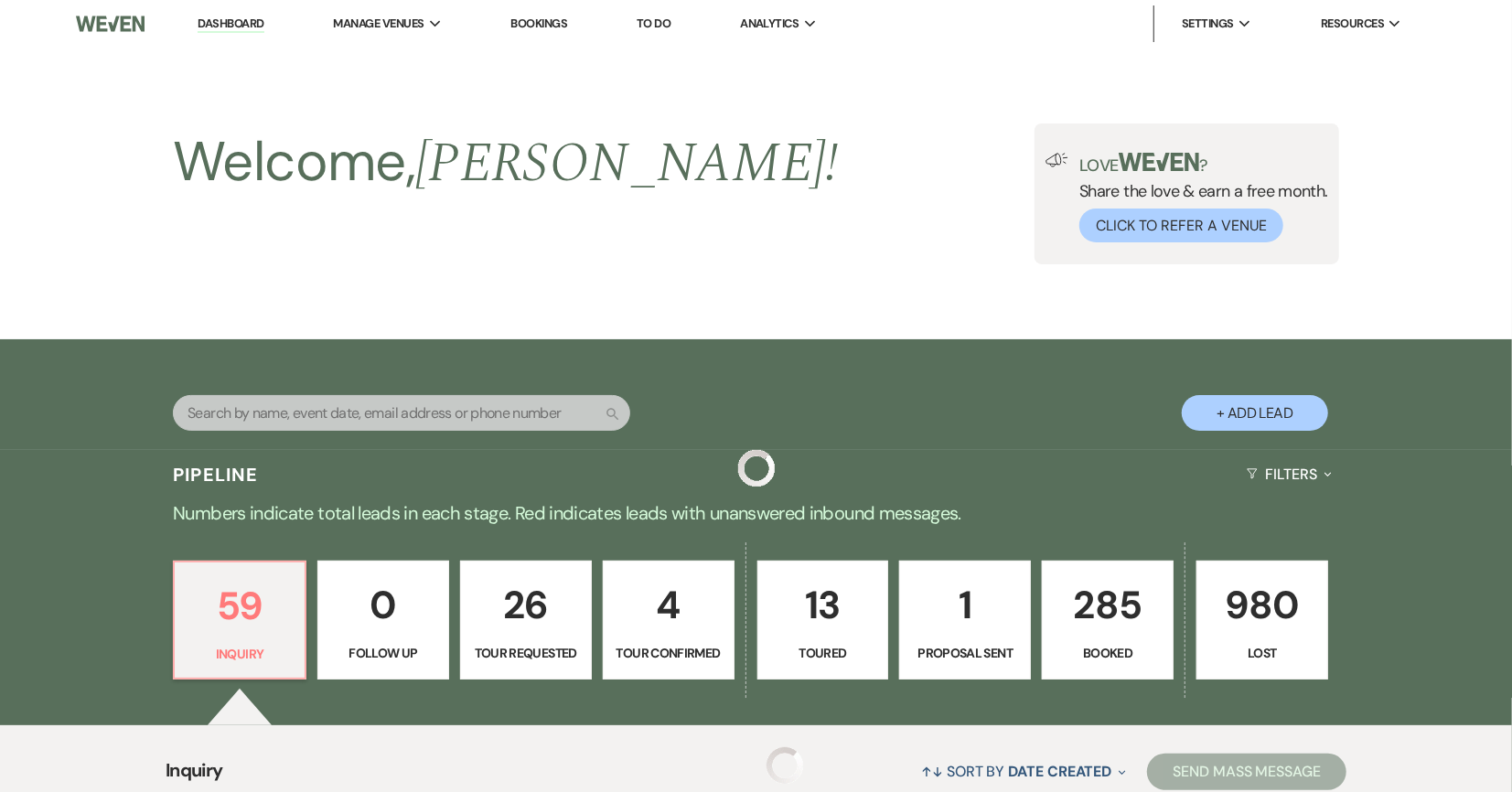
scroll to position [778, 0]
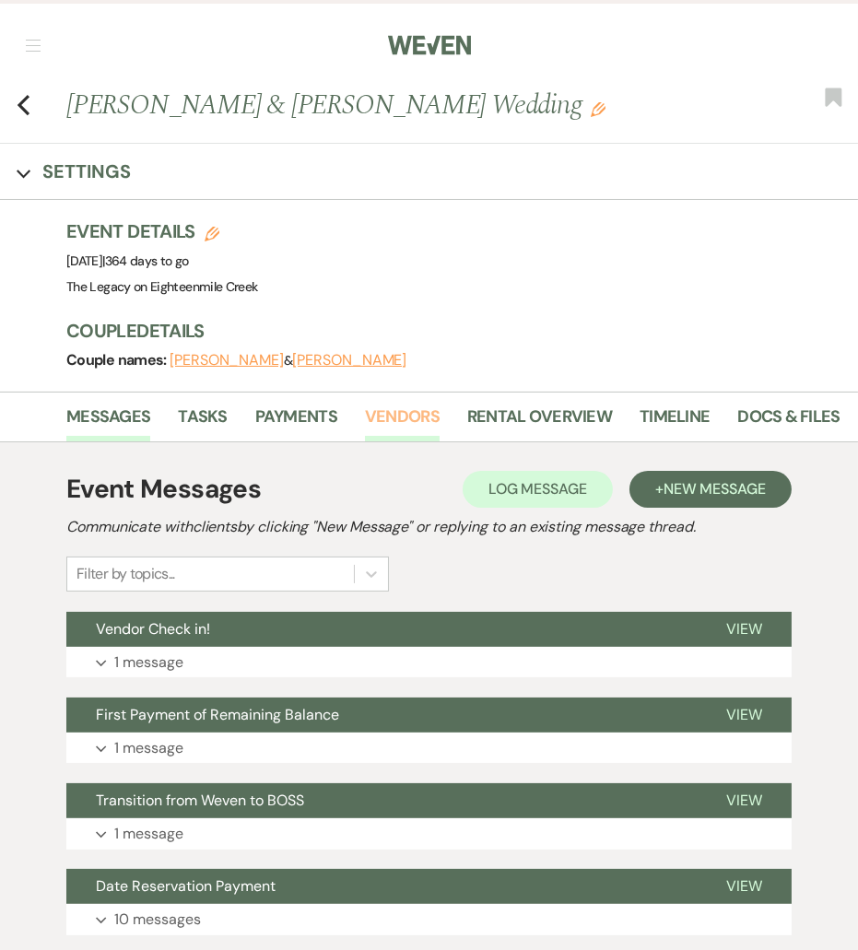
click at [395, 416] on link "Vendors" at bounding box center [402, 423] width 75 height 38
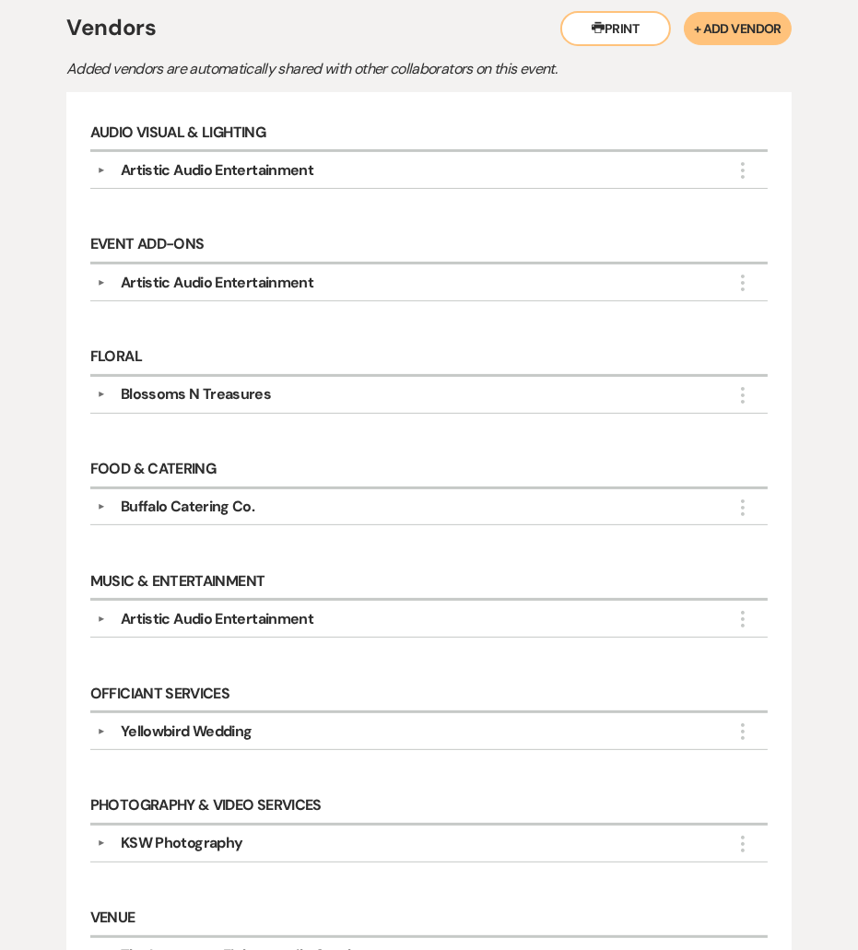
scroll to position [457, 0]
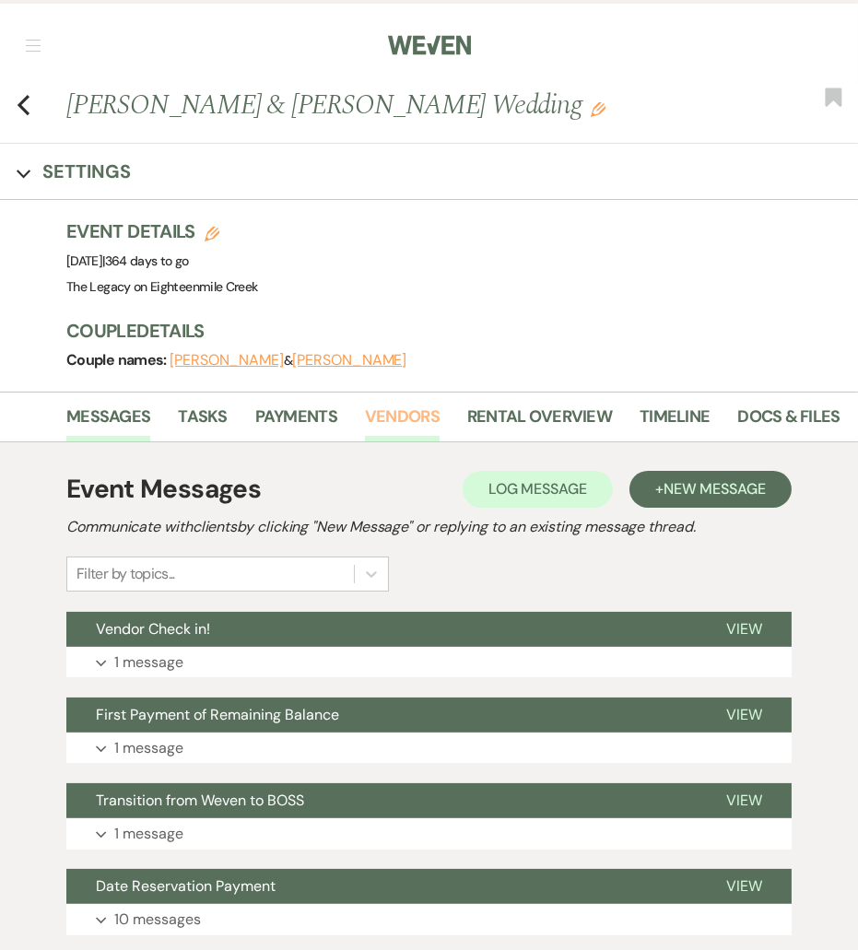
click at [392, 418] on link "Vendors" at bounding box center [402, 423] width 75 height 38
click at [406, 431] on link "Vendors" at bounding box center [402, 423] width 75 height 38
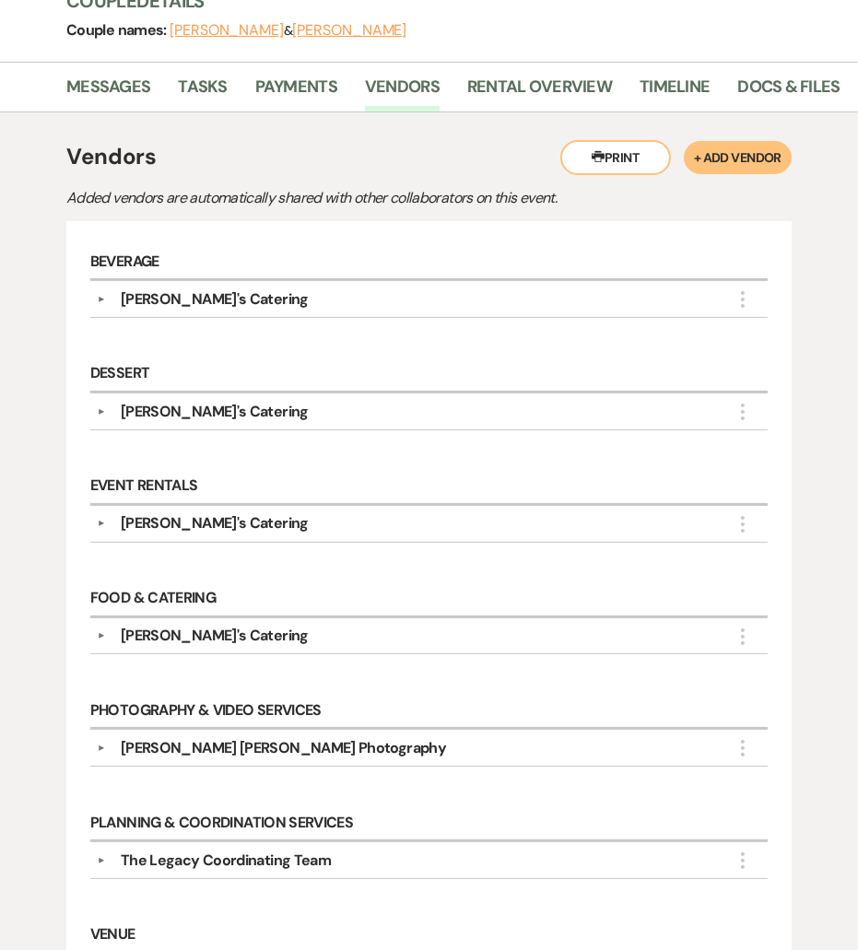
scroll to position [115, 0]
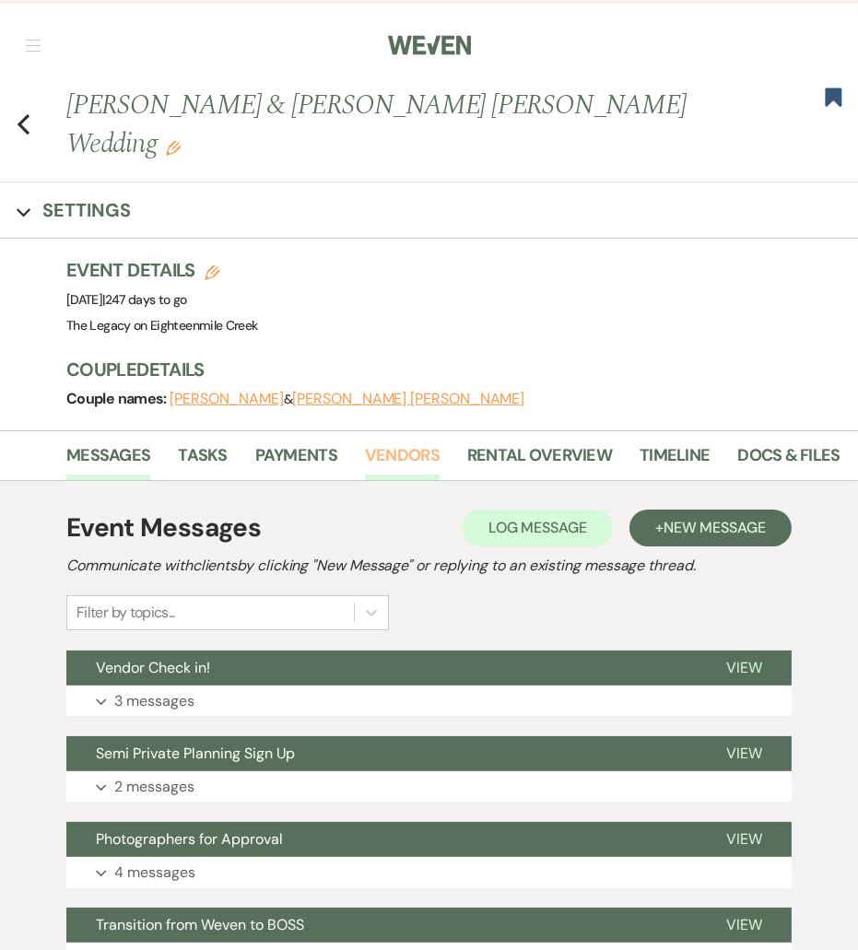
click at [407, 443] on link "Vendors" at bounding box center [402, 462] width 75 height 38
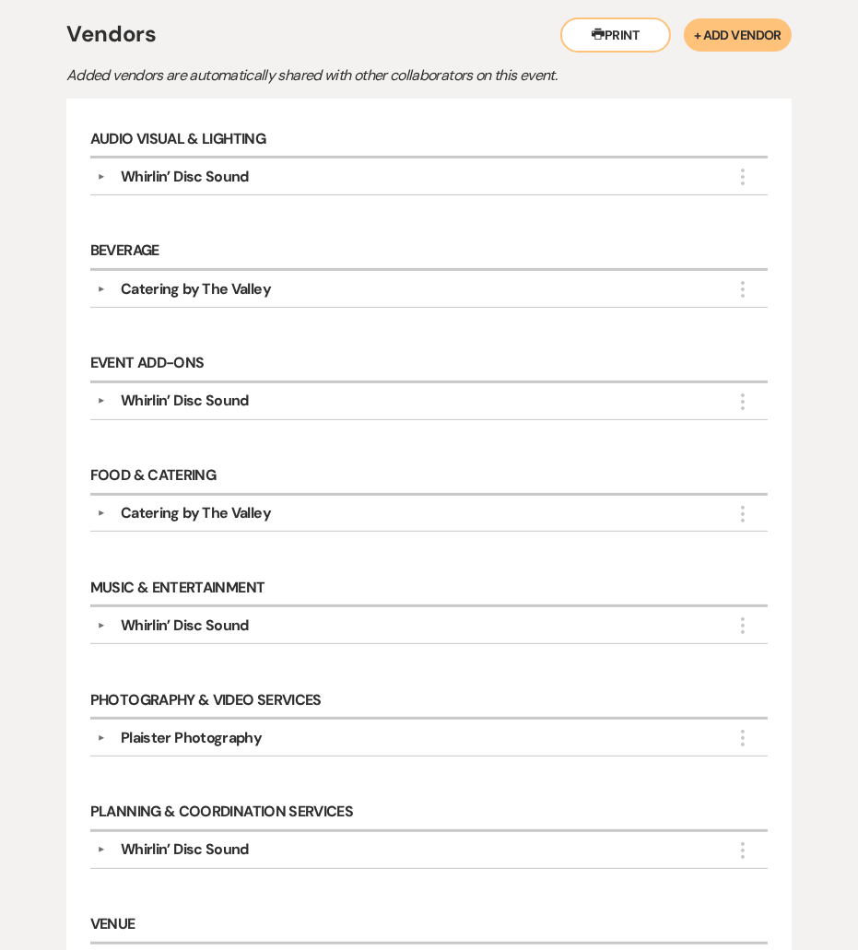
scroll to position [490, 0]
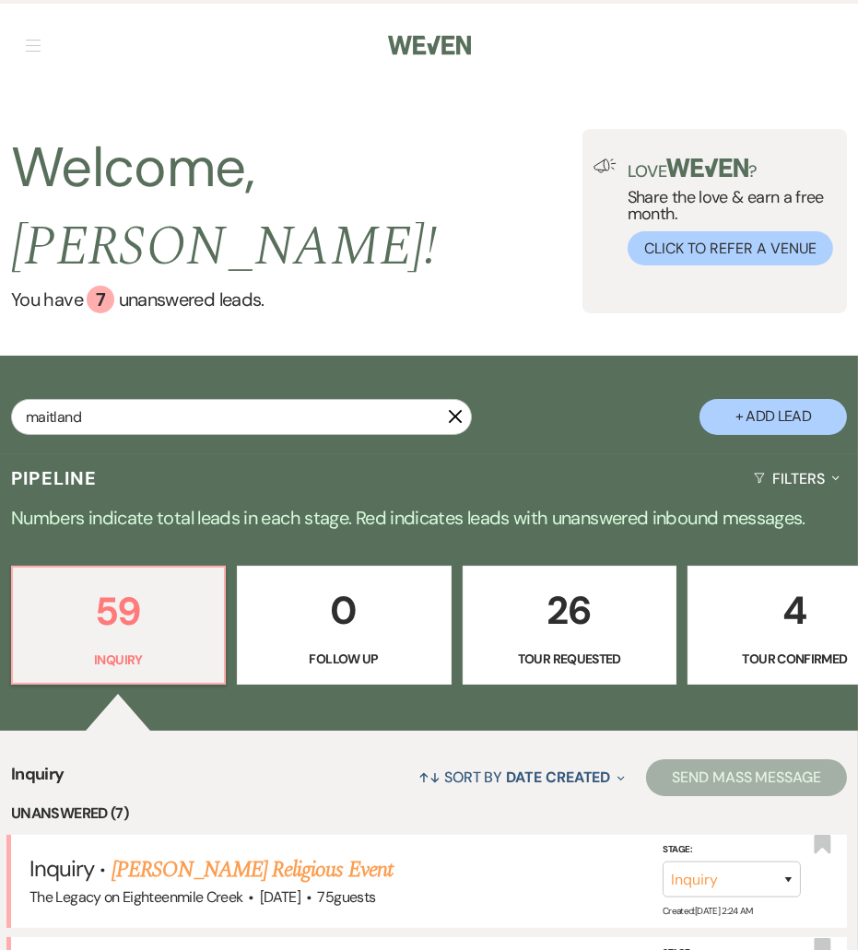
type input "maitland"
select select "8"
select select "4"
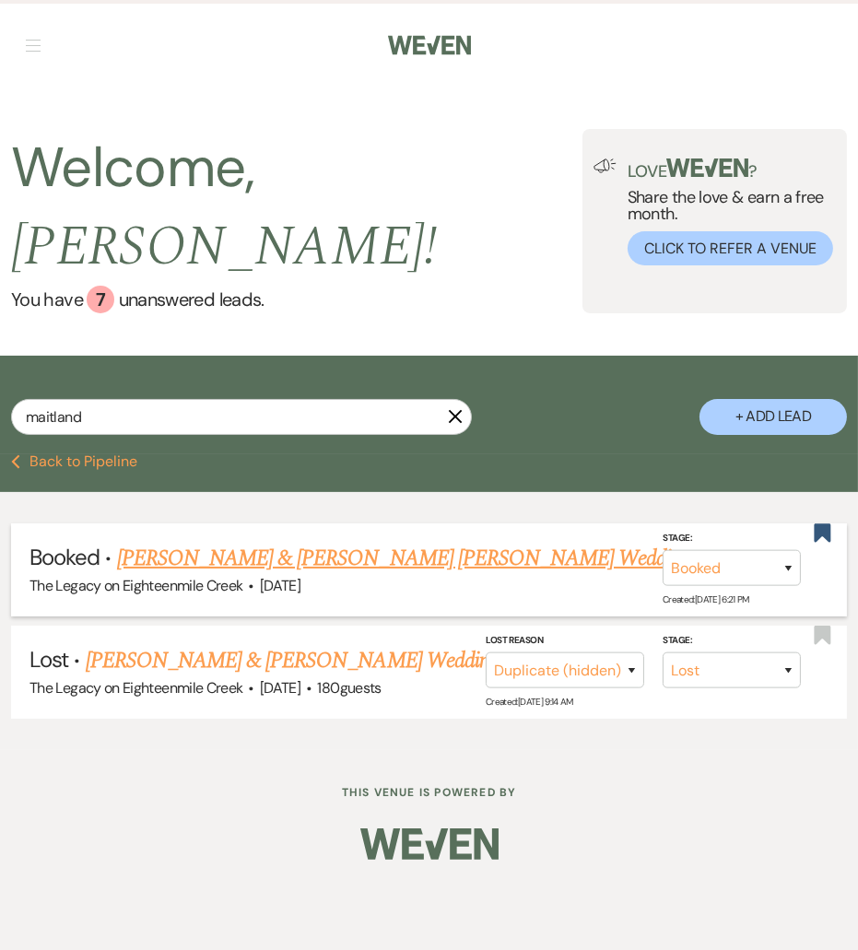
click at [394, 542] on link "[PERSON_NAME] & [PERSON_NAME] [PERSON_NAME] Wedding" at bounding box center [404, 558] width 574 height 33
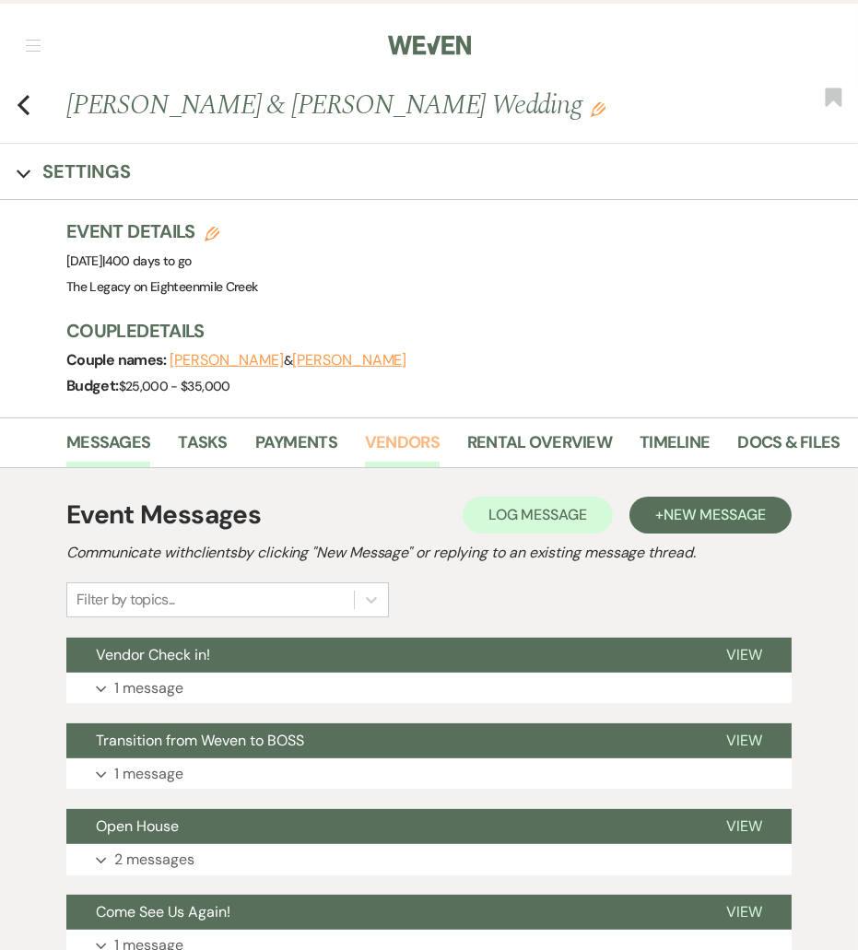
click at [395, 436] on link "Vendors" at bounding box center [402, 449] width 75 height 38
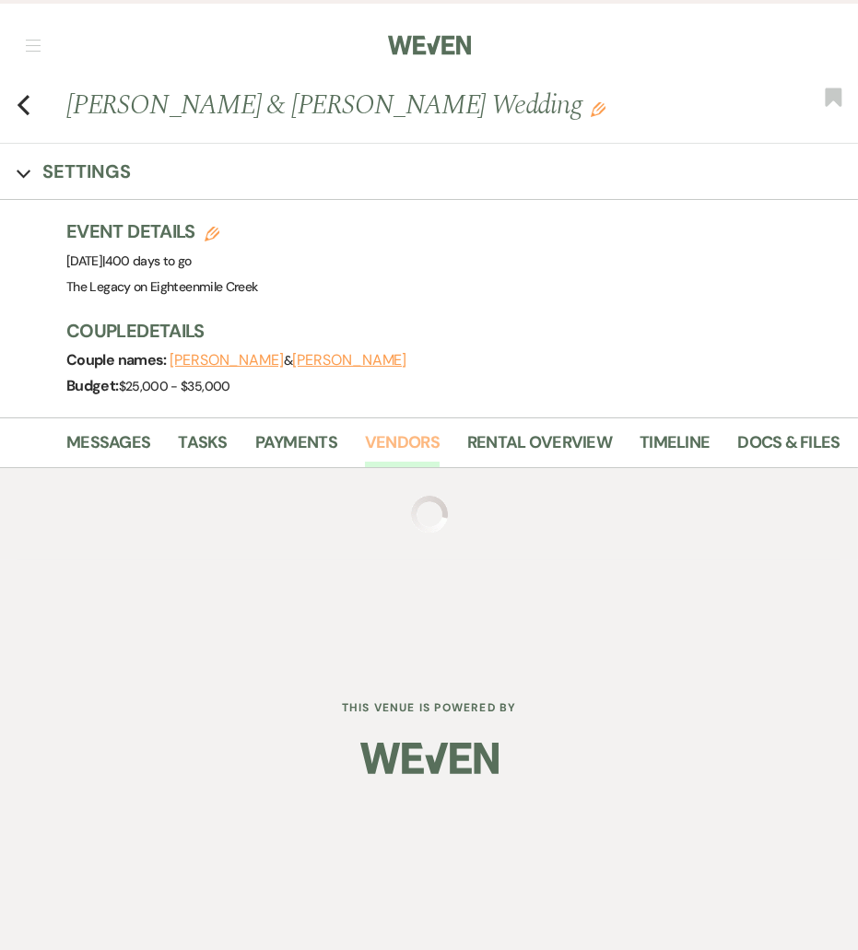
click at [395, 436] on link "Vendors" at bounding box center [402, 449] width 75 height 38
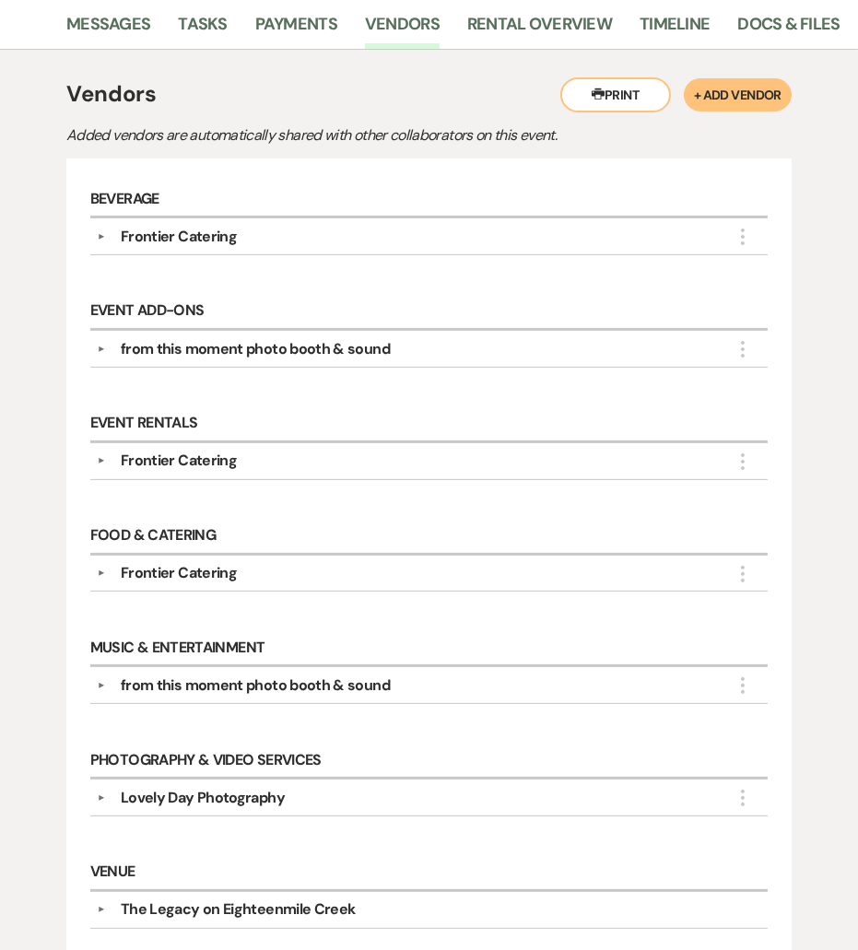
scroll to position [83, 0]
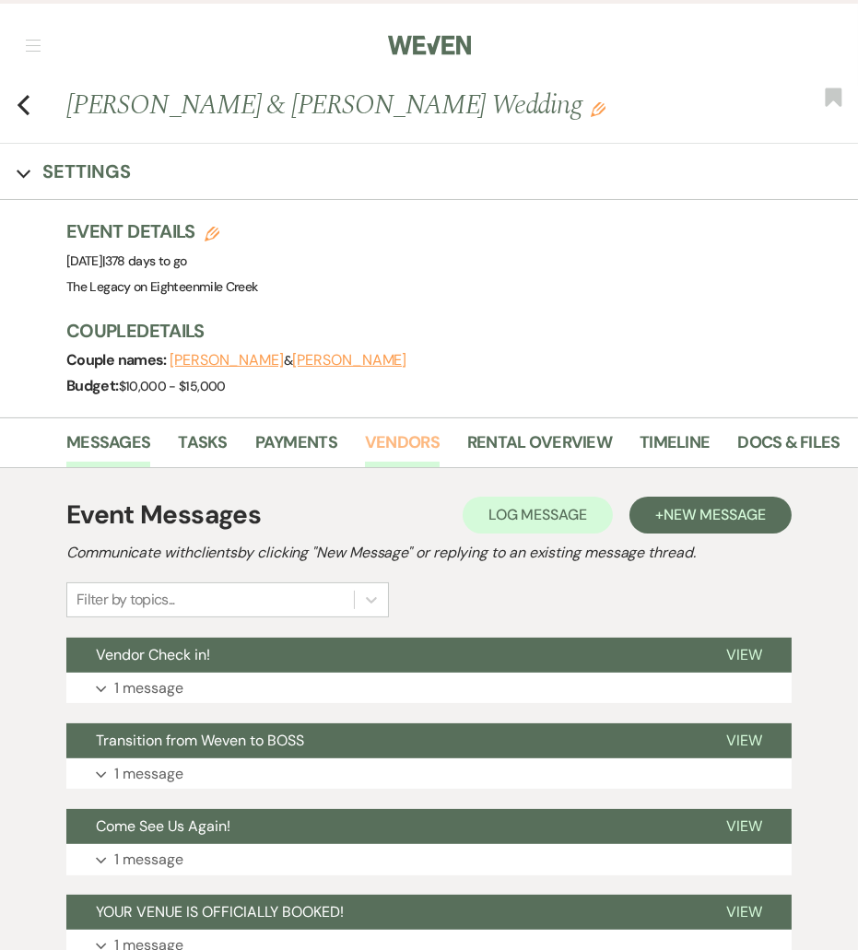
click at [404, 441] on link "Vendors" at bounding box center [402, 449] width 75 height 38
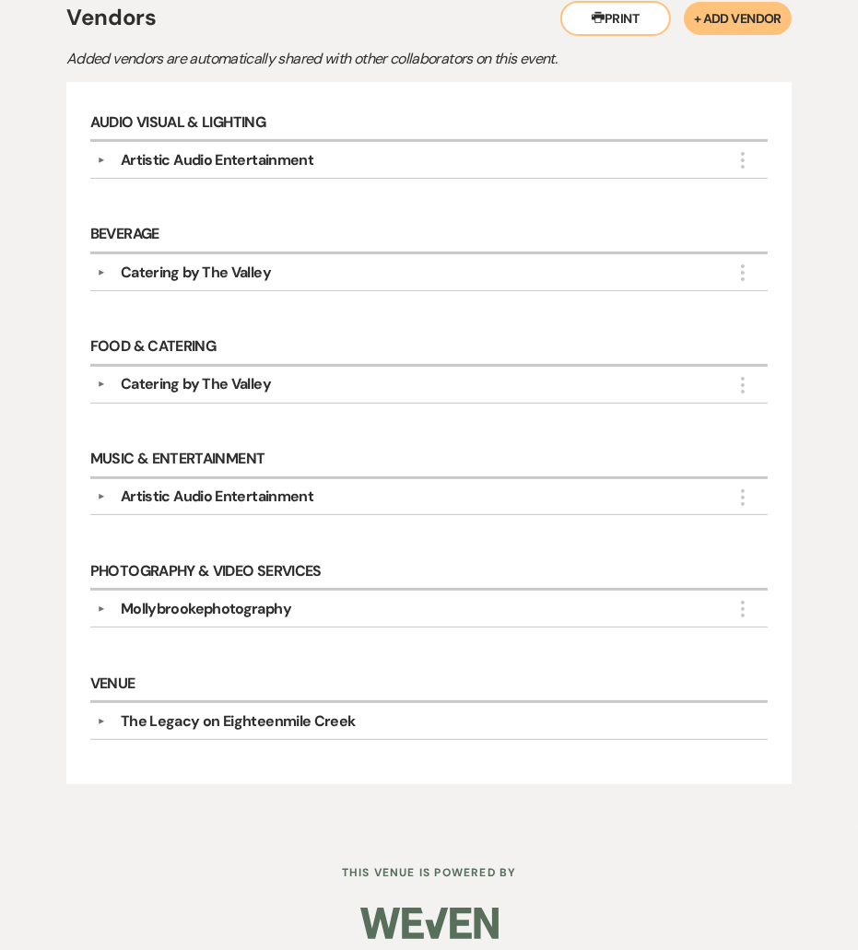
scroll to position [498, 0]
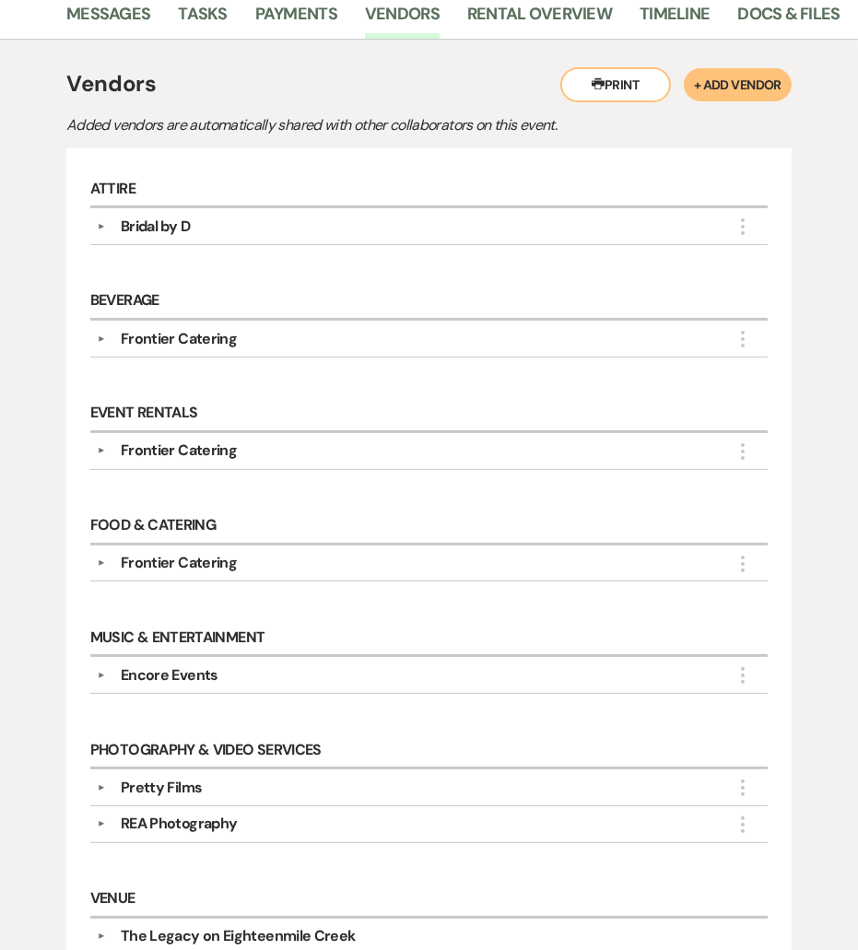
scroll to position [479, 0]
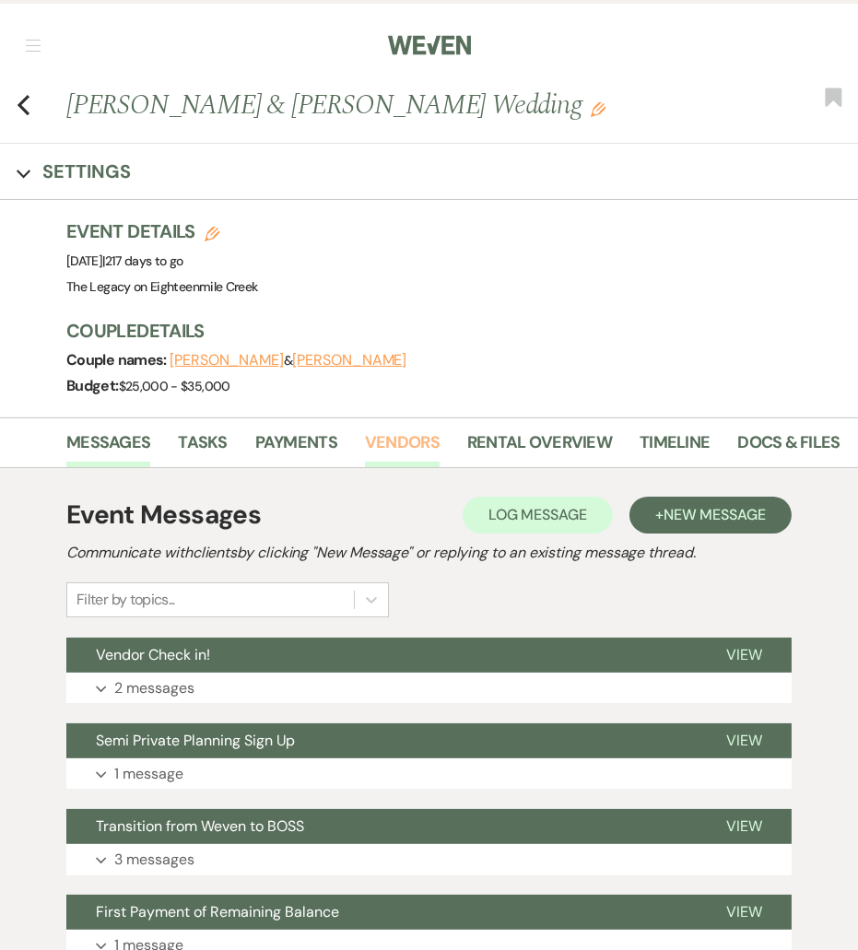
click at [402, 438] on link "Vendors" at bounding box center [402, 449] width 75 height 38
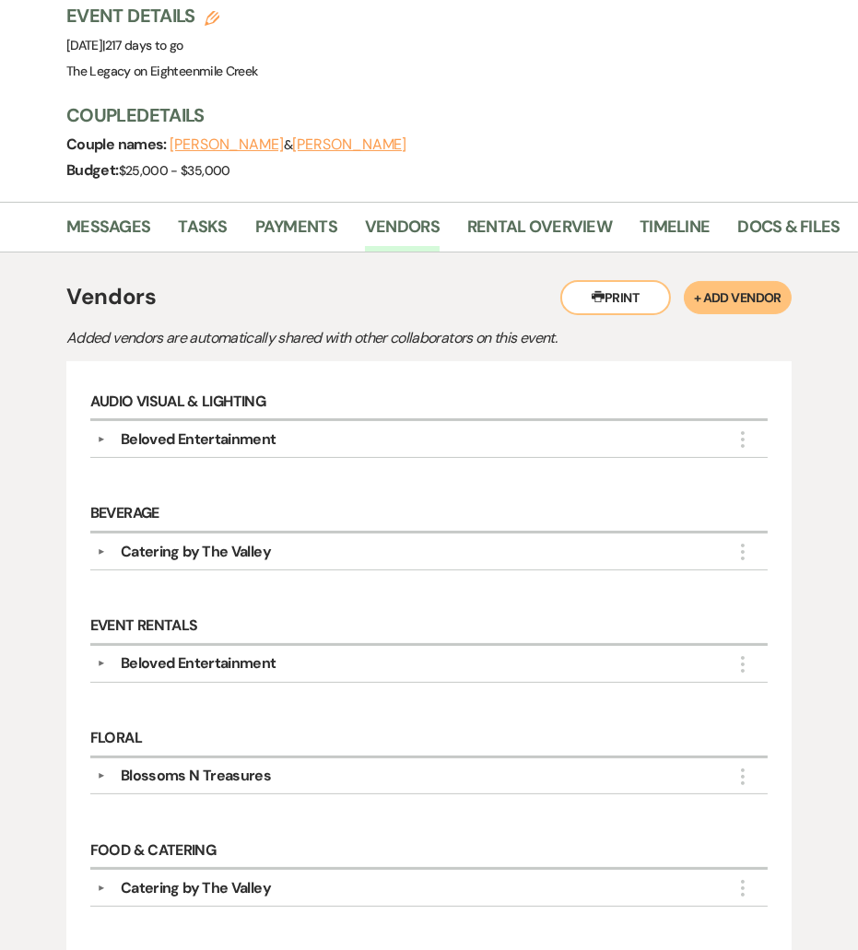
scroll to position [213, 0]
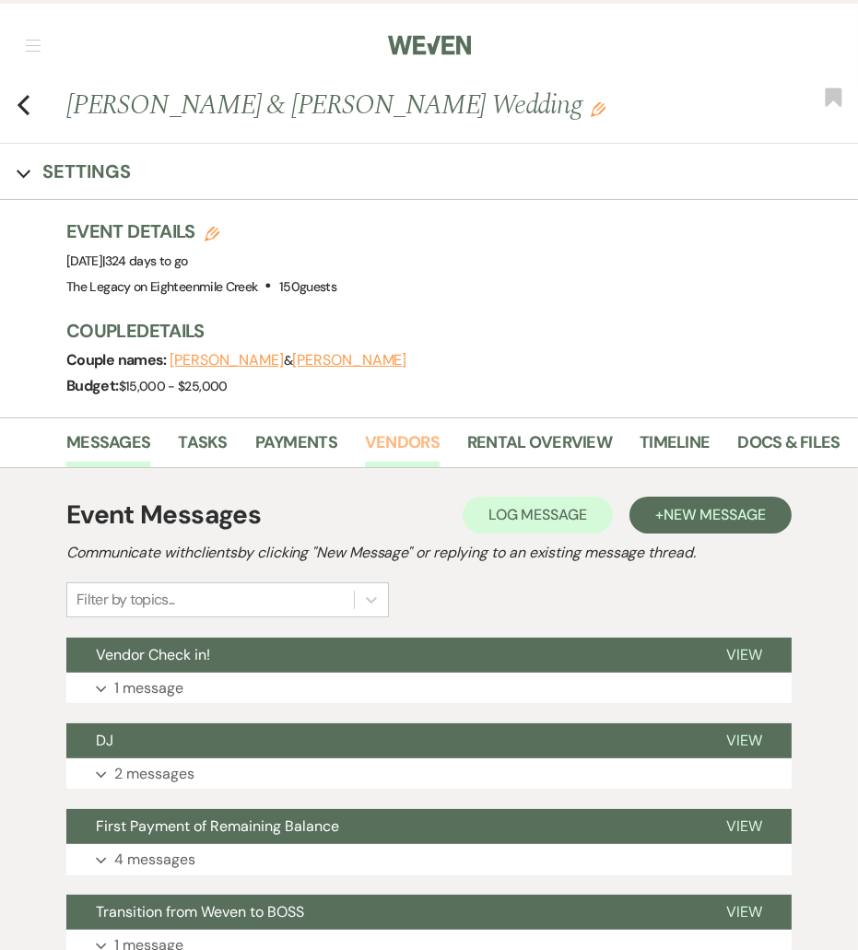
click at [415, 443] on link "Vendors" at bounding box center [402, 449] width 75 height 38
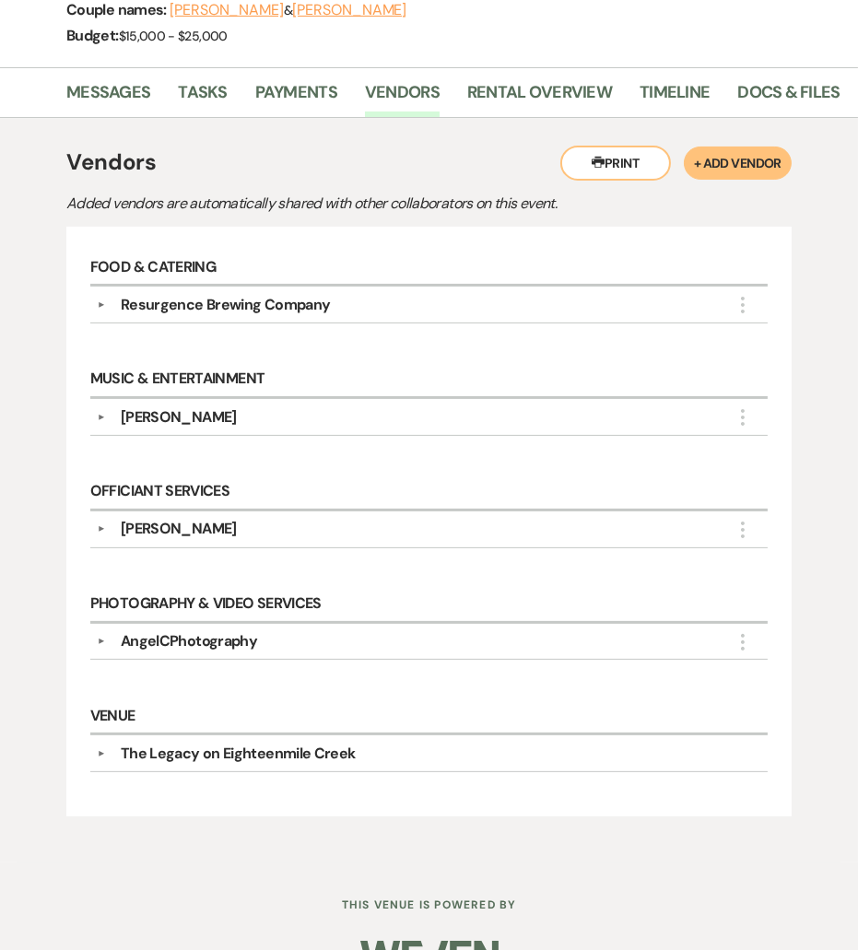
scroll to position [348, 0]
